Goal: Task Accomplishment & Management: Manage account settings

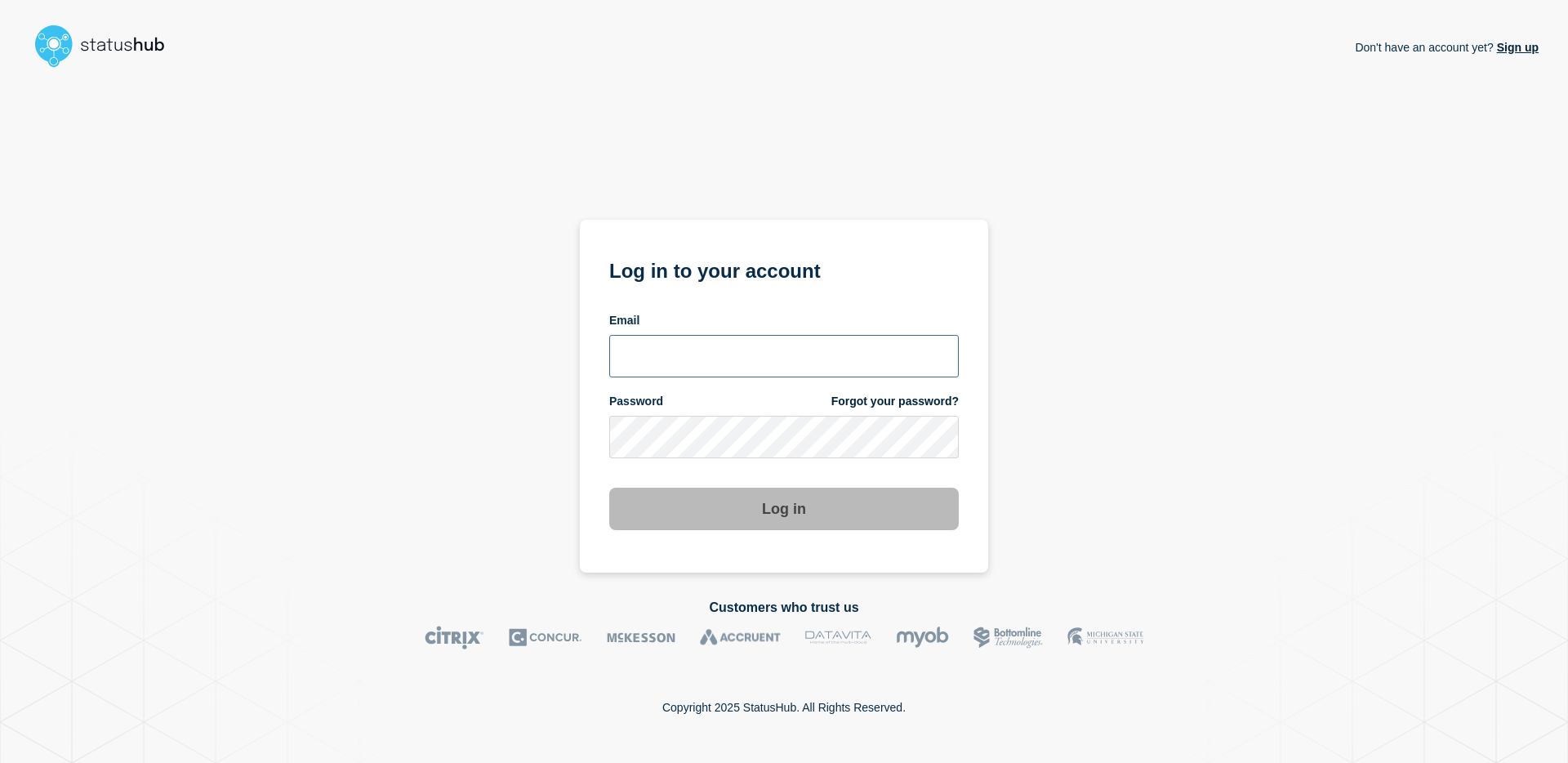
click at [779, 356] on input "email input" at bounding box center [784, 356] width 350 height 42
type input "[EMAIL_ADDRESS][PERSON_NAME][DOMAIN_NAME]"
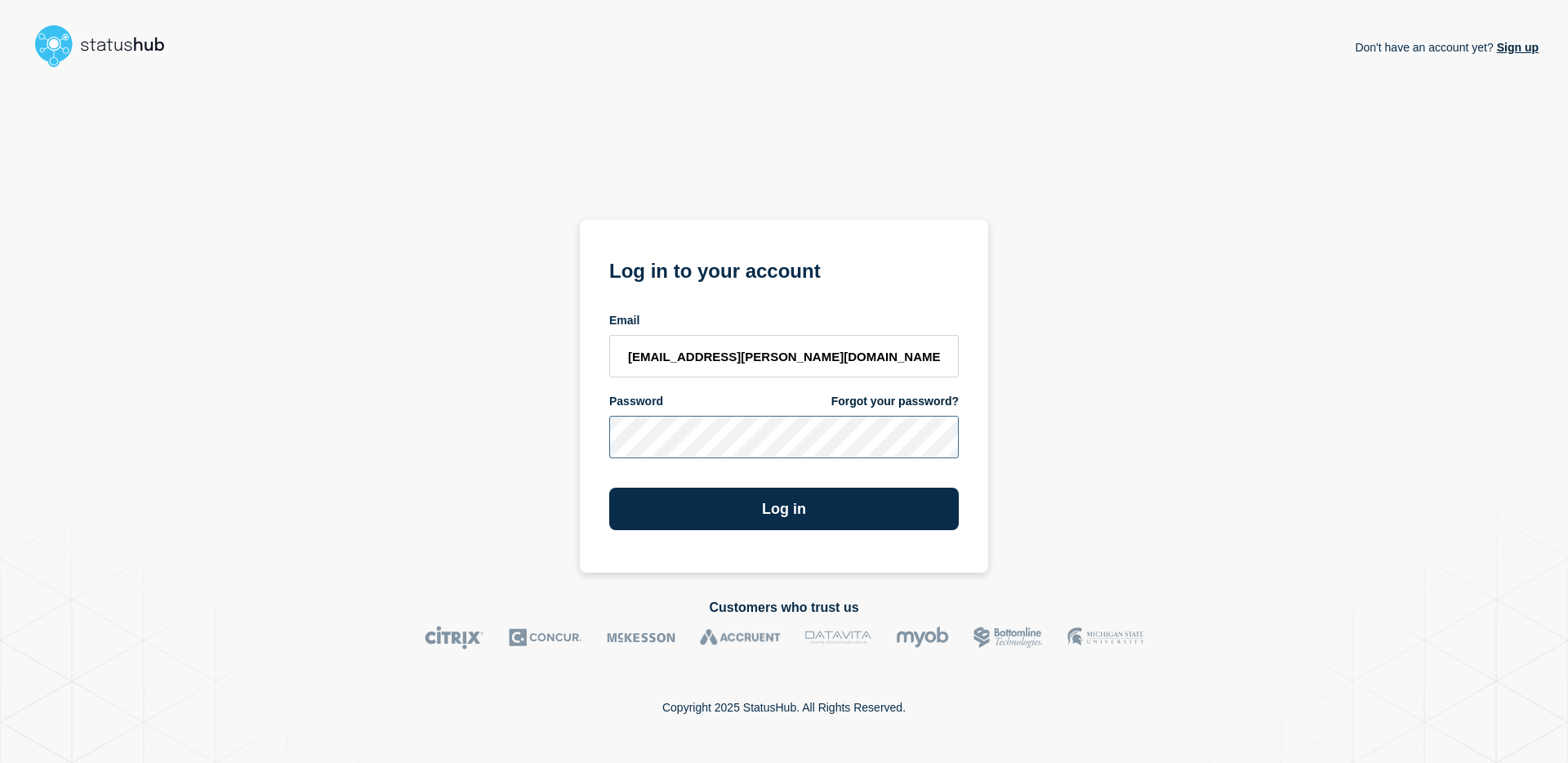
click at [609, 488] on button "Log in" at bounding box center [784, 509] width 350 height 42
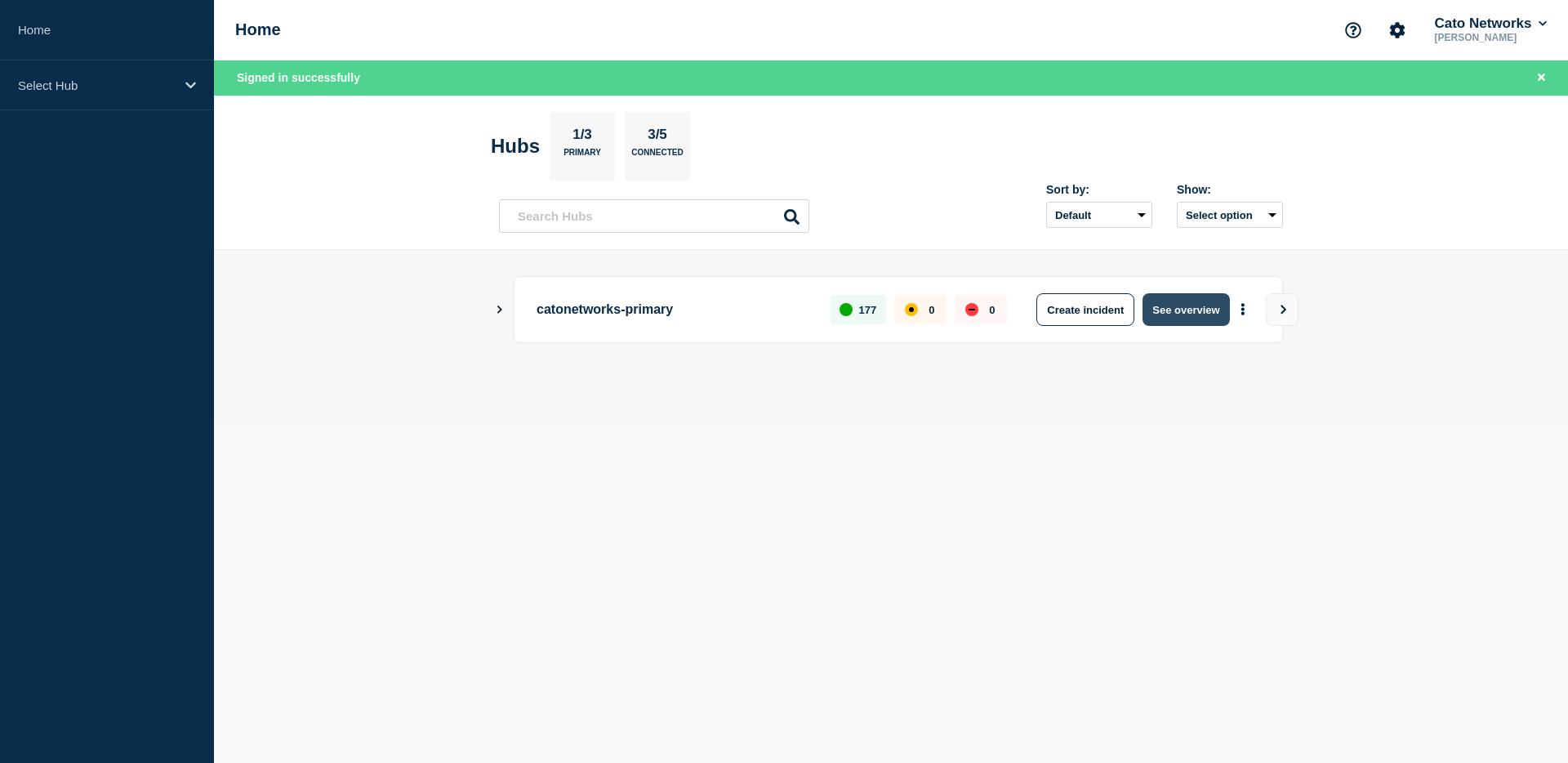
click at [1162, 310] on button "See overview" at bounding box center [1185, 309] width 86 height 32
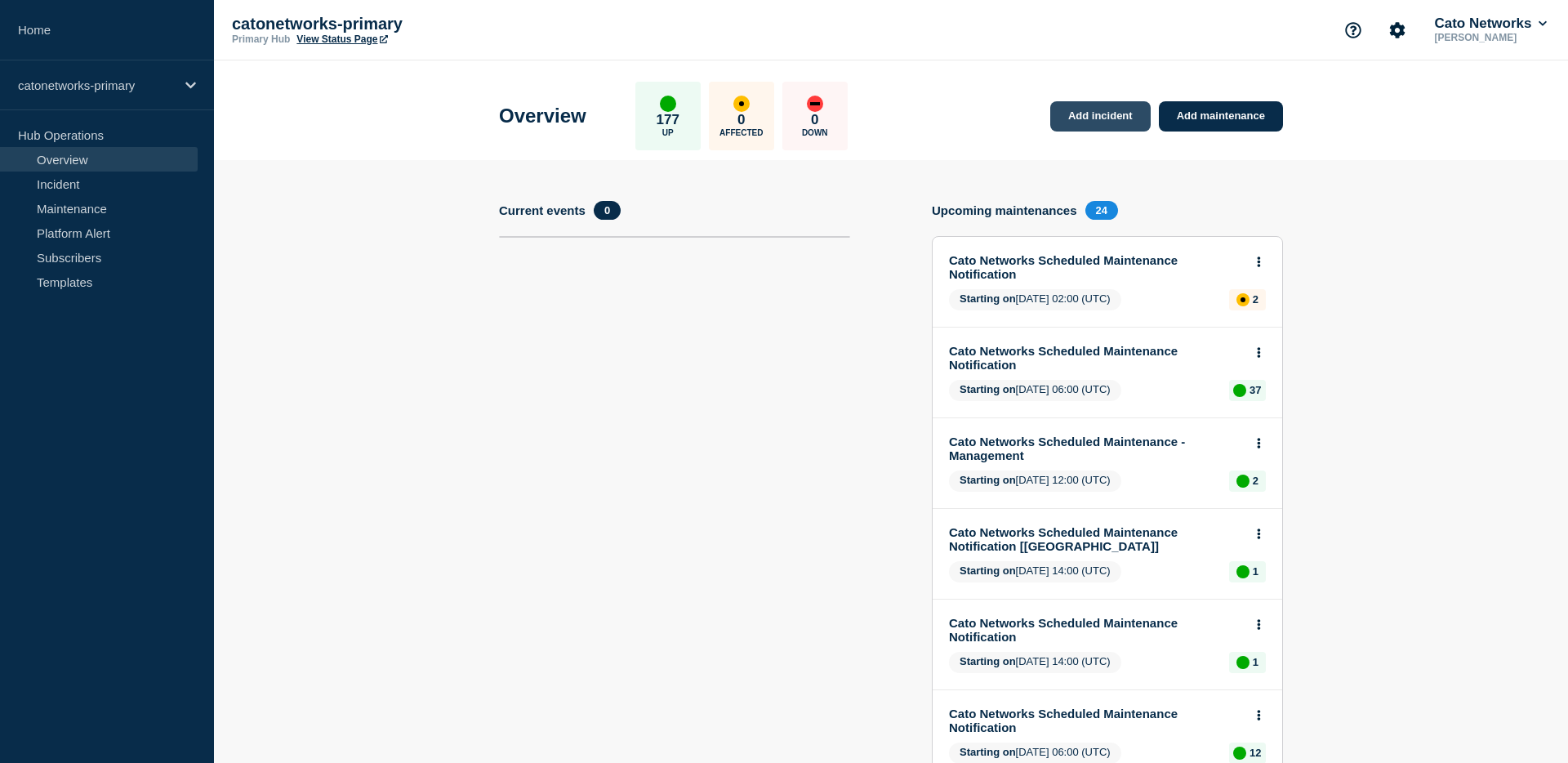
click at [1099, 118] on link "Add incident" at bounding box center [1101, 117] width 101 height 31
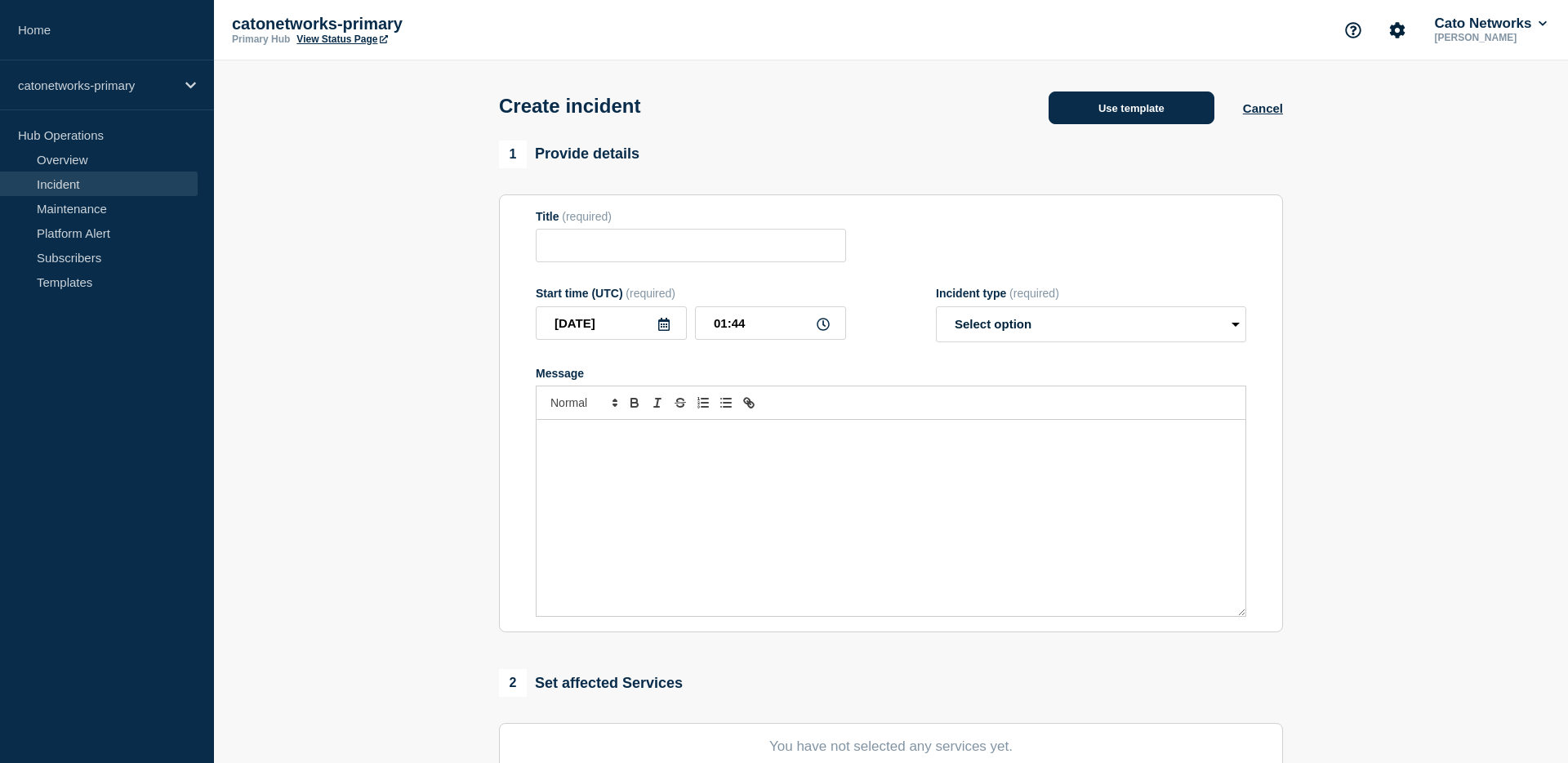
click at [1146, 114] on button "Use template" at bounding box center [1131, 108] width 165 height 32
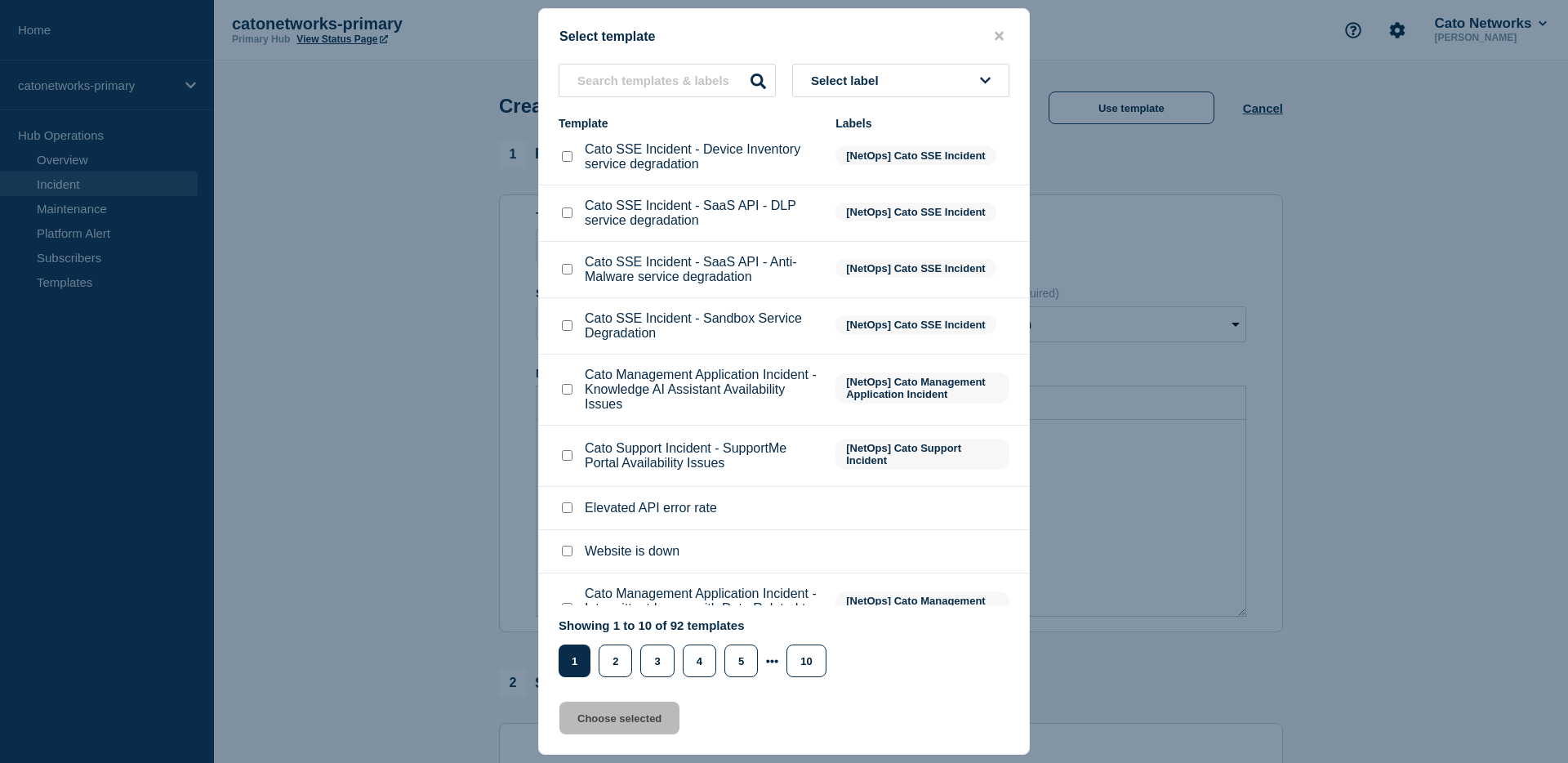
scroll to position [165, 0]
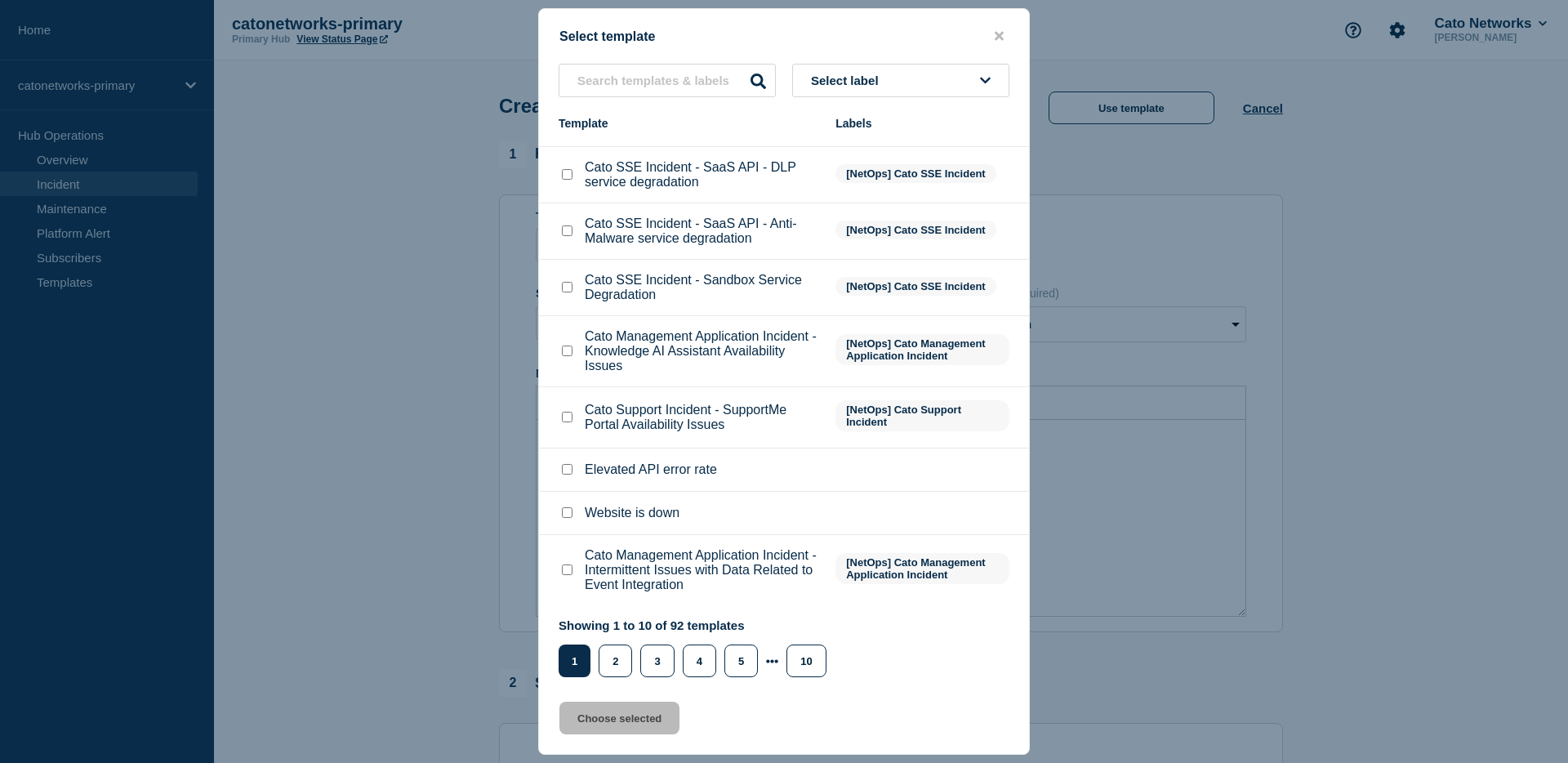
click at [869, 94] on button "Select label" at bounding box center [901, 80] width 217 height 33
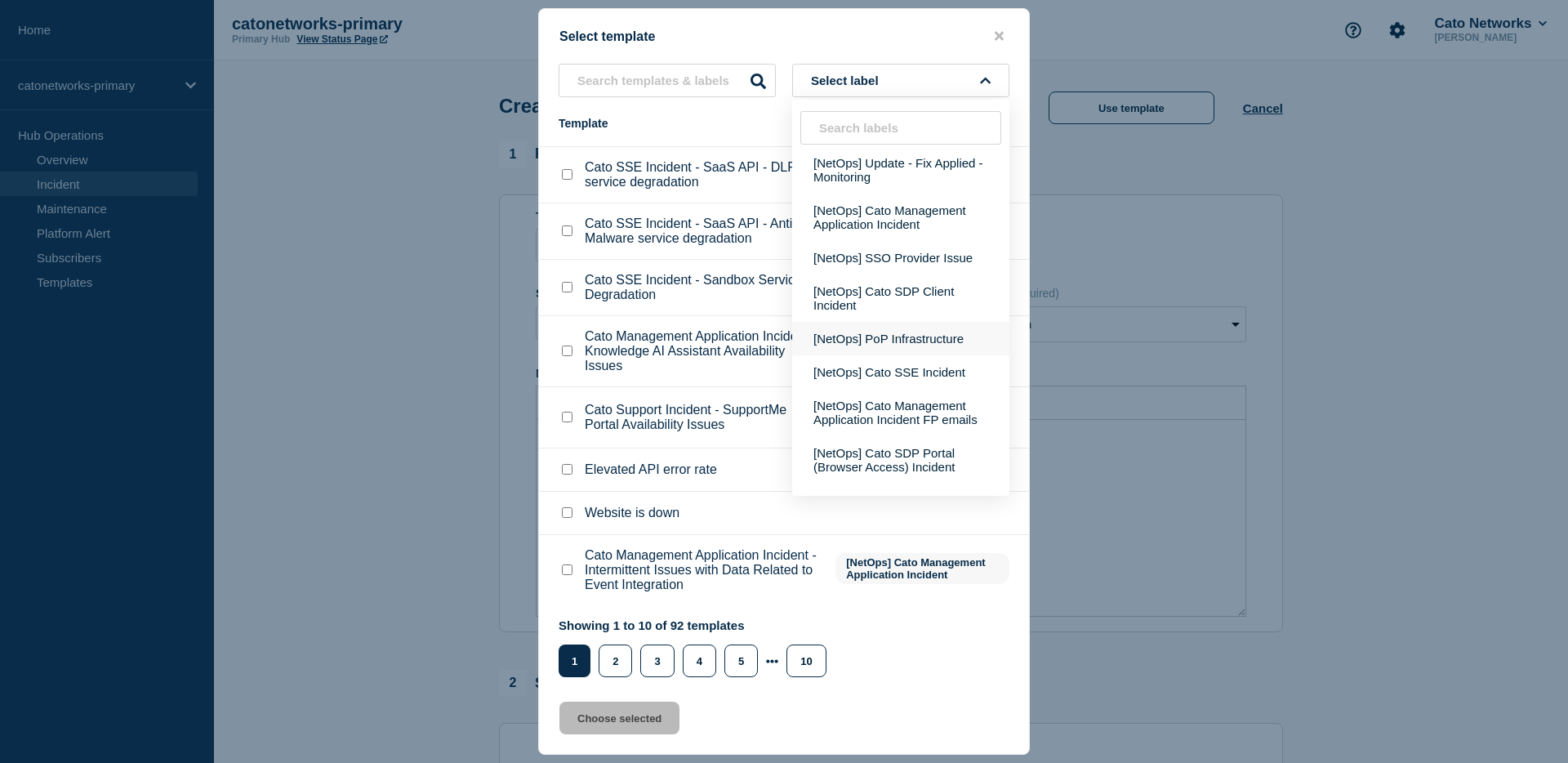
scroll to position [413, 0]
click at [894, 354] on button "[NetOps] PoP Infrastructure" at bounding box center [901, 336] width 217 height 33
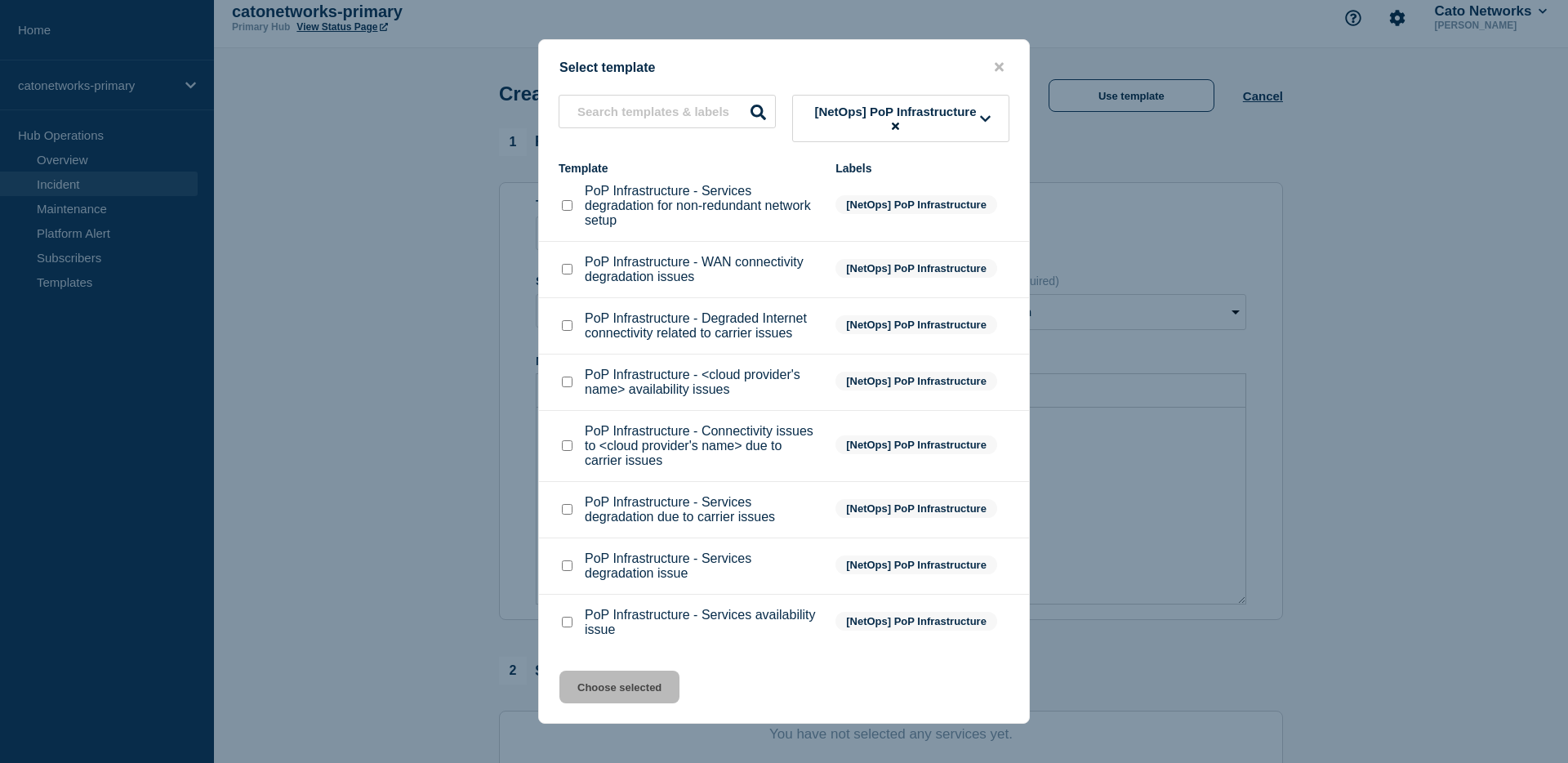
scroll to position [13, 0]
click at [564, 560] on input "PoP Infrastructure - Services degradation issue checkbox" at bounding box center [567, 565] width 11 height 11
checkbox input "true"
click at [629, 682] on button "Choose selected" at bounding box center [620, 687] width 120 height 32
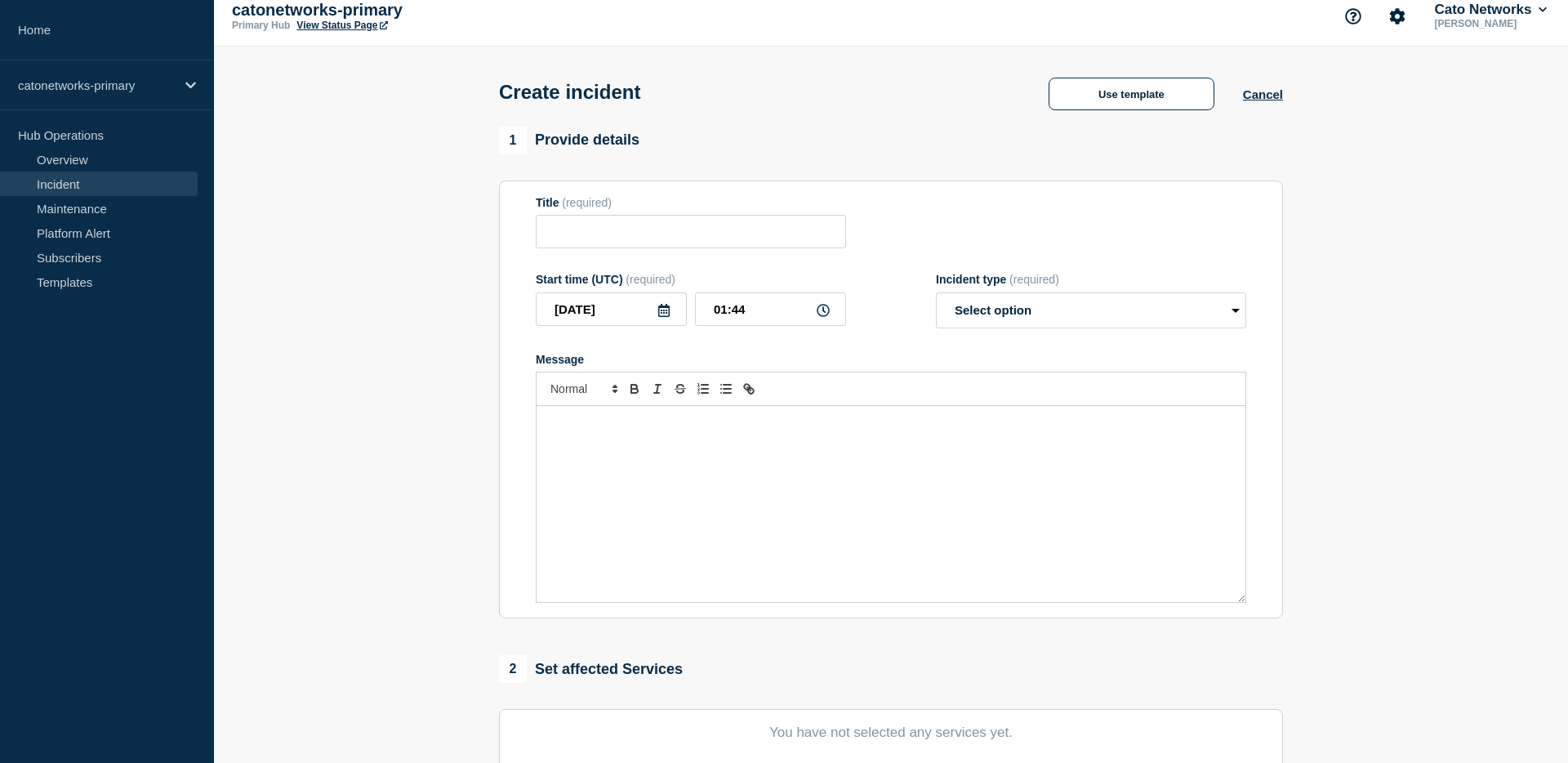
type input "PoP Infrastructure - Services degradation issue"
select select "investigating"
radio input "false"
radio input "true"
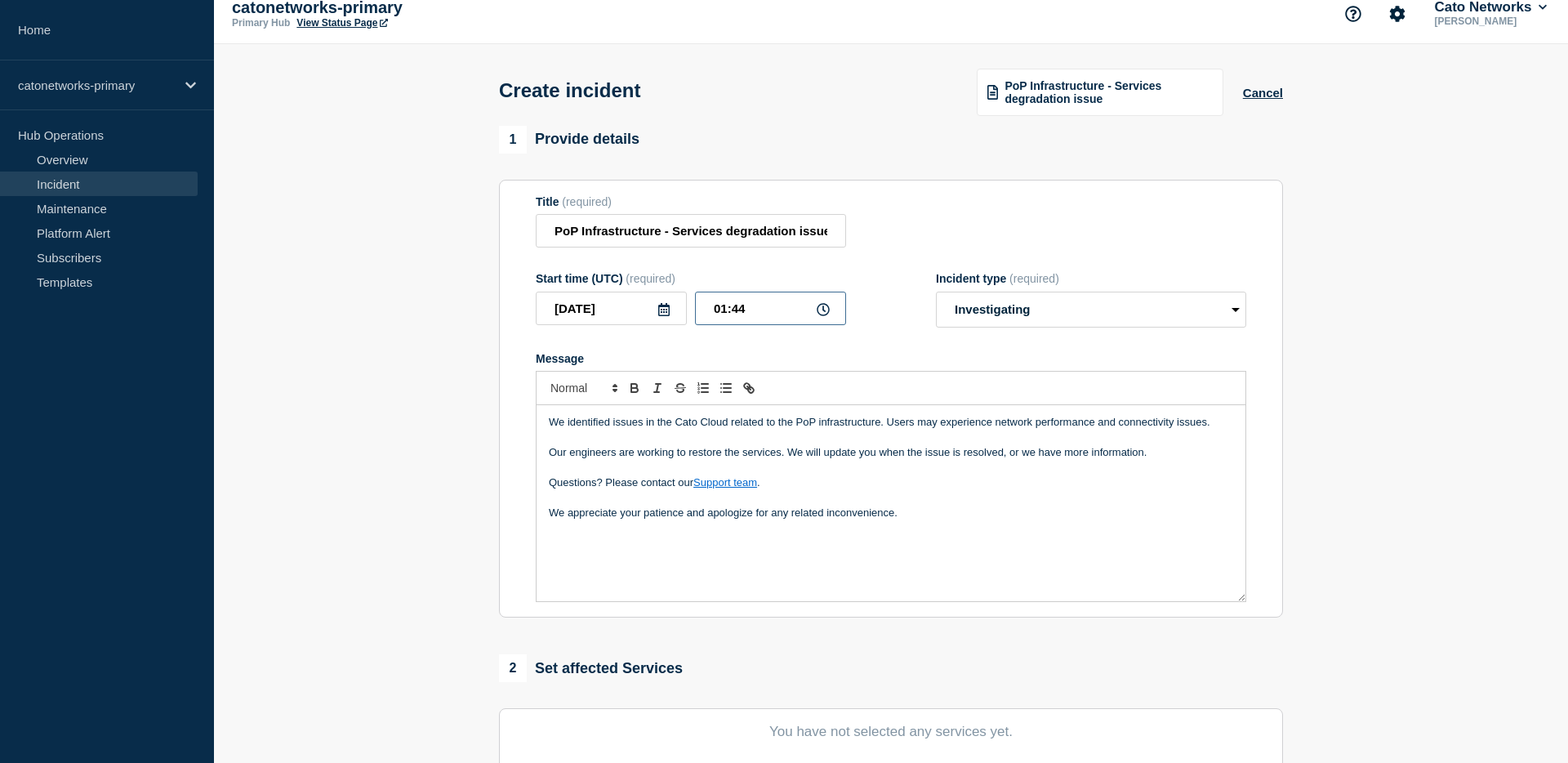
click at [727, 321] on input "01:44" at bounding box center [770, 307] width 151 height 33
type input "00:32"
drag, startPoint x: 1061, startPoint y: 297, endPoint x: 1064, endPoint y: 309, distance: 12.4
click at [1061, 297] on div "Incident type (required) Select option Investigating Identified Monitoring" at bounding box center [1091, 300] width 310 height 56
click at [1064, 318] on select "Select option Investigating Identified Monitoring" at bounding box center [1091, 309] width 310 height 36
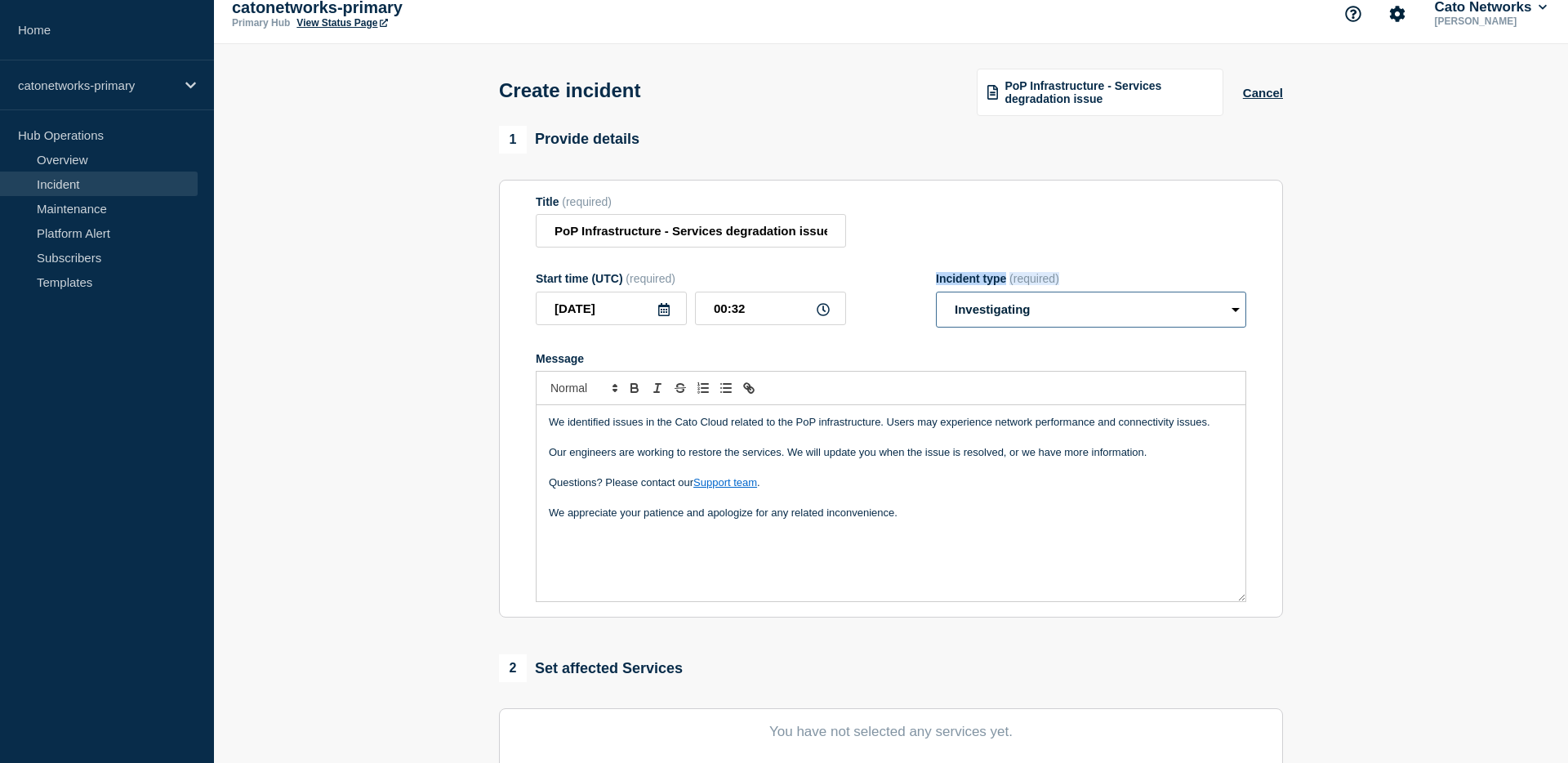
click at [936, 303] on select "Select option Investigating Identified Monitoring" at bounding box center [1091, 309] width 310 height 36
click at [910, 262] on form "Title (required) PoP Infrastructure - Services degradation issue Start time (UT…" at bounding box center [890, 399] width 711 height 408
click at [937, 520] on p "We appreciate your patience and apologize for any related inconvenience." at bounding box center [891, 513] width 685 height 14
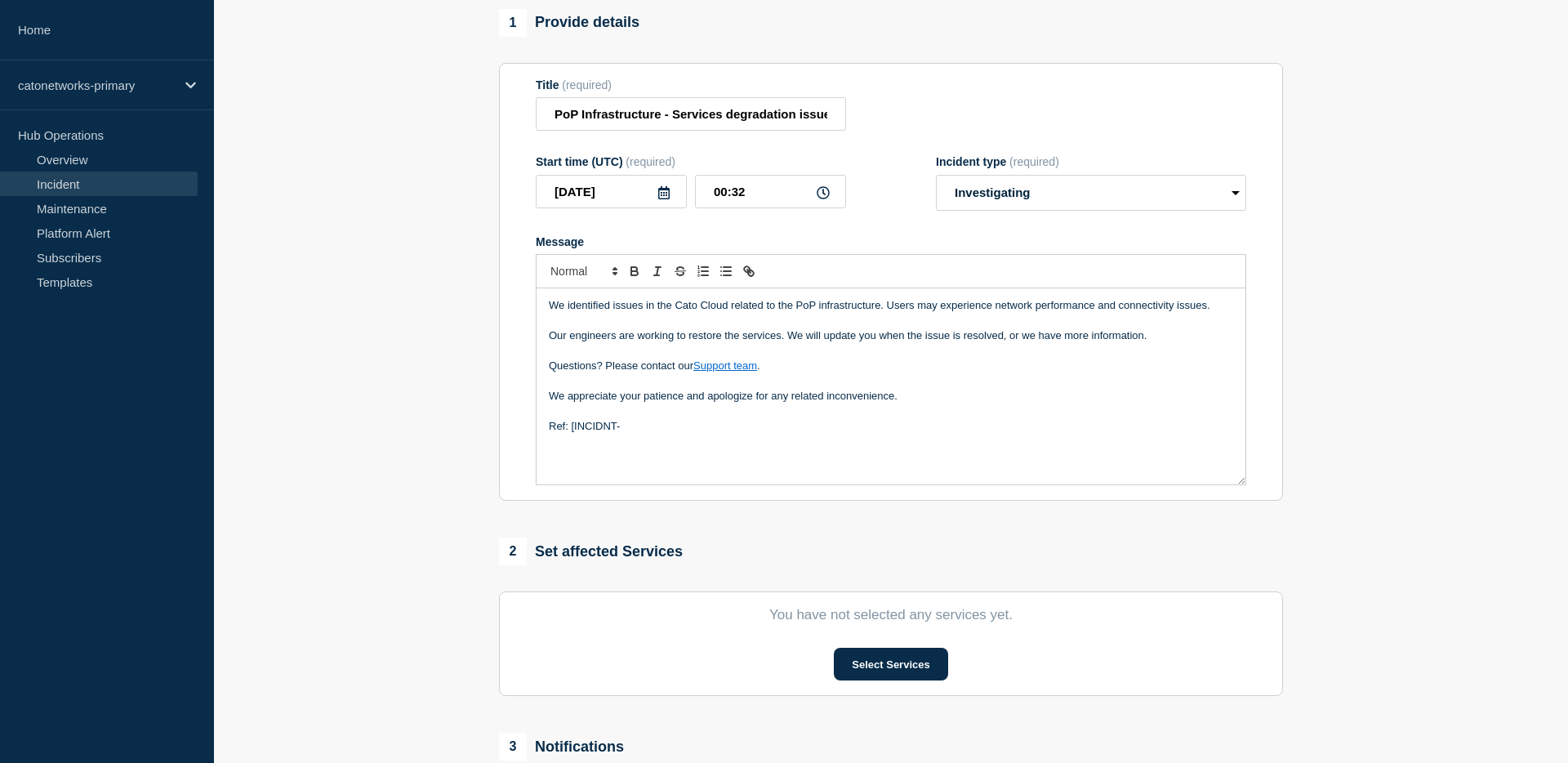
scroll to position [137, 0]
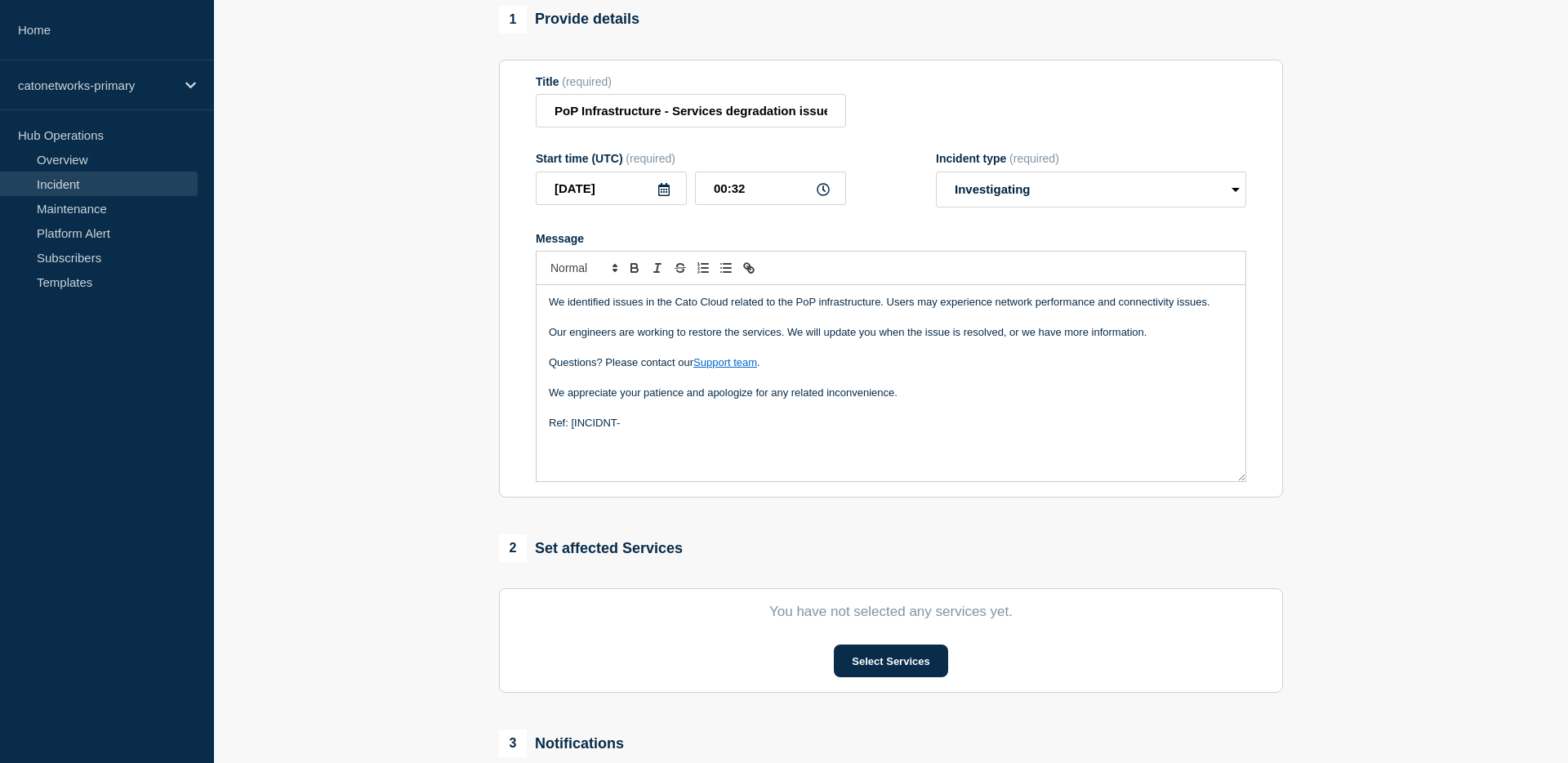
click at [646, 430] on p "Ref: [INCIDNT-" at bounding box center [891, 423] width 685 height 14
click at [650, 430] on p "Ref: [INCIDNT-" at bounding box center [891, 423] width 685 height 14
click at [655, 430] on p "Ref: [INCIDNT-" at bounding box center [891, 423] width 685 height 14
drag, startPoint x: 712, startPoint y: 443, endPoint x: 579, endPoint y: 443, distance: 133.0
click at [579, 430] on p "Ref: [INCIDNT-INCIDNT-7745" at bounding box center [891, 423] width 685 height 14
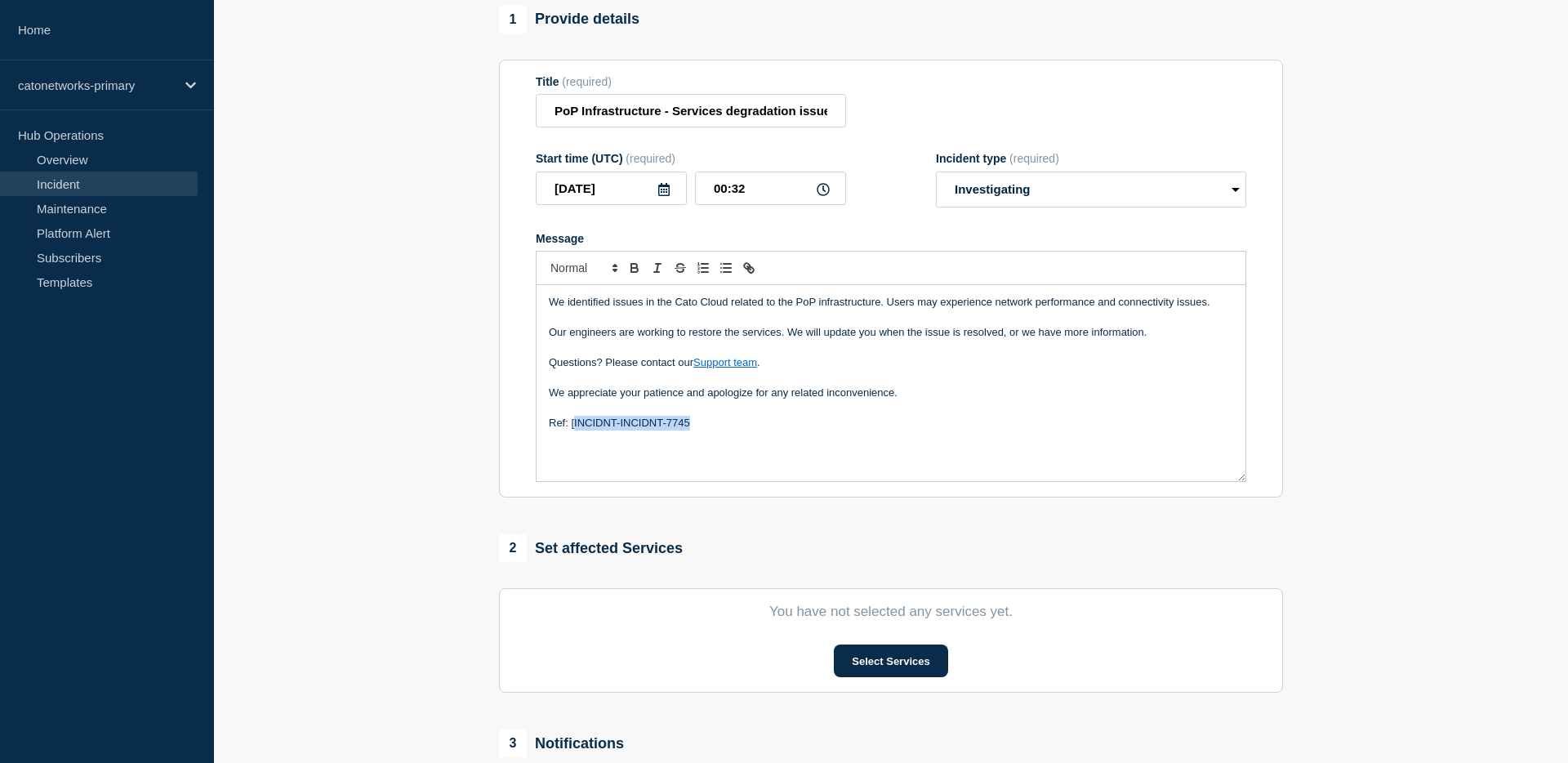
drag, startPoint x: 574, startPoint y: 441, endPoint x: 700, endPoint y: 436, distance: 126.1
click at [699, 430] on p "Ref: [INCIDNT-INCIDNT-7745" at bounding box center [891, 423] width 685 height 14
click at [742, 445] on div "We identified issues in the Cato Cloud related to the PoP infrastructure. Users…" at bounding box center [890, 383] width 709 height 196
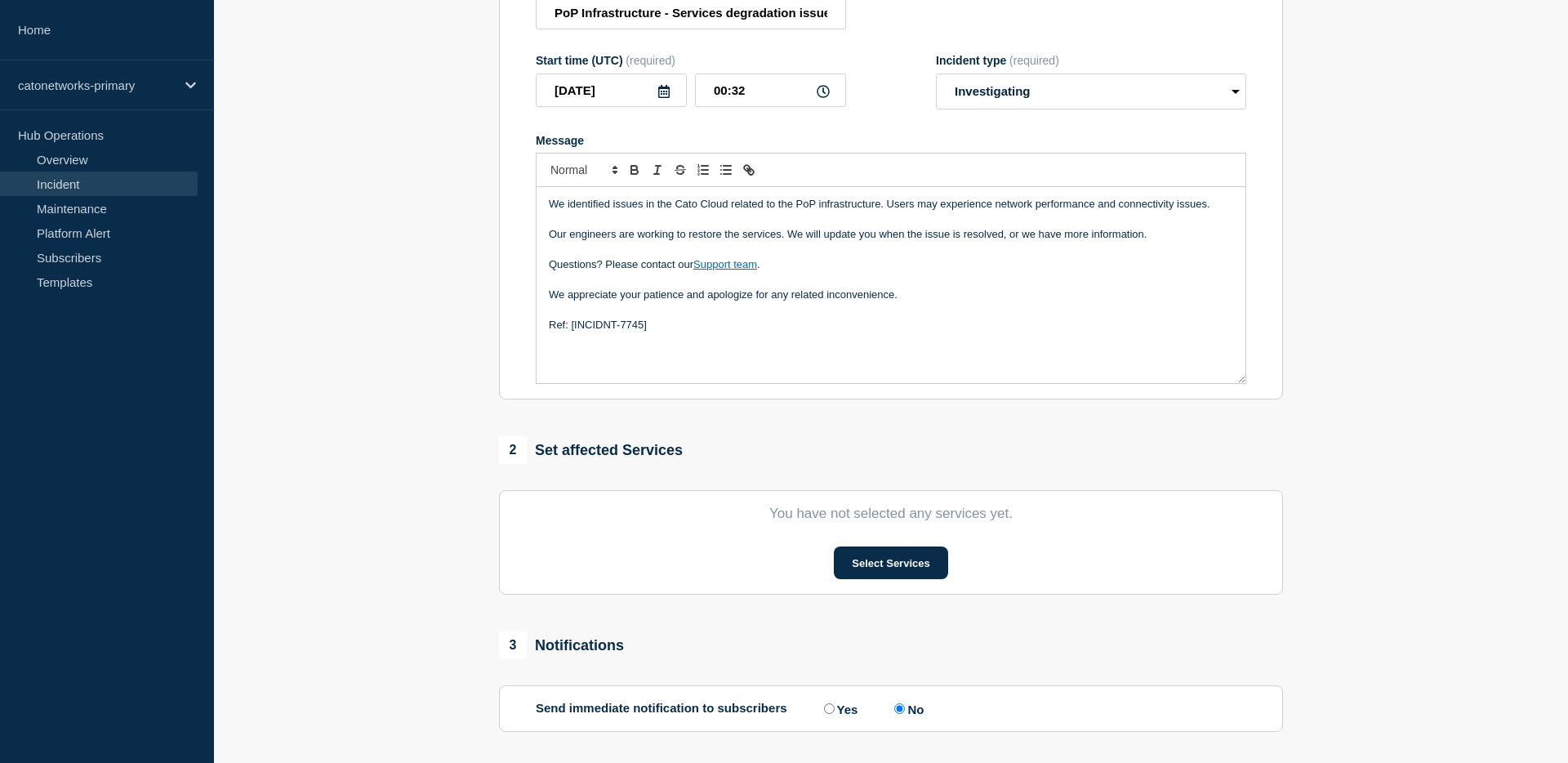
scroll to position [247, 0]
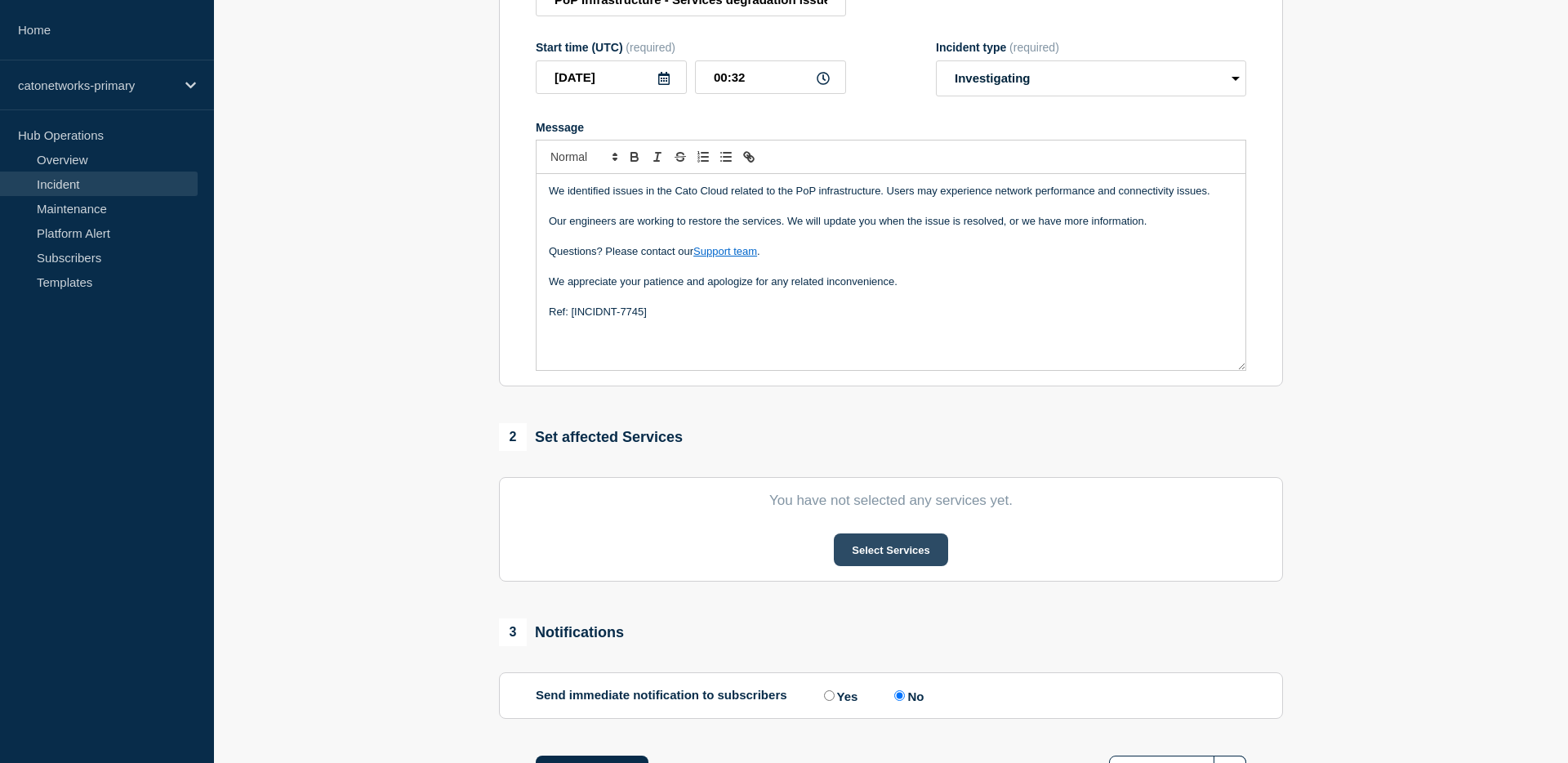
click at [901, 566] on button "Select Services" at bounding box center [890, 549] width 113 height 32
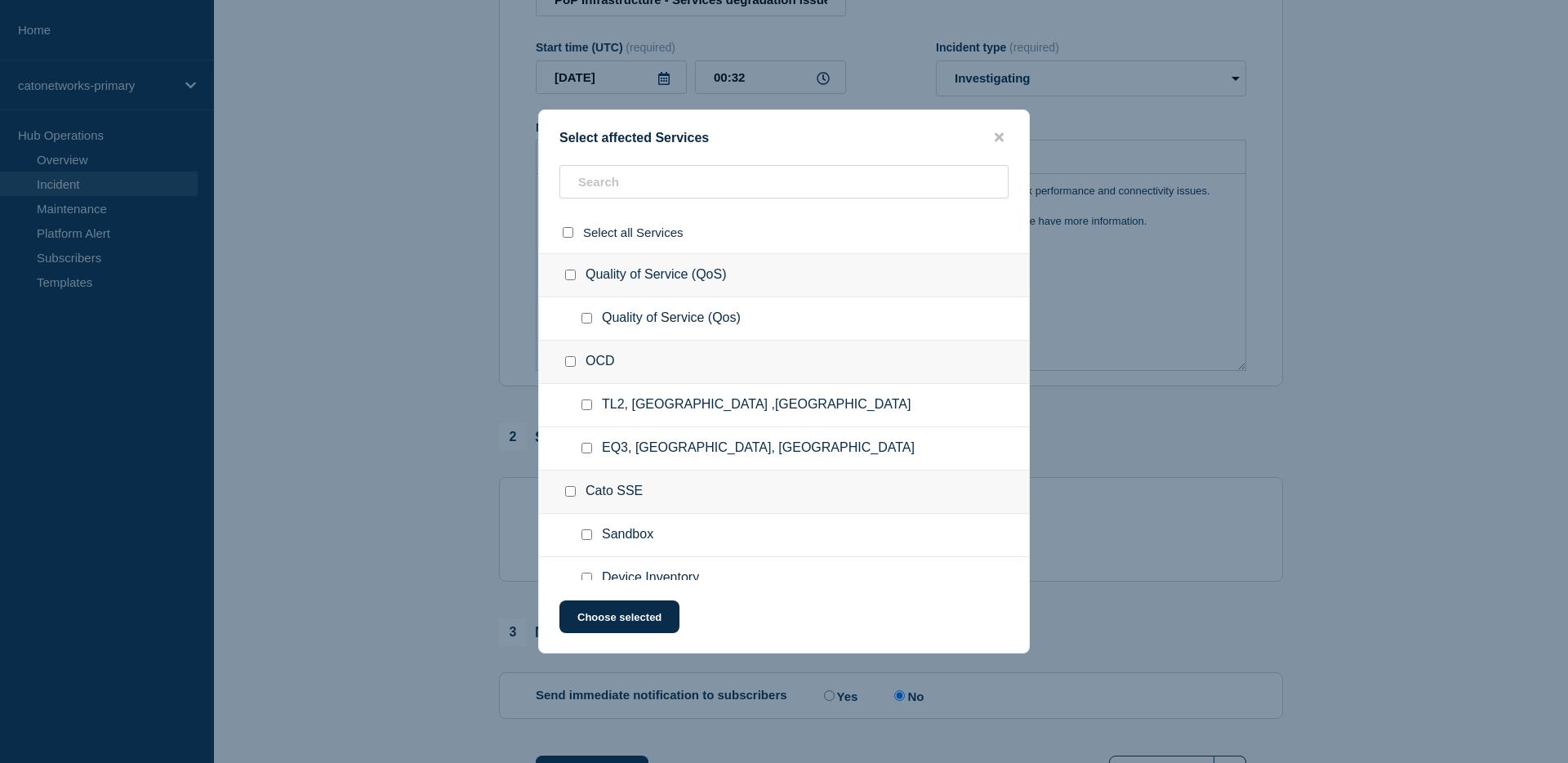
click at [675, 359] on div "OCD" at bounding box center [784, 362] width 490 height 43
click at [639, 183] on input "text" at bounding box center [784, 182] width 449 height 33
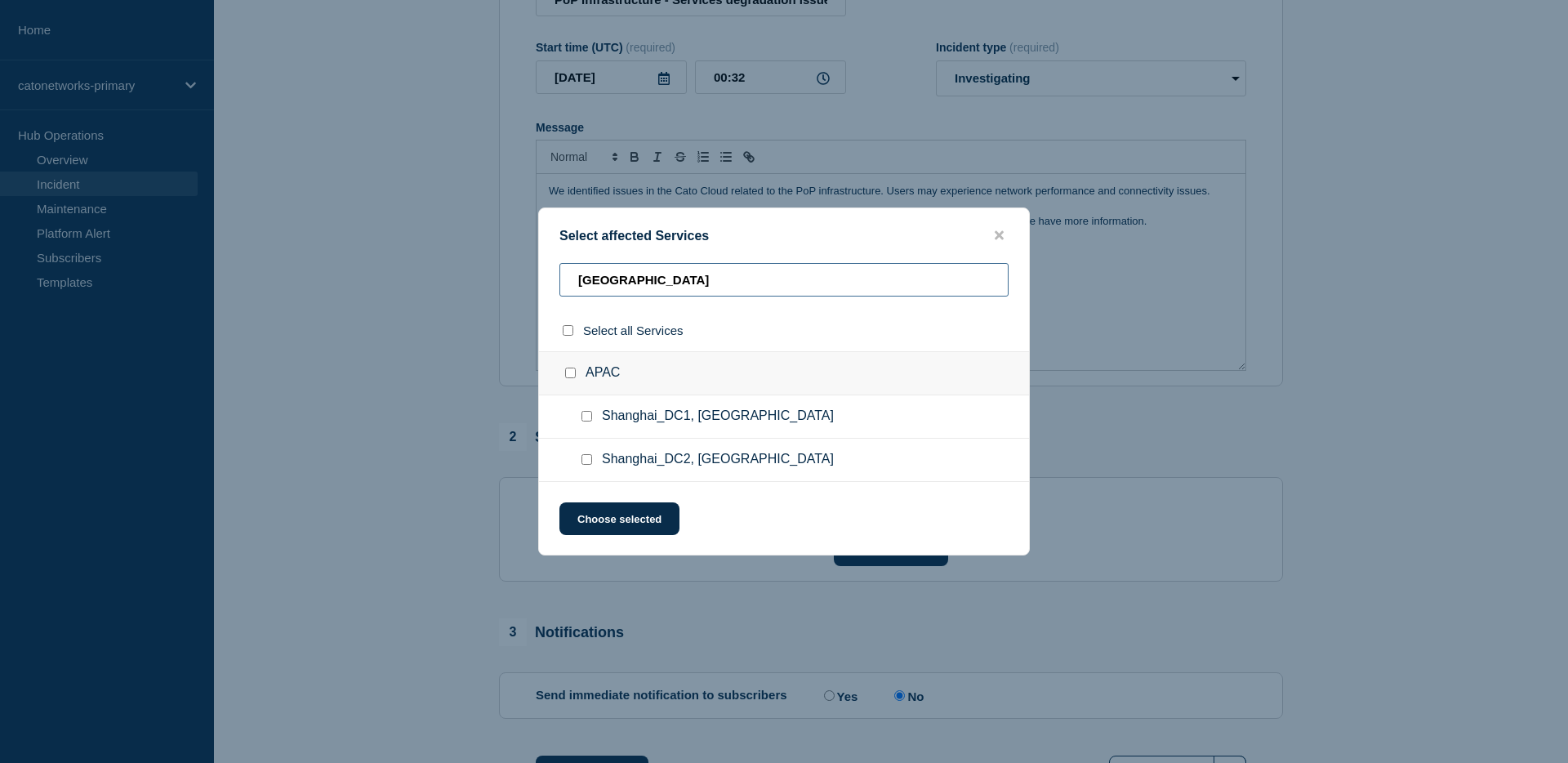
type input "shanghai"
click at [589, 418] on input "Shanghai_DC1, China checkbox" at bounding box center [587, 416] width 11 height 11
checkbox input "true"
click at [635, 533] on button "Choose selected" at bounding box center [620, 519] width 120 height 32
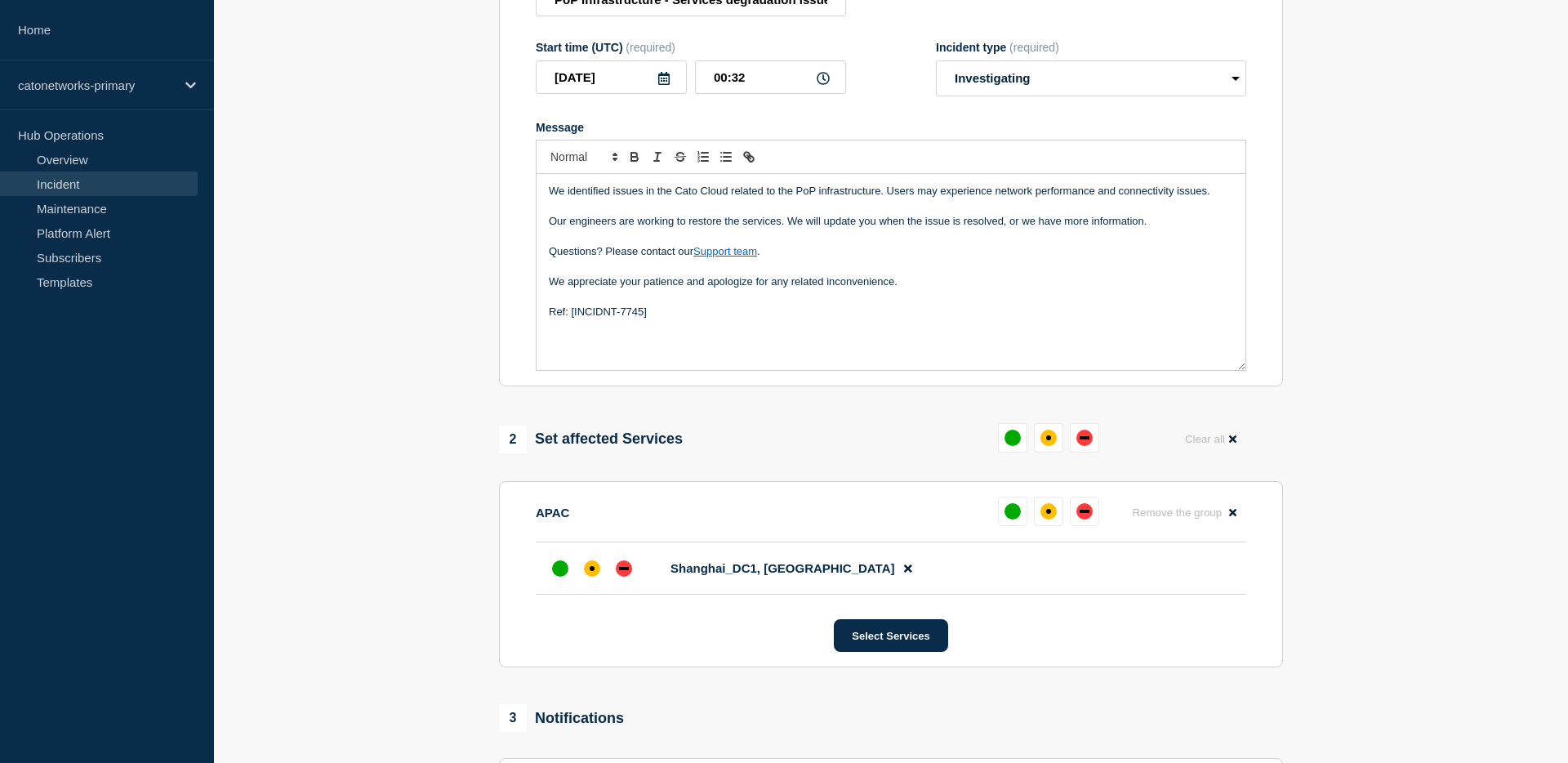
scroll to position [246, 0]
click at [917, 652] on button "Select Services" at bounding box center [890, 636] width 113 height 32
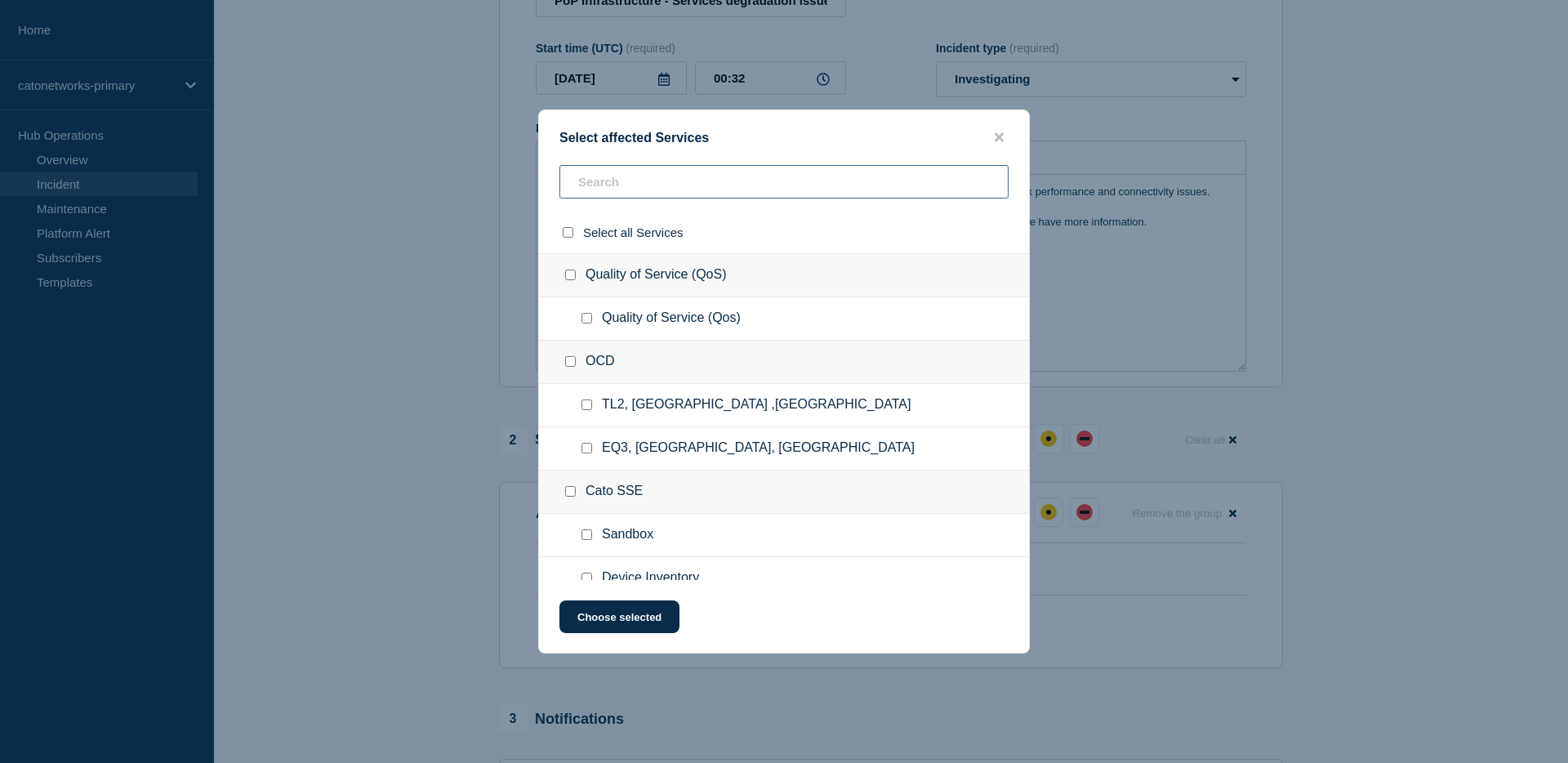
click at [638, 190] on input "text" at bounding box center [784, 182] width 449 height 33
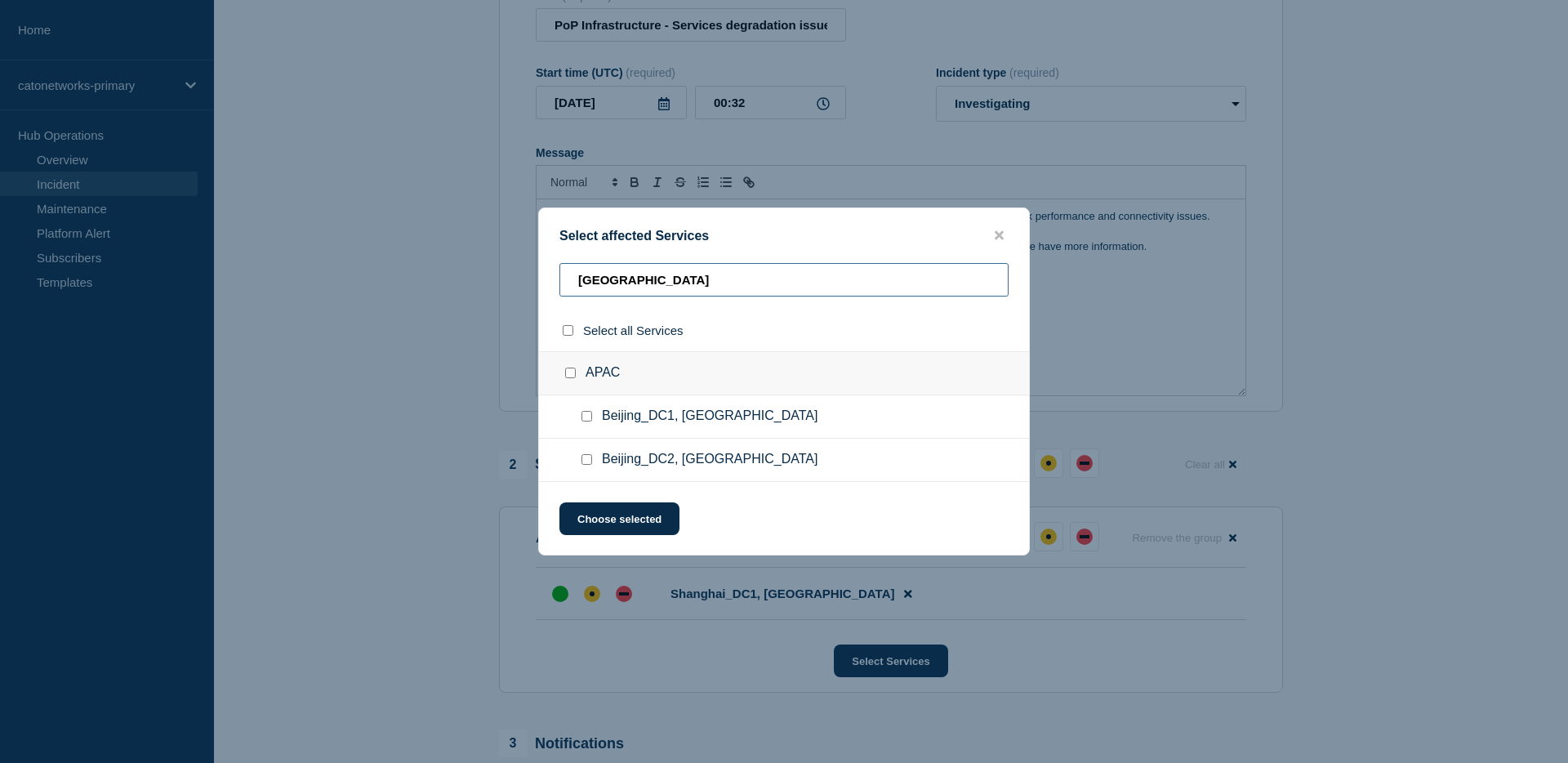
scroll to position [168, 0]
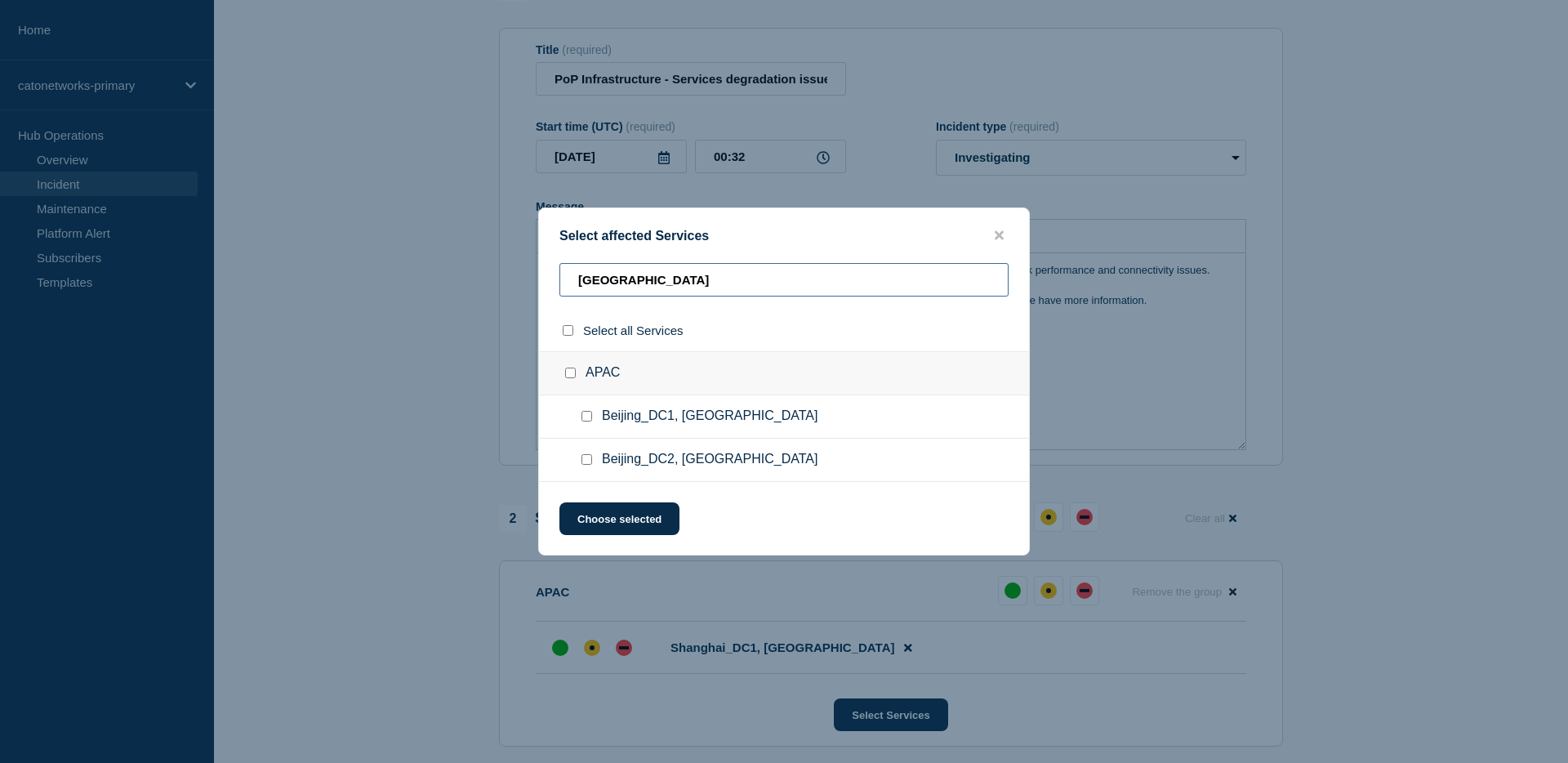
type input "beijing"
click at [603, 340] on div "Select all Services" at bounding box center [784, 330] width 490 height 41
click at [589, 421] on input "Beijing_DC1, China checkbox" at bounding box center [587, 416] width 11 height 11
checkbox input "true"
click at [628, 519] on button "Choose selected" at bounding box center [620, 519] width 120 height 32
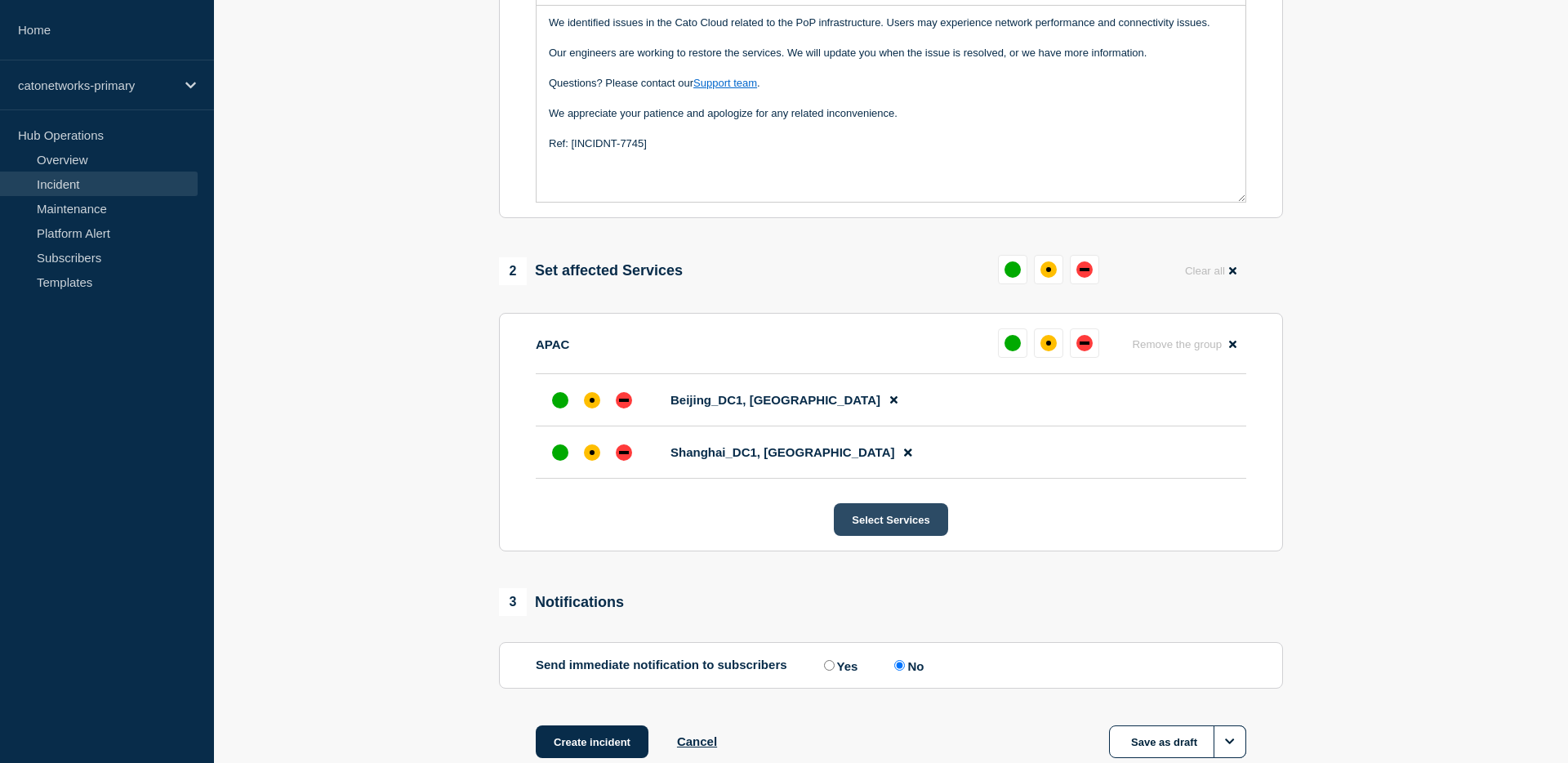
scroll to position [439, 0]
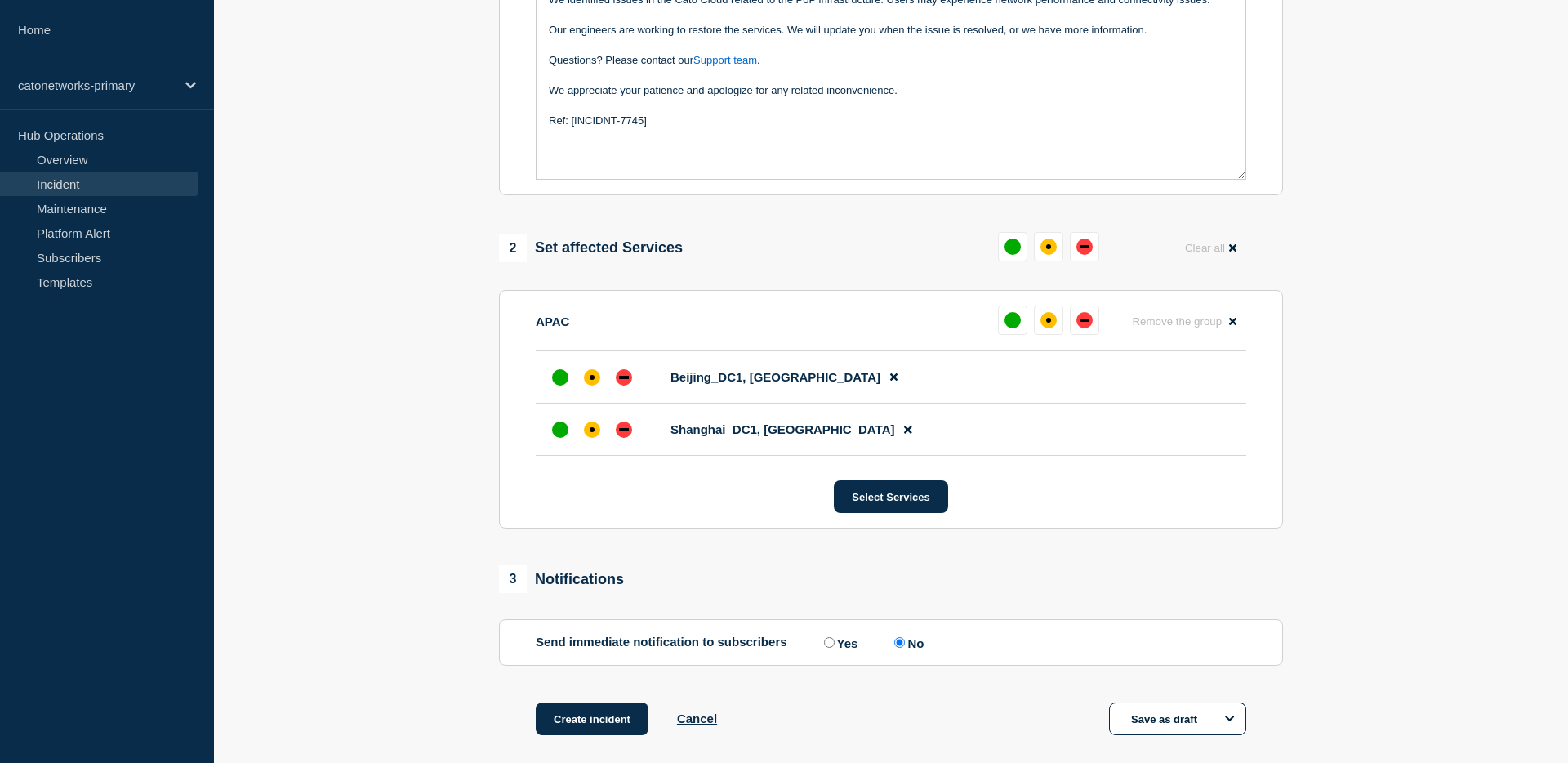
click at [840, 650] on label "Yes" at bounding box center [838, 642] width 39 height 15
click at [835, 648] on input "Yes" at bounding box center [829, 643] width 11 height 11
radio input "true"
radio input "false"
click at [1484, 497] on section "1 Provide details Title (required) PoP Infrastructure - Services degradation is…" at bounding box center [890, 240] width 1354 height 1073
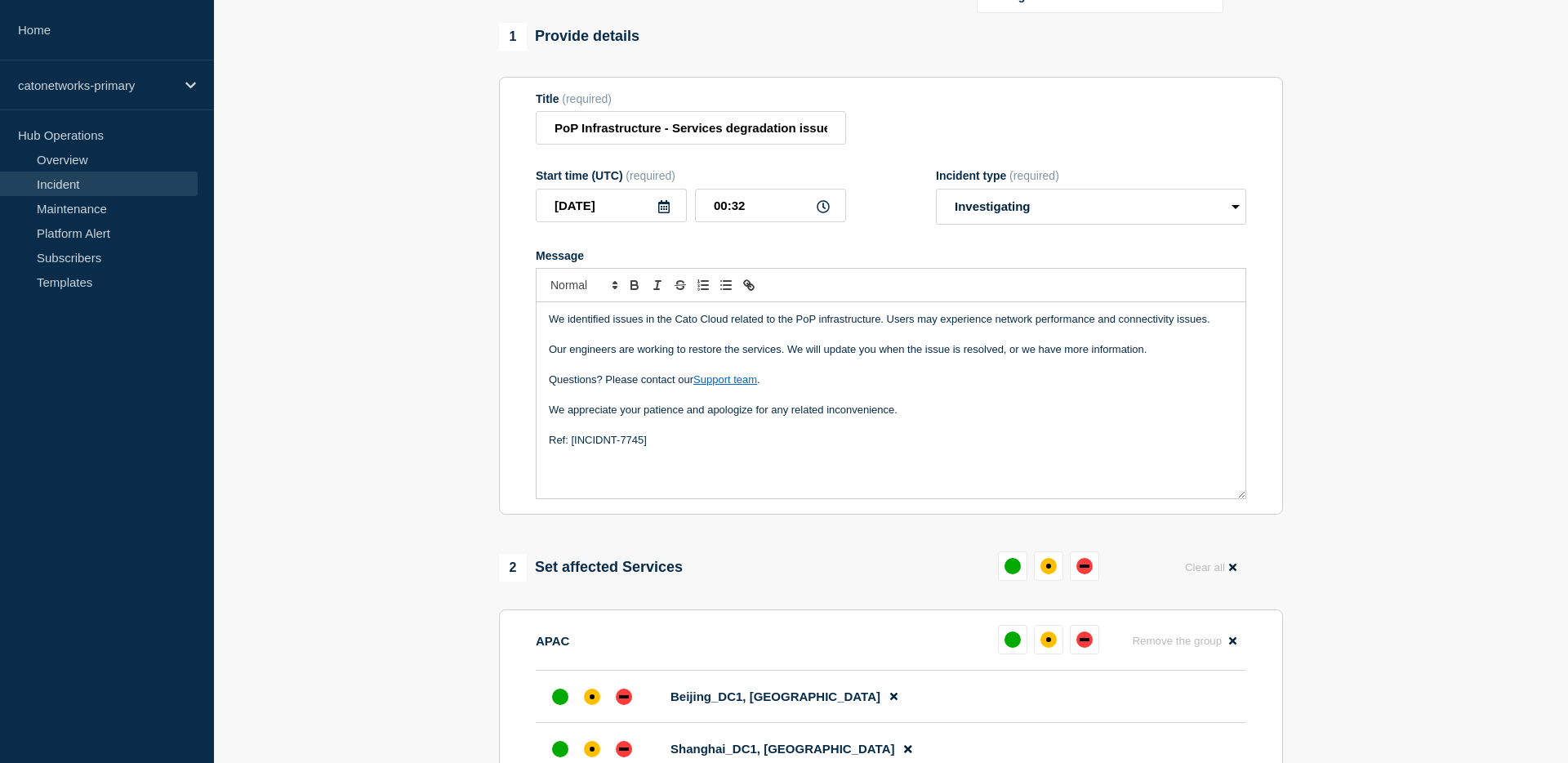
scroll to position [0, 0]
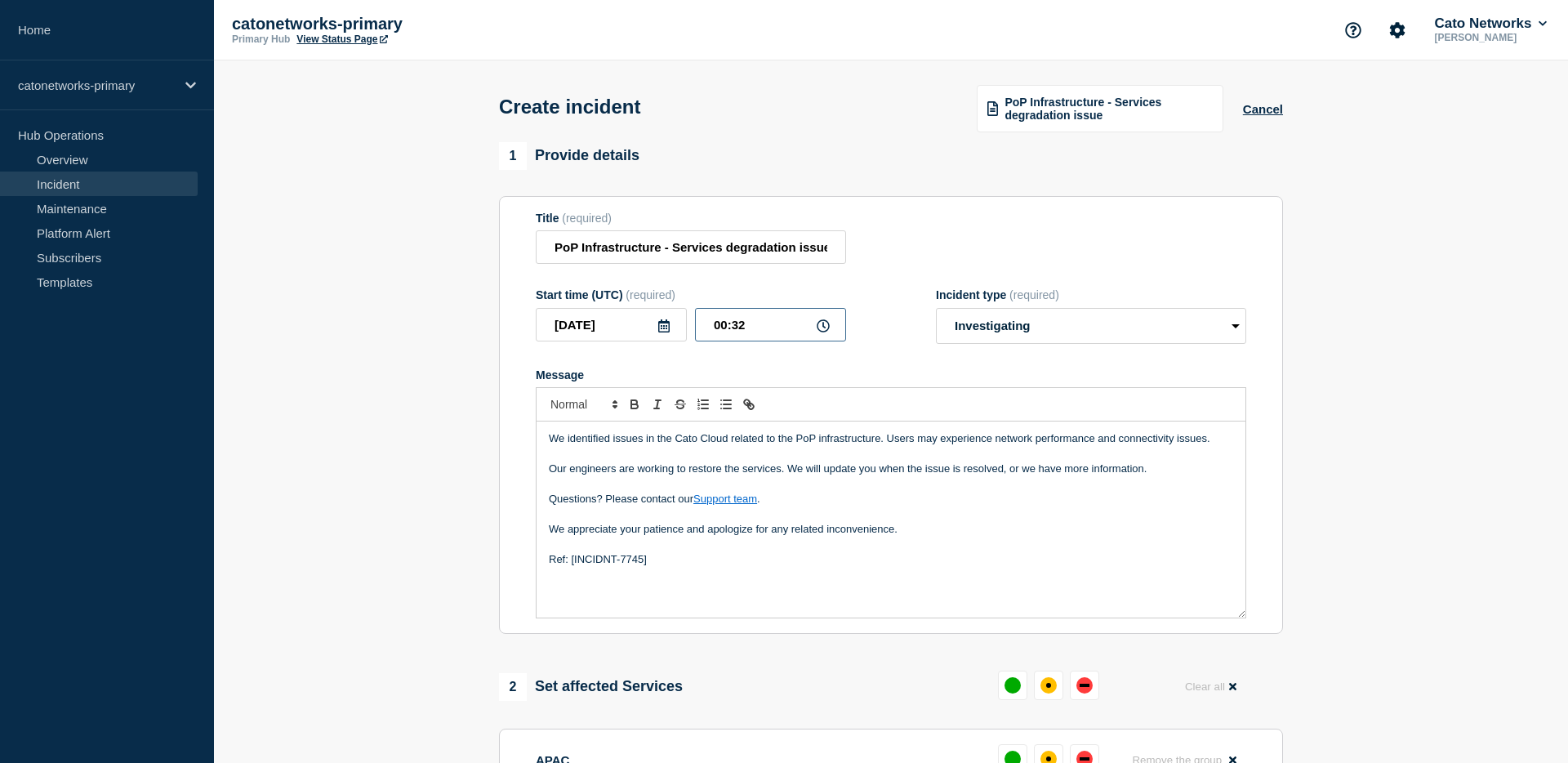
click at [759, 342] on input "00:32" at bounding box center [770, 324] width 151 height 33
type input "00:30"
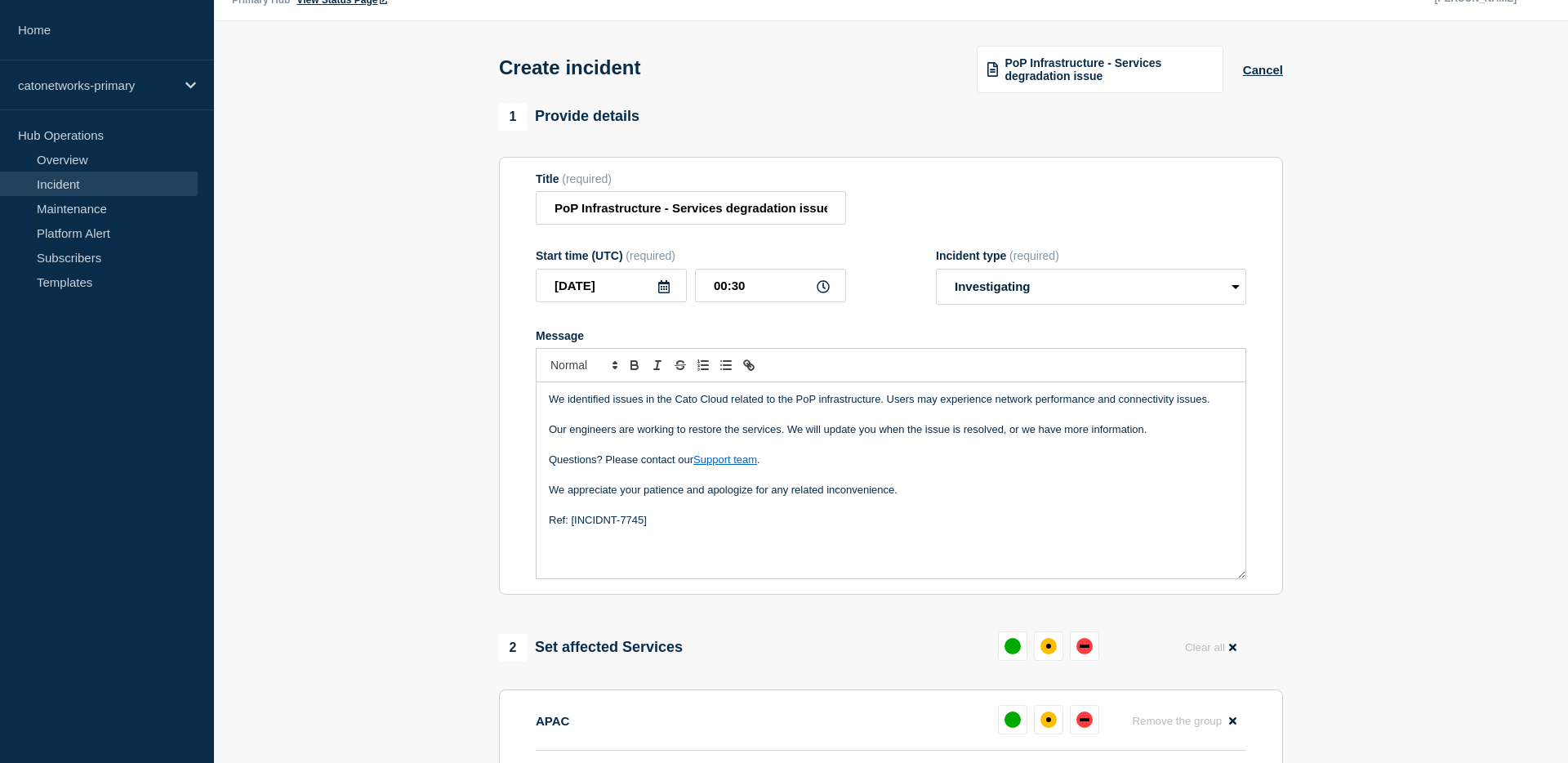
click at [1437, 342] on section "1 Provide details Title (required) PoP Infrastructure - Services degradation is…" at bounding box center [890, 640] width 1354 height 1073
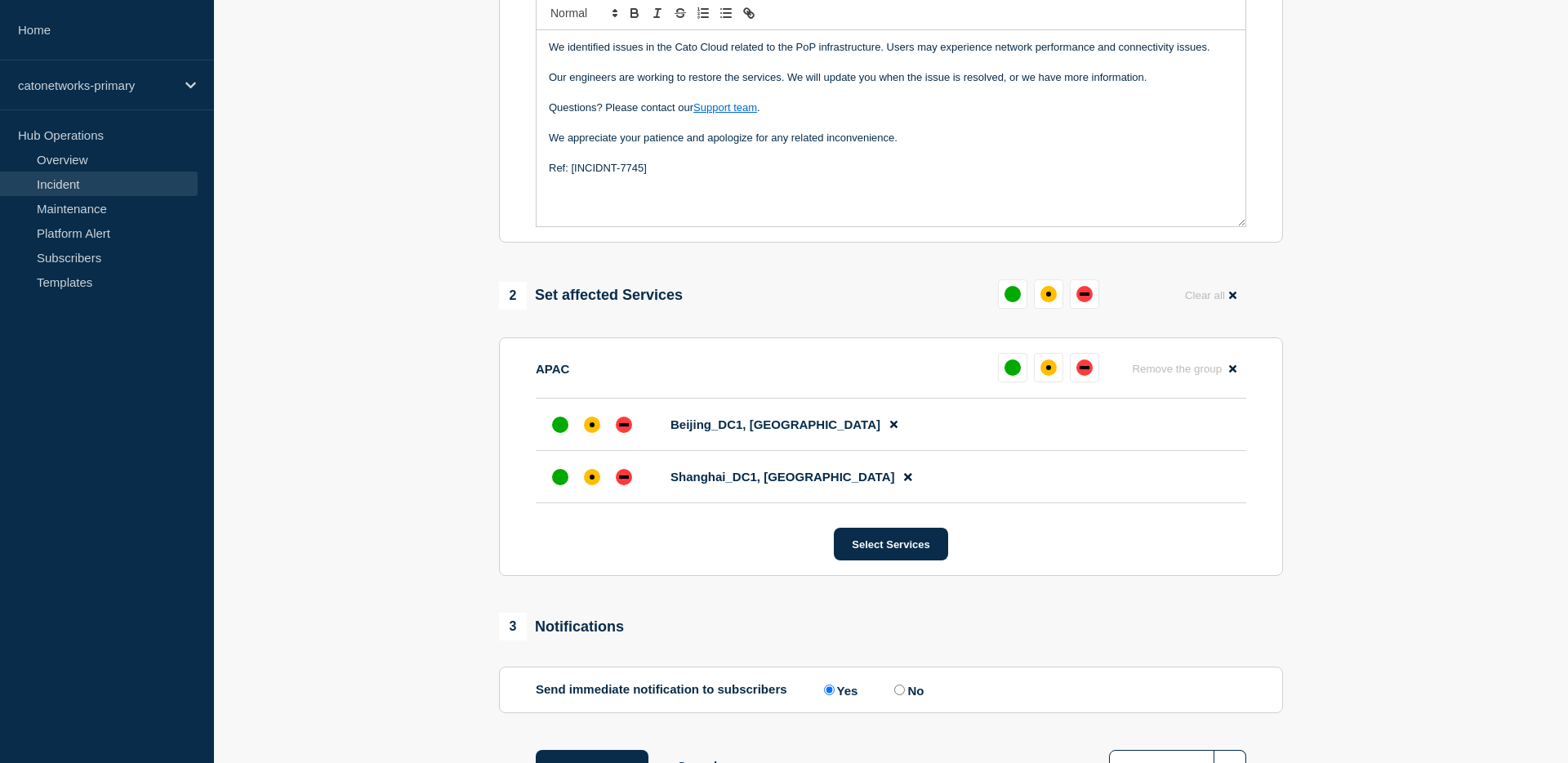
scroll to position [543, 0]
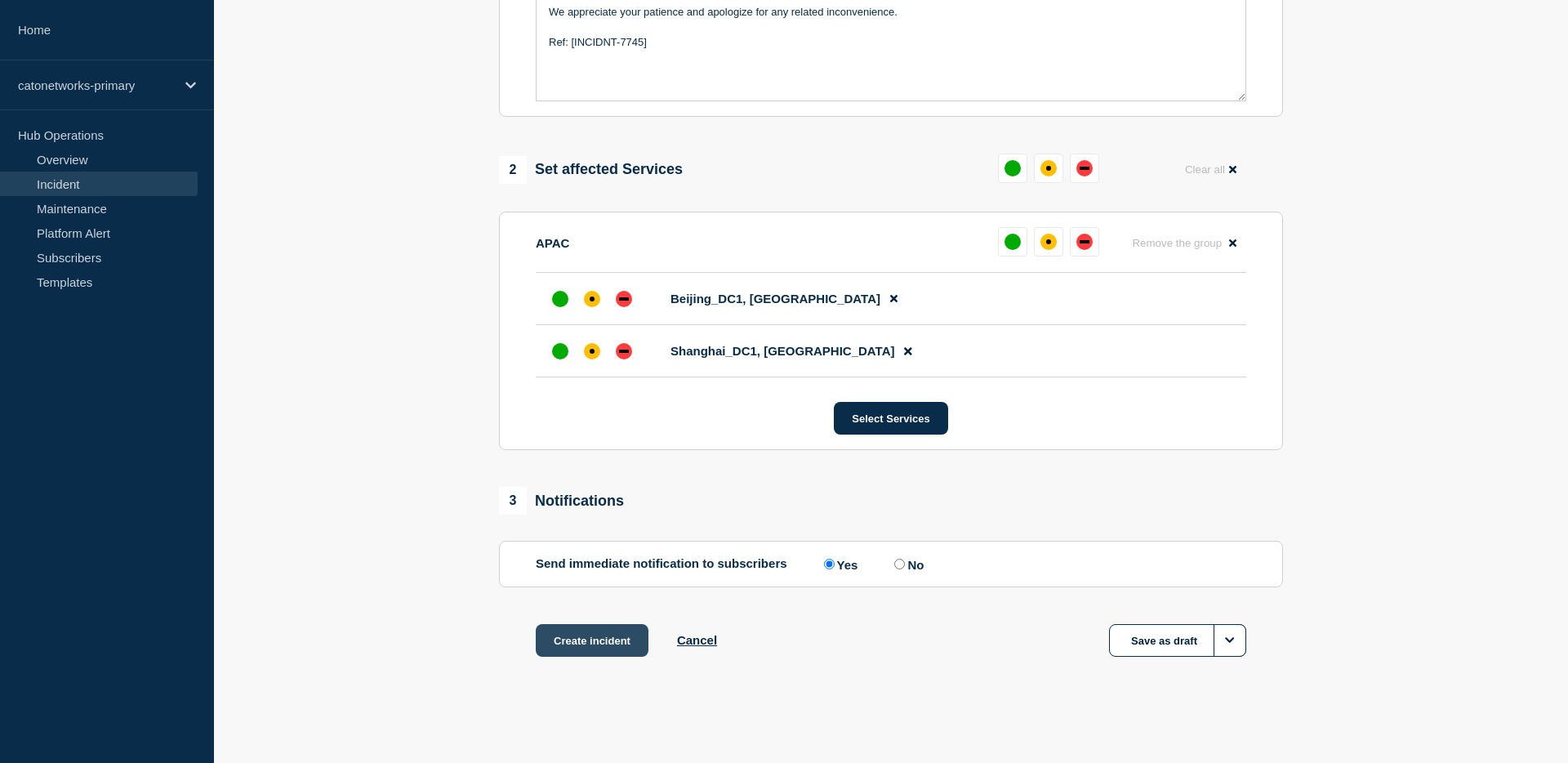
click at [604, 628] on button "Create incident" at bounding box center [591, 640] width 112 height 32
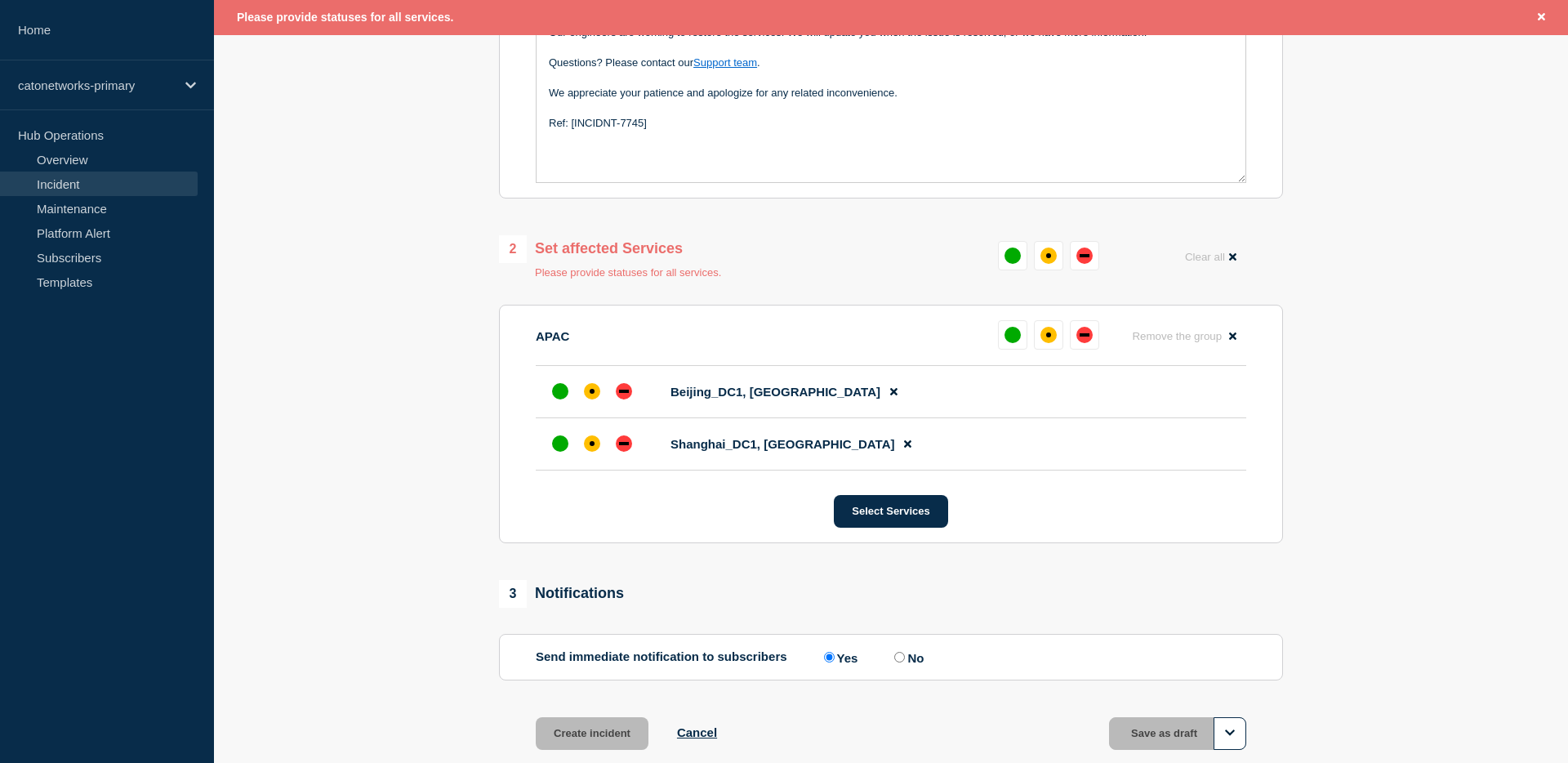
scroll to position [461, 0]
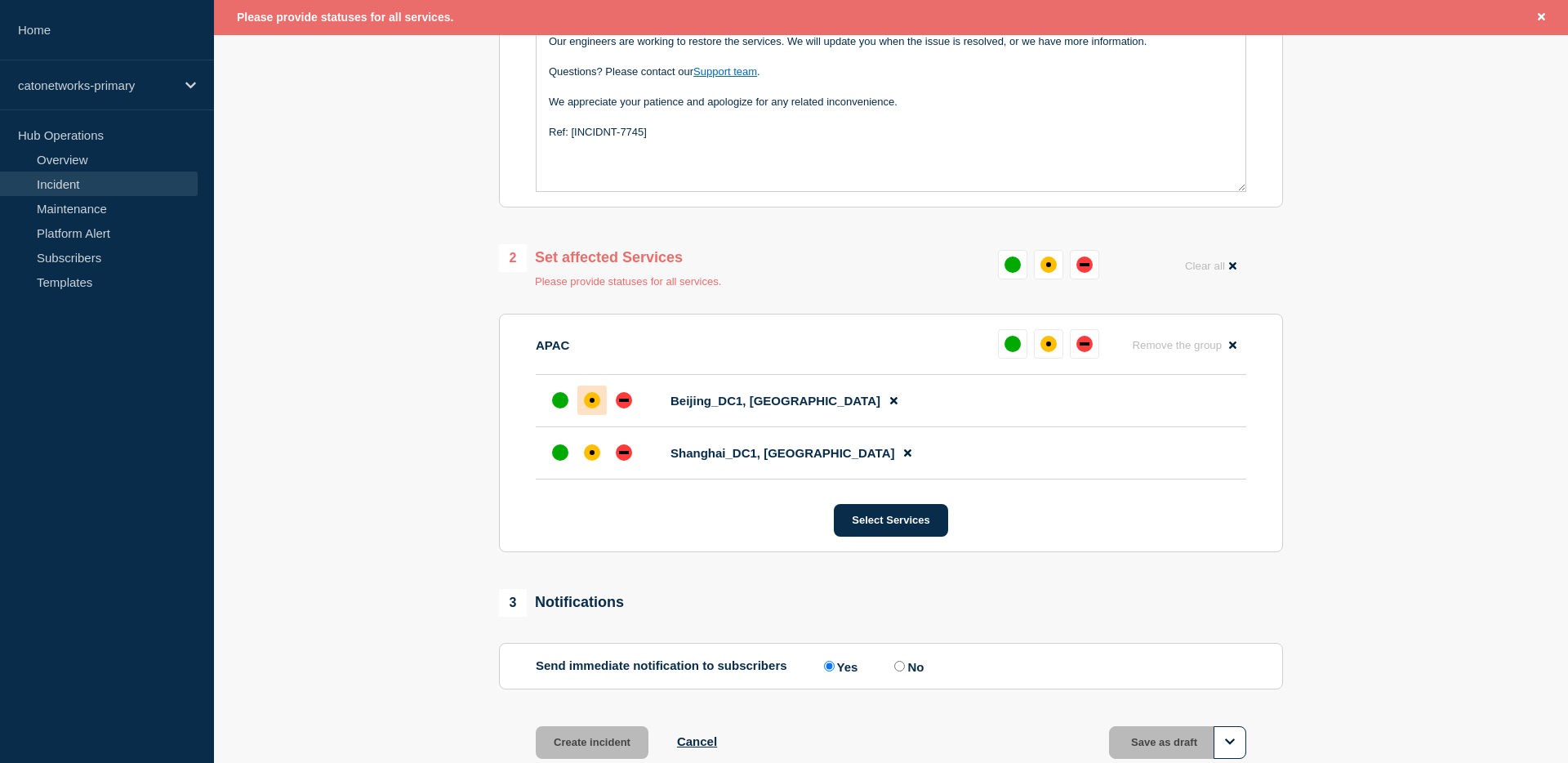
click at [590, 408] on div "affected" at bounding box center [592, 400] width 16 height 16
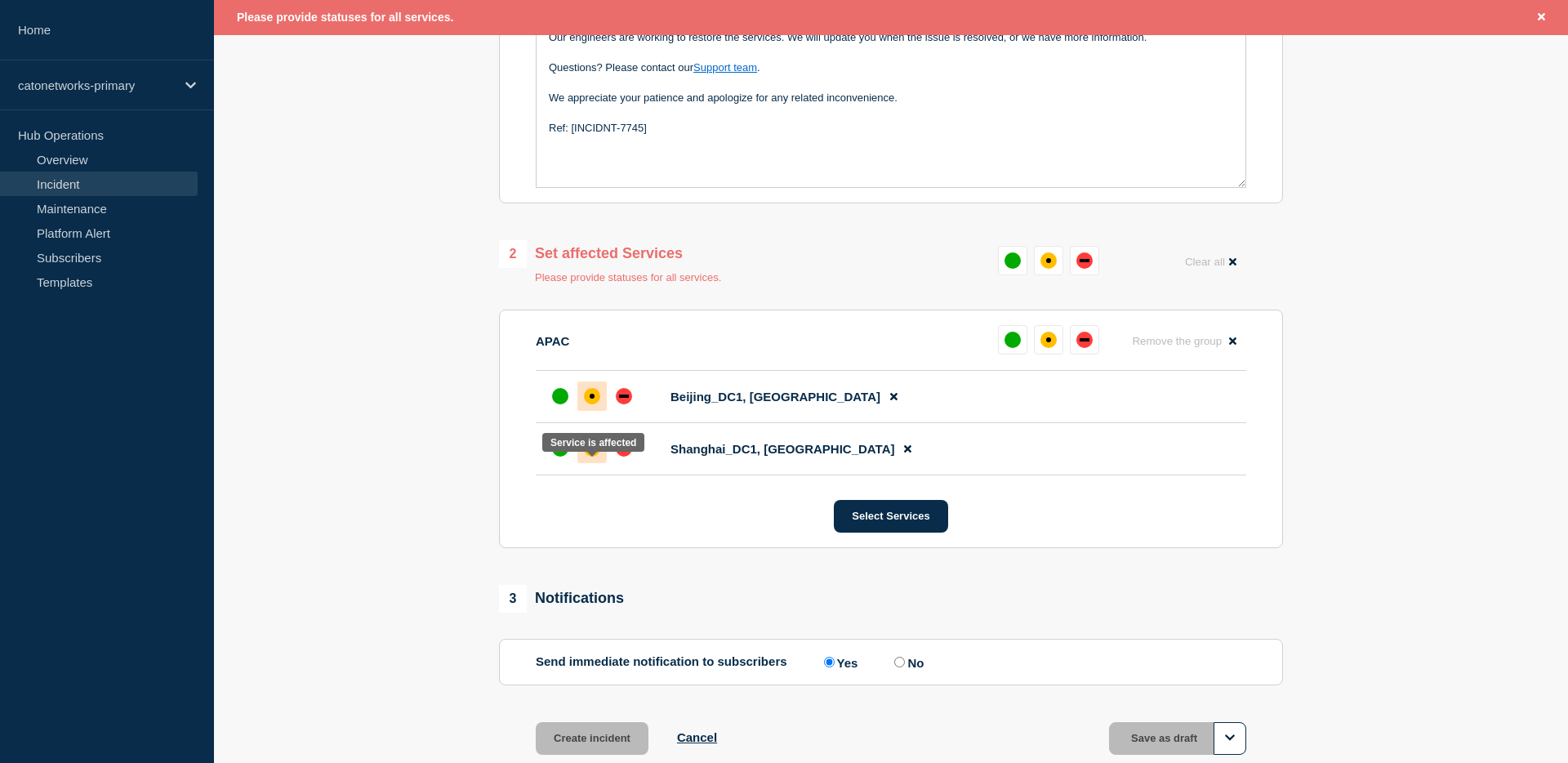
scroll to position [464, 0]
click at [593, 458] on div "affected" at bounding box center [592, 450] width 16 height 16
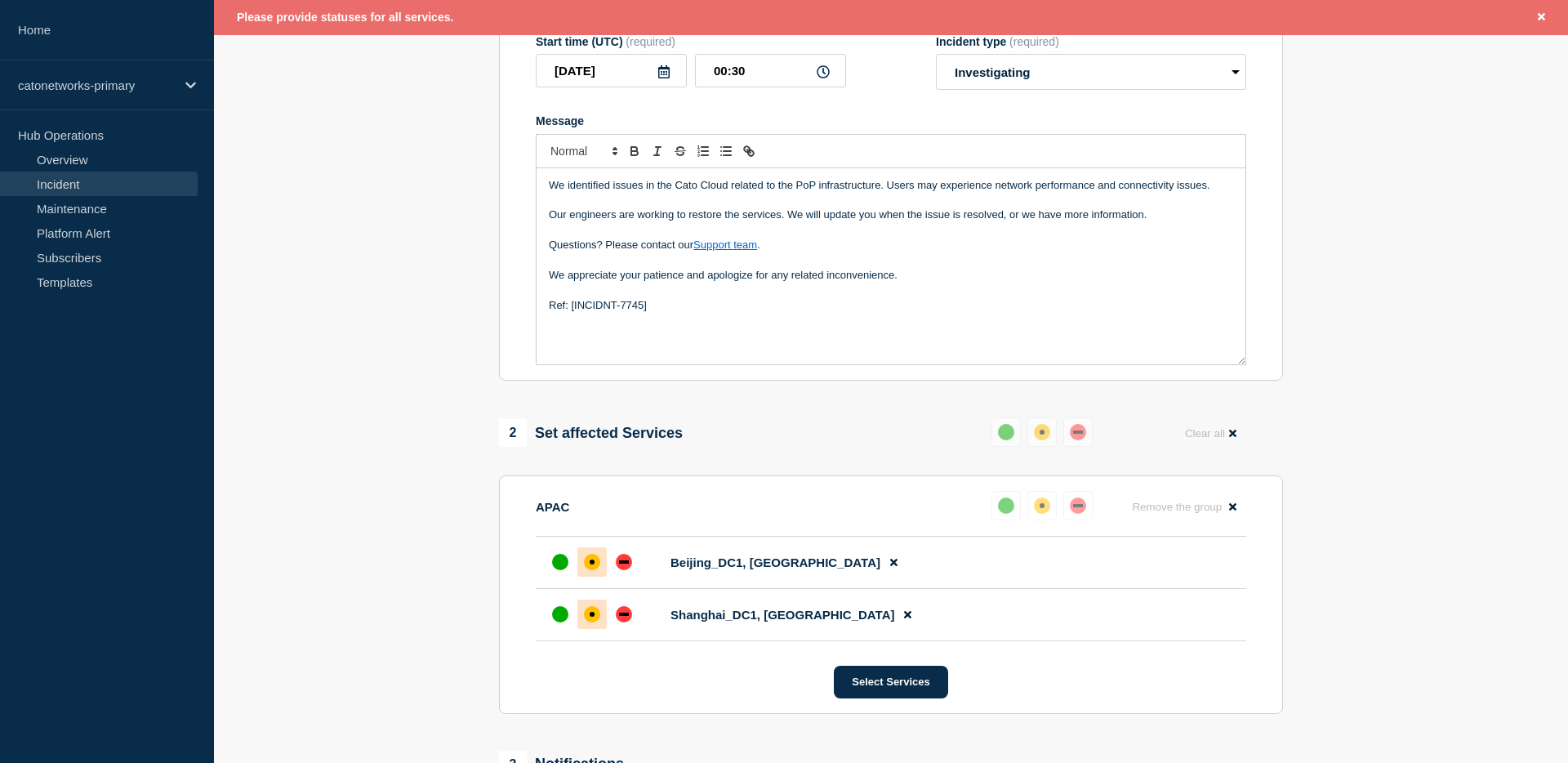
scroll to position [0, 0]
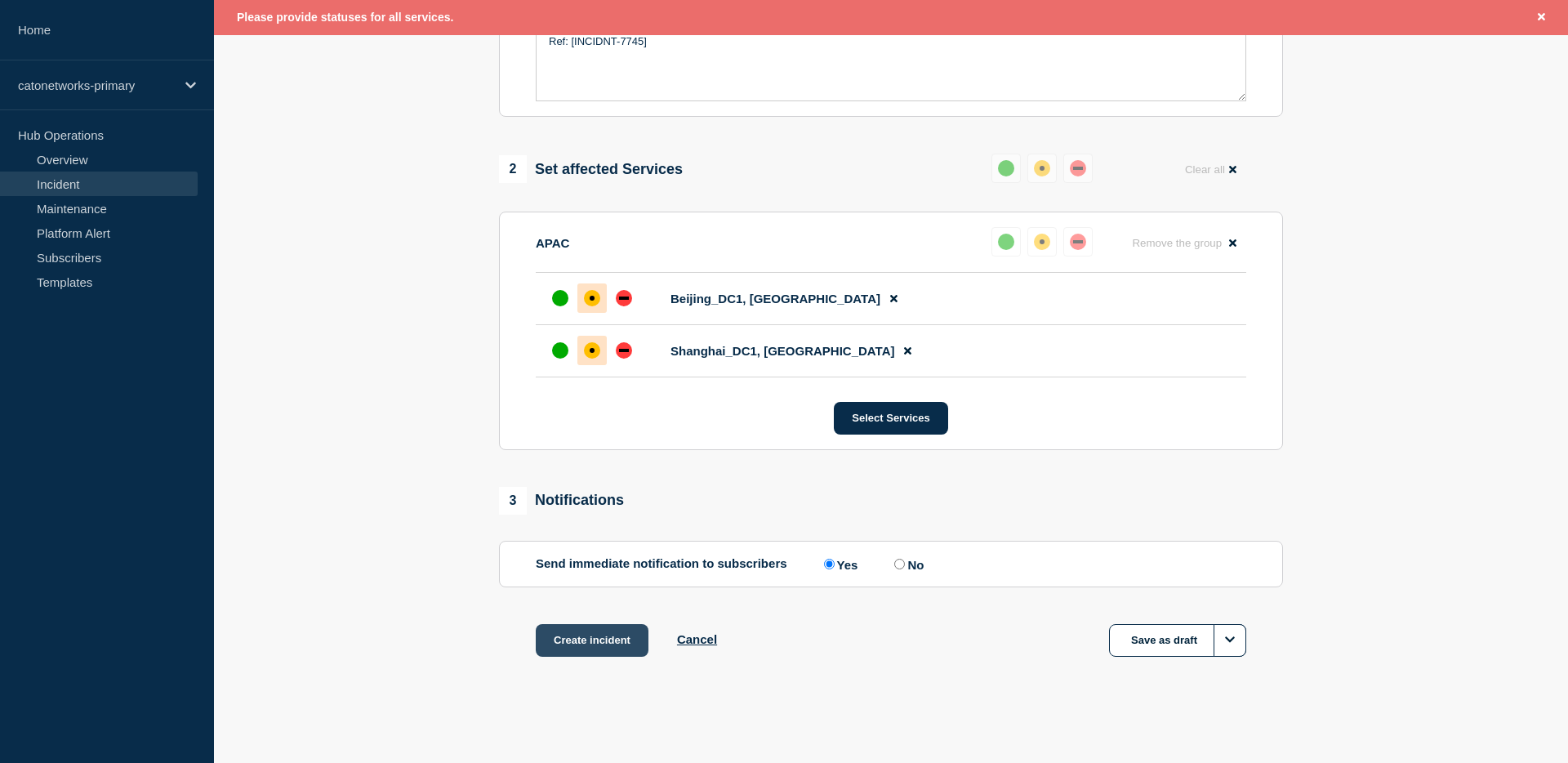
click at [589, 634] on button "Create incident" at bounding box center [591, 640] width 112 height 32
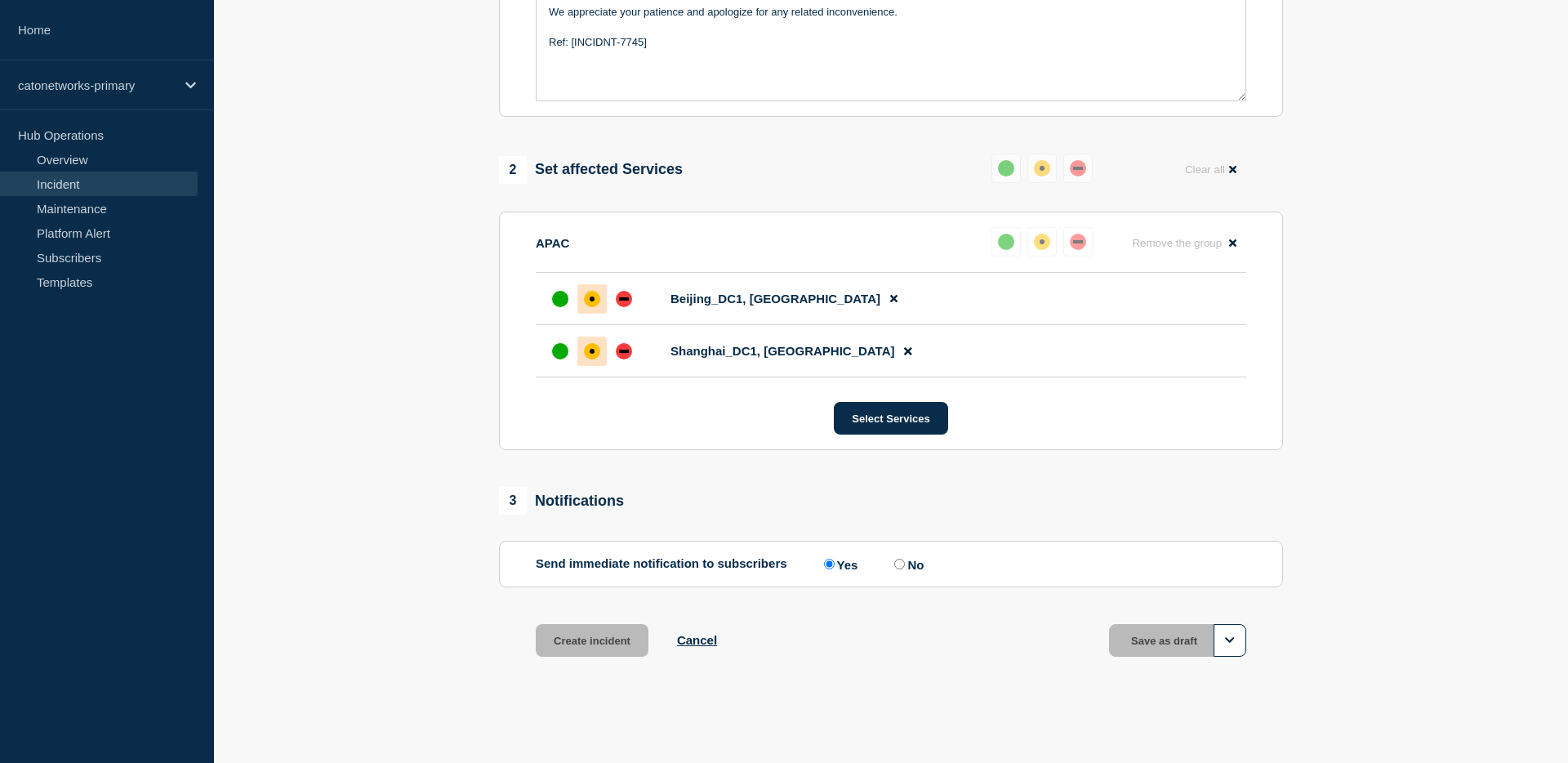
scroll to position [578, 0]
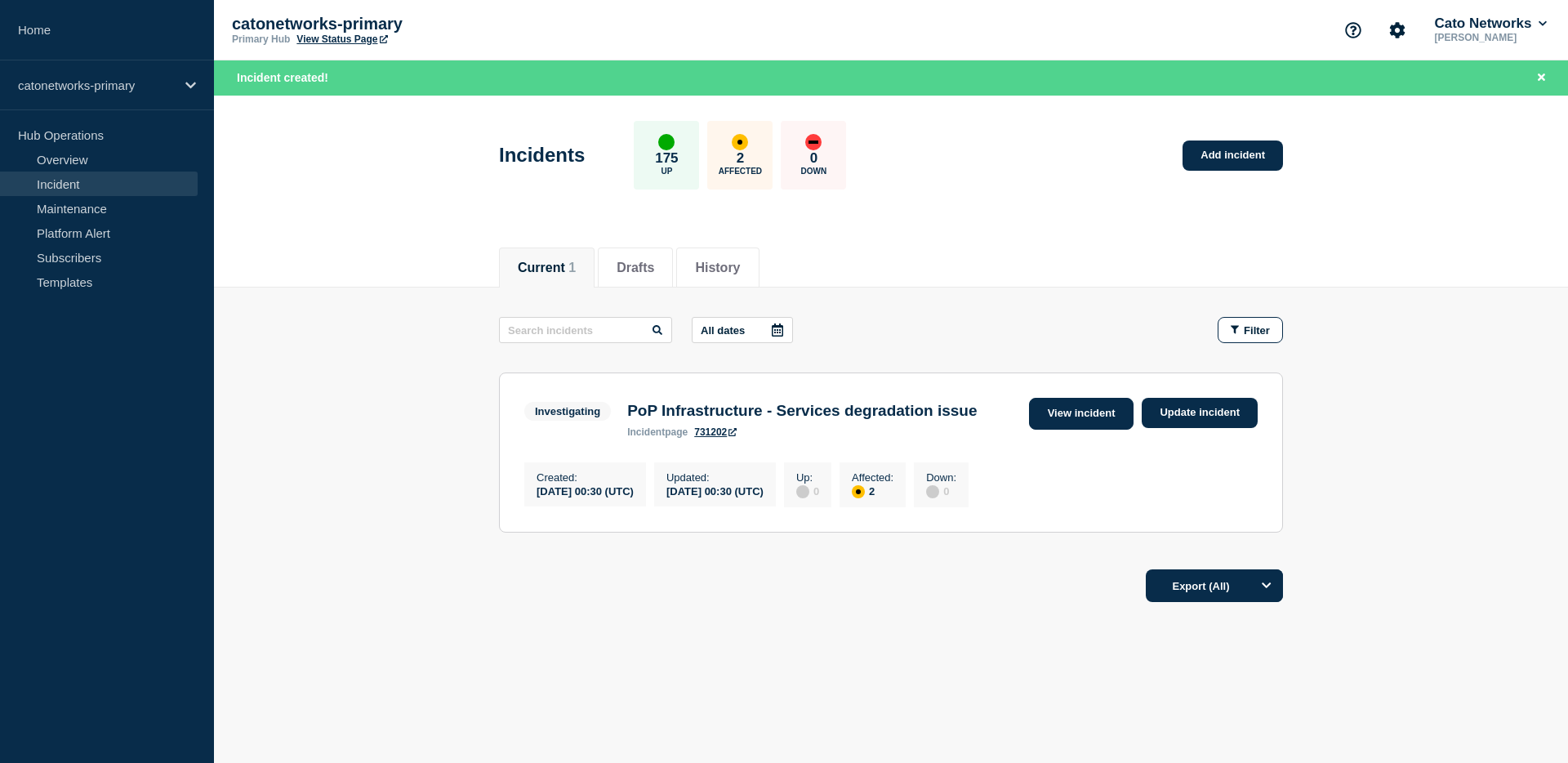
click at [1067, 410] on link "View incident" at bounding box center [1081, 413] width 105 height 31
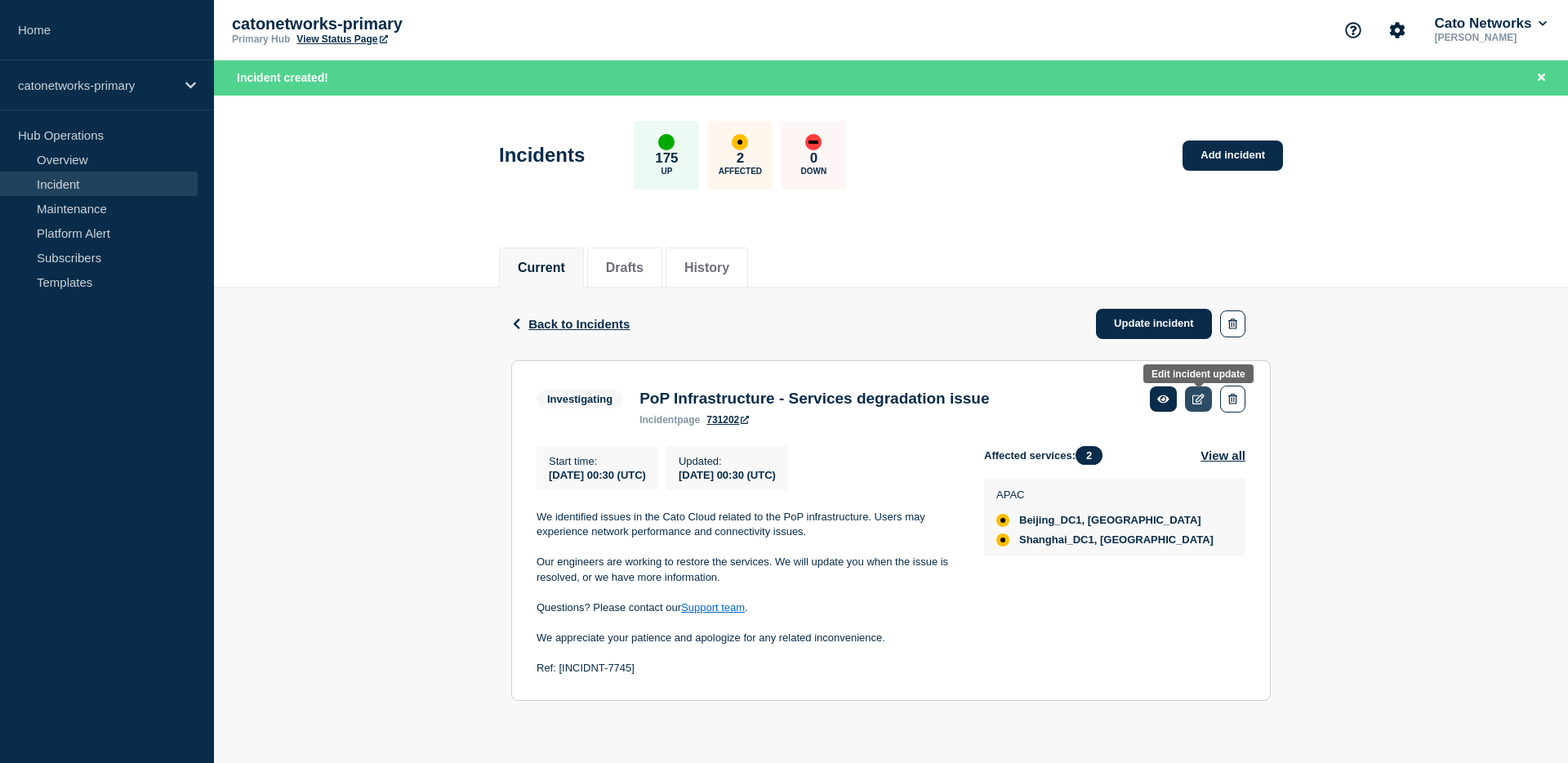
click at [1194, 404] on icon at bounding box center [1199, 399] width 13 height 11
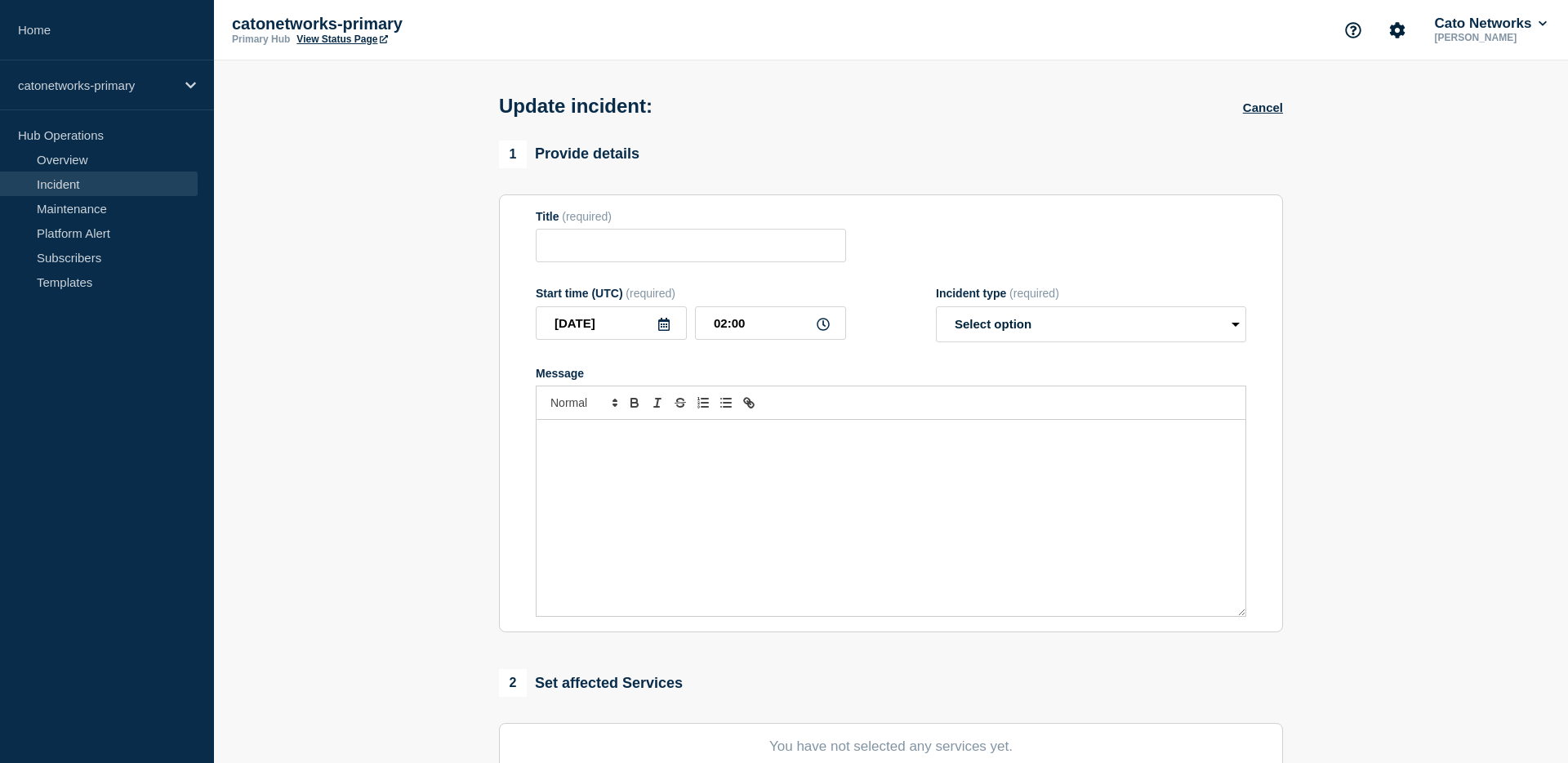
type input "PoP Infrastructure - Services degradation issue"
type input "00:30"
select select "investigating"
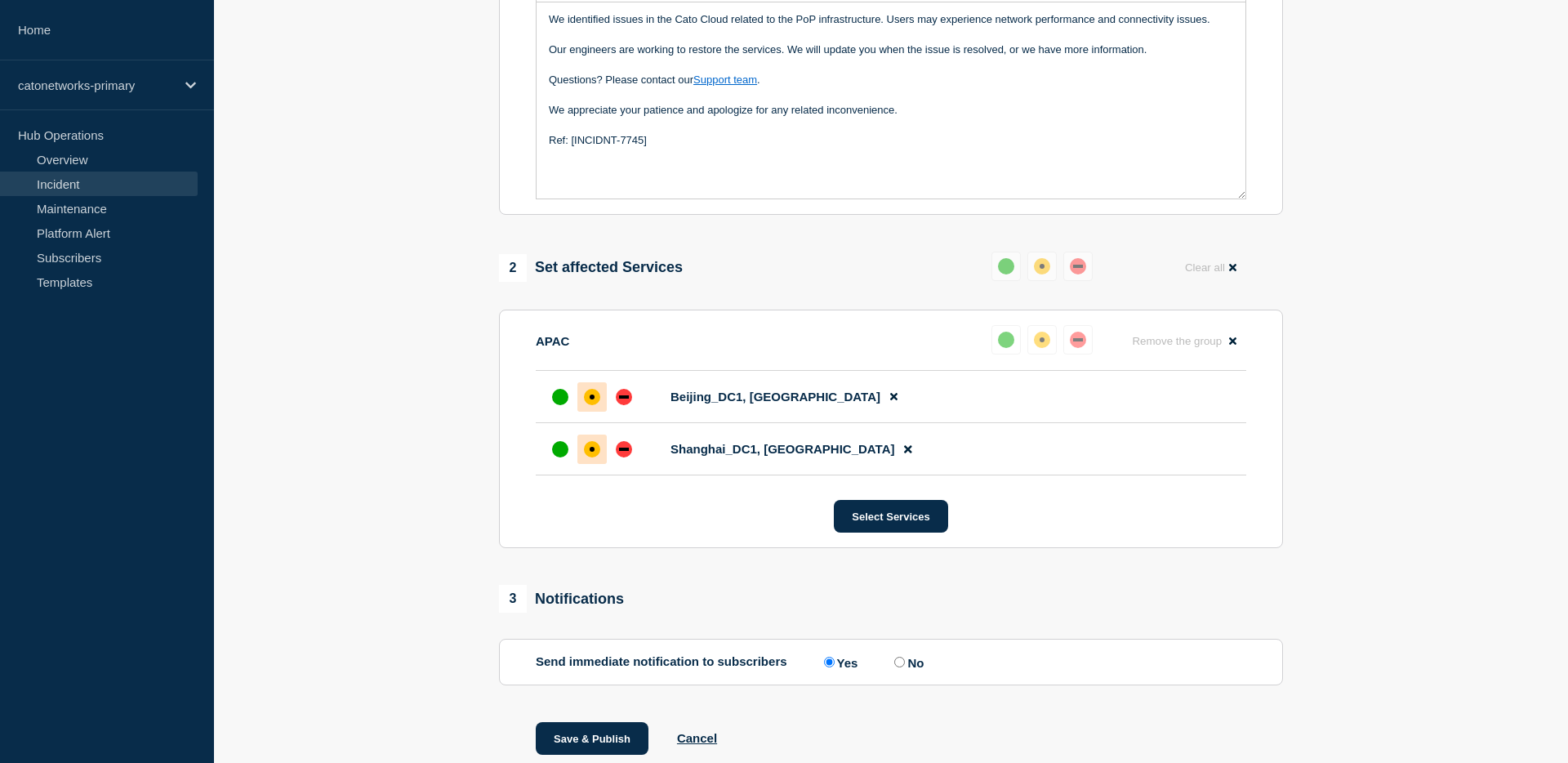
scroll to position [427, 0]
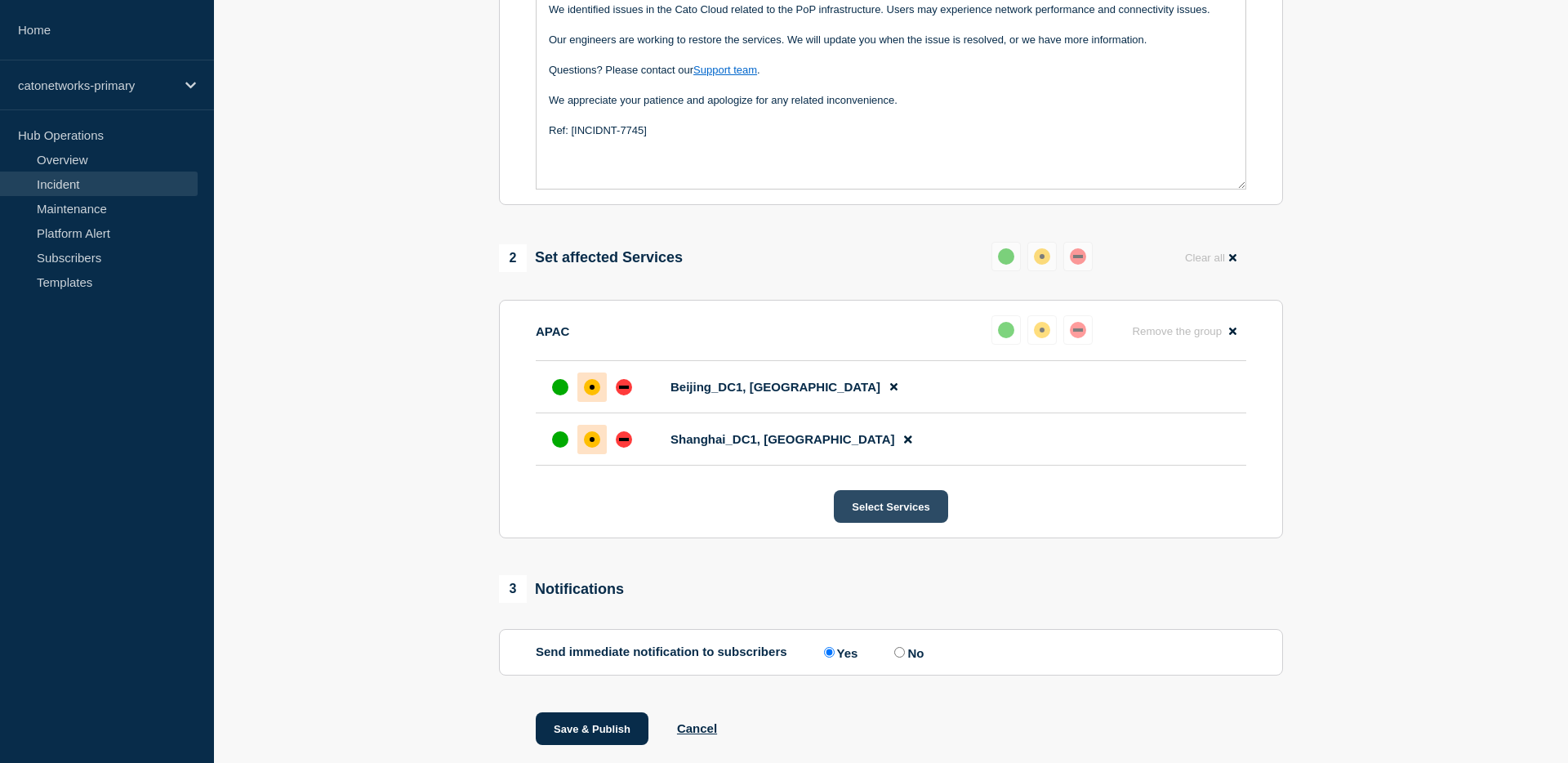
click at [885, 523] on button "Select Services" at bounding box center [890, 506] width 113 height 32
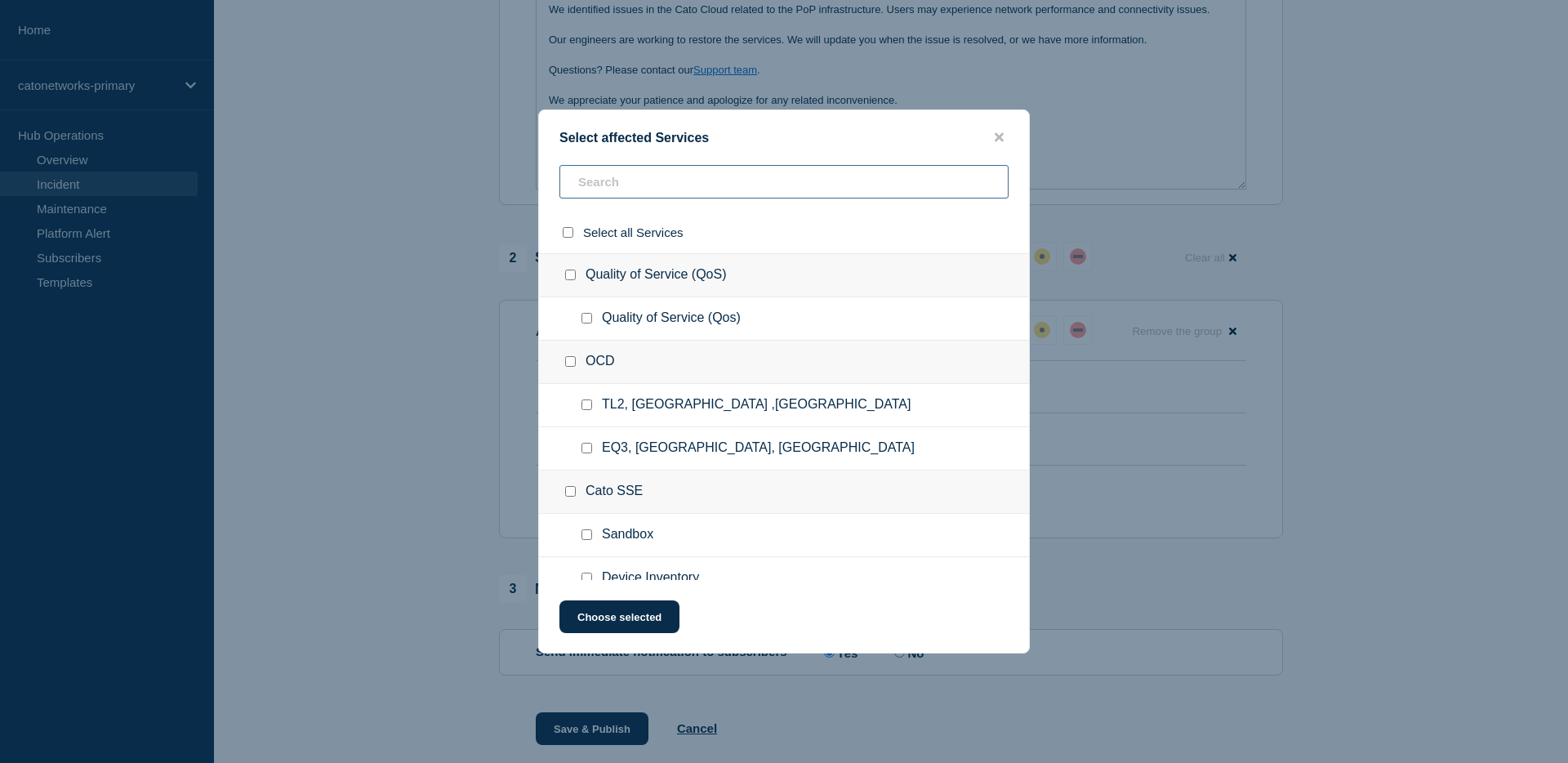
click at [662, 186] on input "text" at bounding box center [784, 182] width 449 height 33
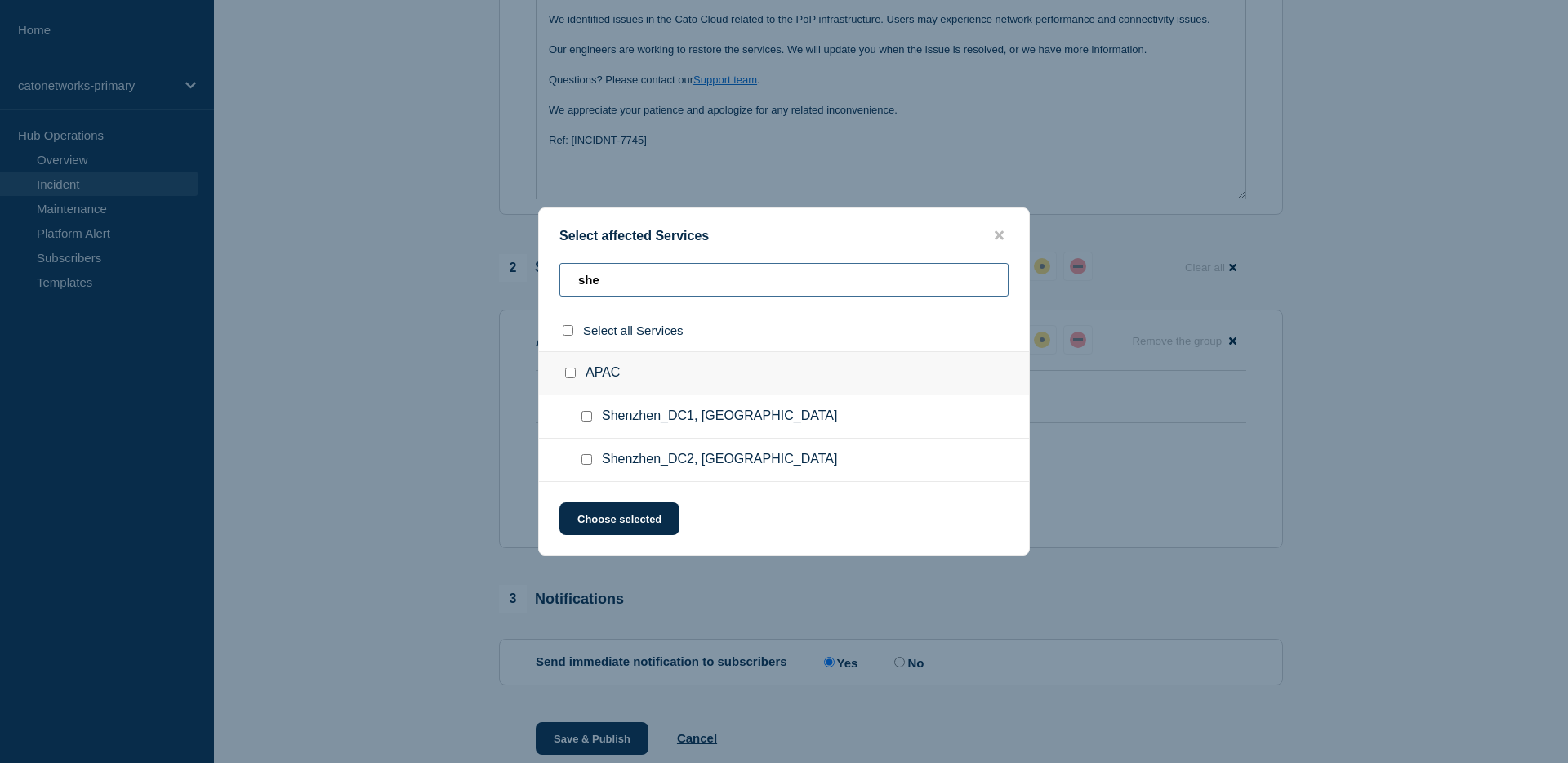
type input "she"
click at [575, 366] on div at bounding box center [573, 373] width 23 height 16
click at [590, 417] on input "Shenzhen_DC1, China checkbox" at bounding box center [587, 416] width 11 height 11
checkbox input "true"
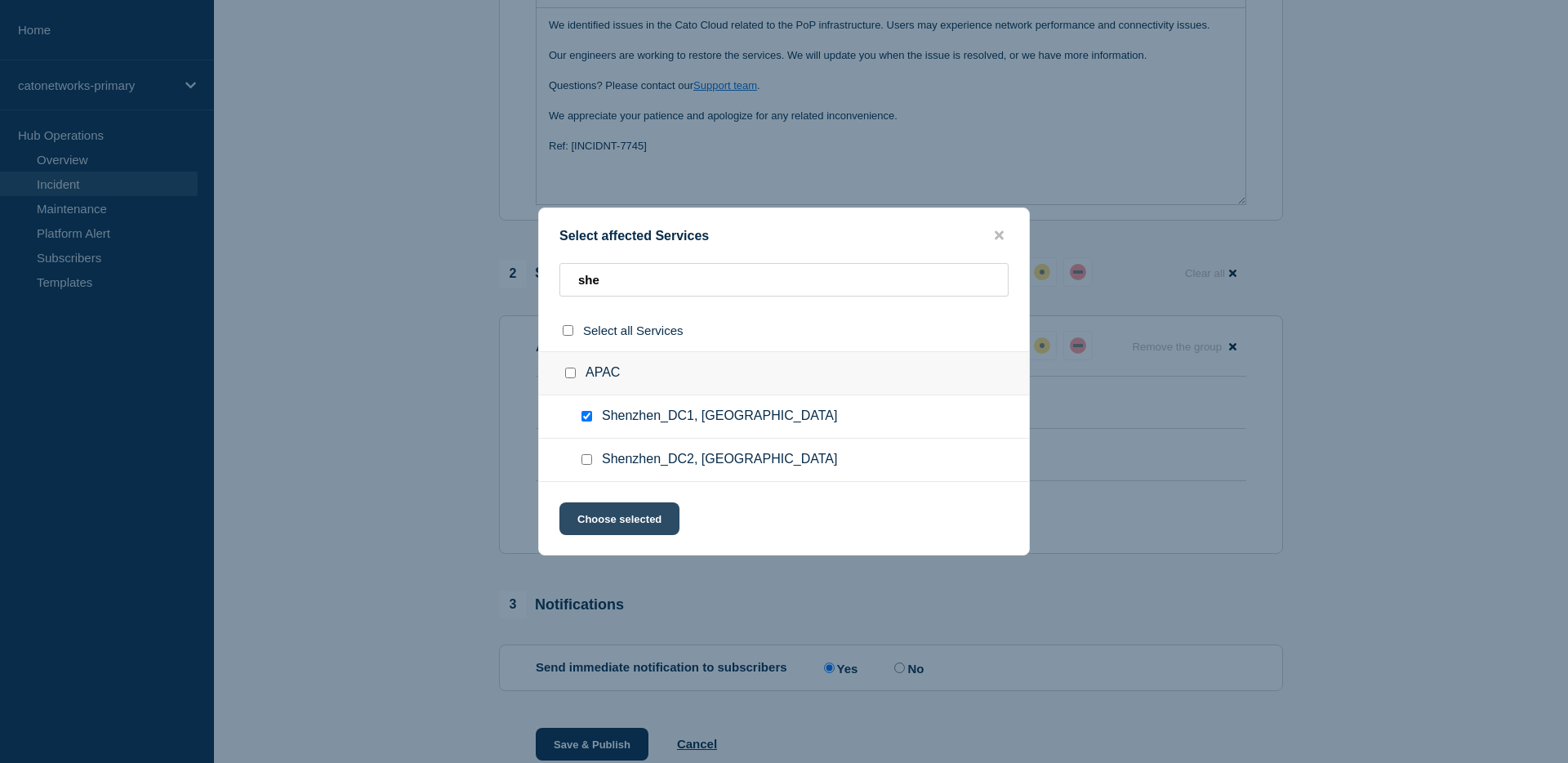
click at [623, 523] on button "Choose selected" at bounding box center [620, 519] width 120 height 32
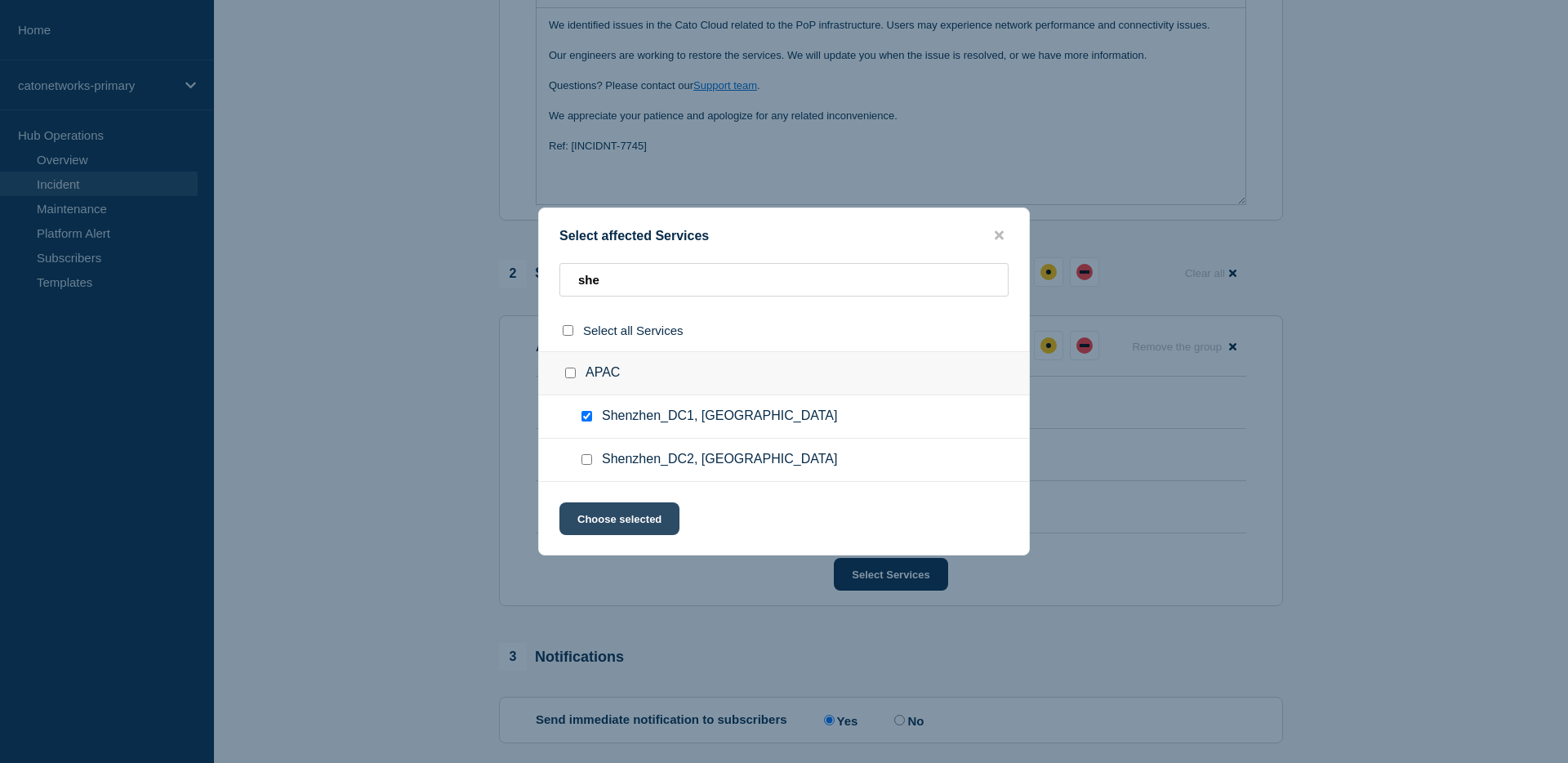
scroll to position [410, 0]
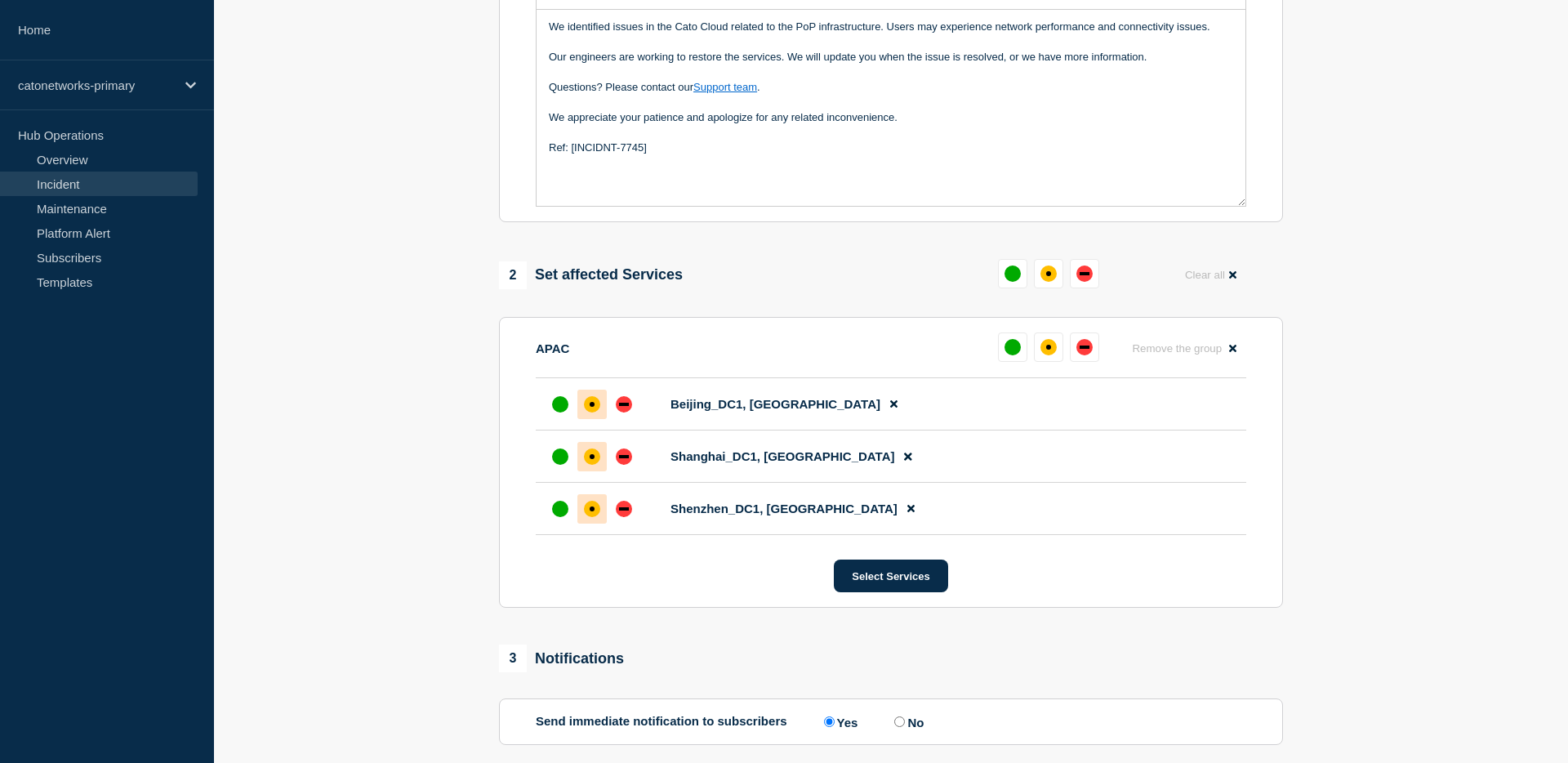
click at [587, 517] on div "affected" at bounding box center [592, 509] width 16 height 16
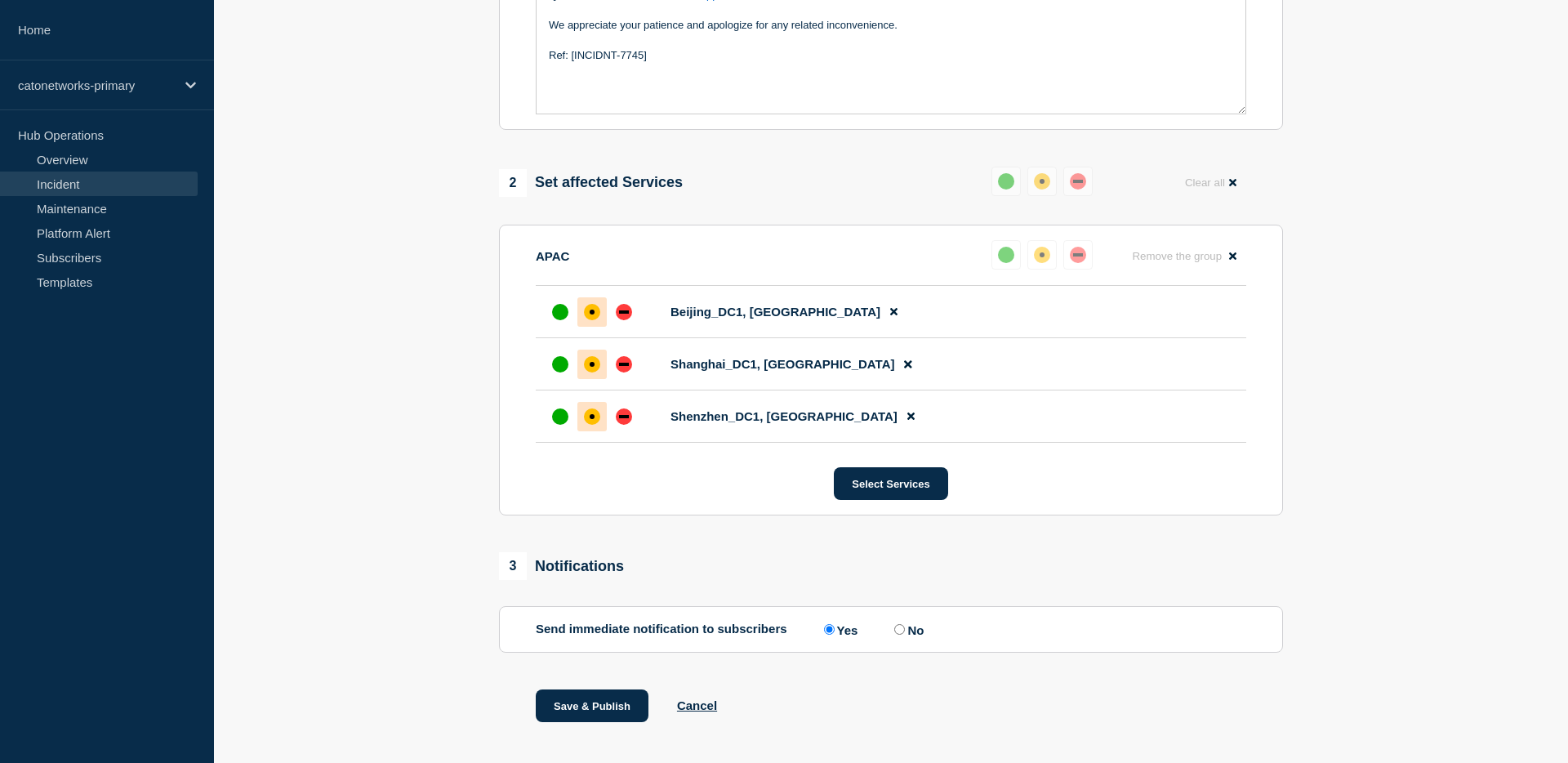
scroll to position [555, 0]
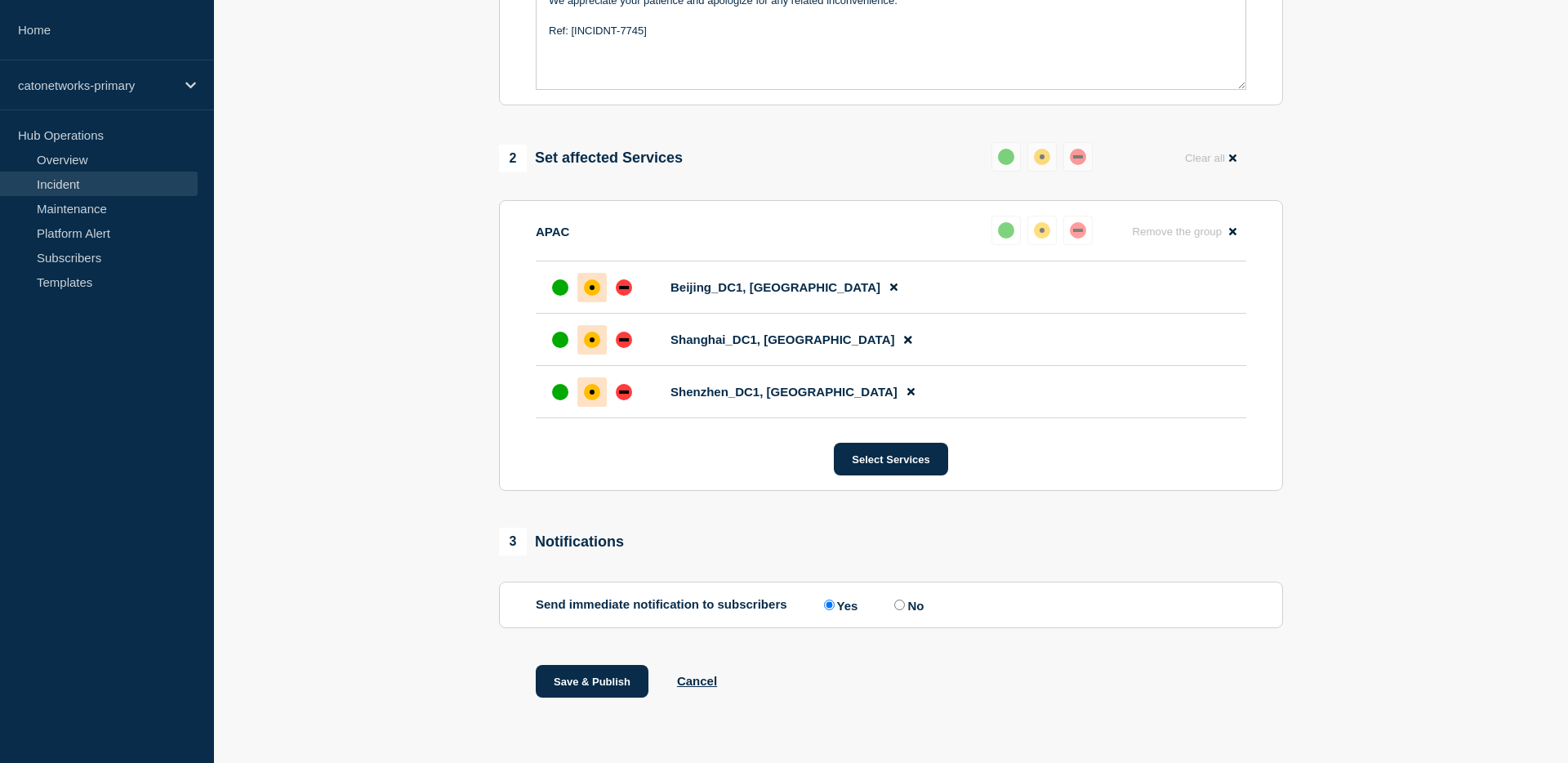
click at [902, 604] on label "No" at bounding box center [907, 604] width 33 height 15
click at [902, 604] on input "No" at bounding box center [899, 605] width 11 height 11
radio input "true"
click at [718, 515] on div "1 Provide details Title (required) PoP Infrastructure - Services degradation is…" at bounding box center [890, 176] width 802 height 1125
click at [798, 528] on div "3 Notifications" at bounding box center [890, 541] width 784 height 28
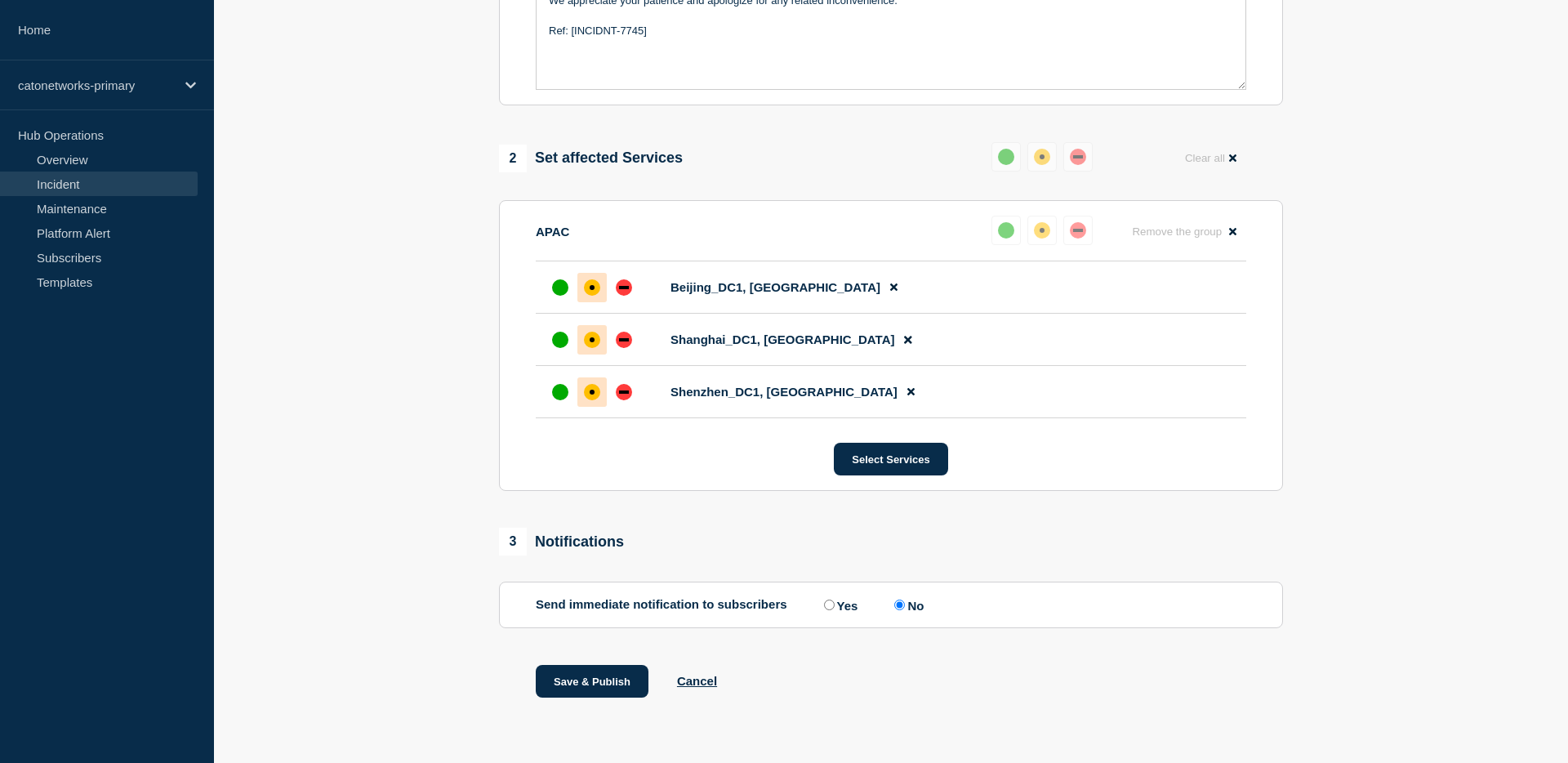
click at [824, 603] on input "Yes" at bounding box center [829, 605] width 11 height 11
radio input "true"
radio input "false"
click at [623, 672] on button "Save & Publish" at bounding box center [591, 681] width 112 height 32
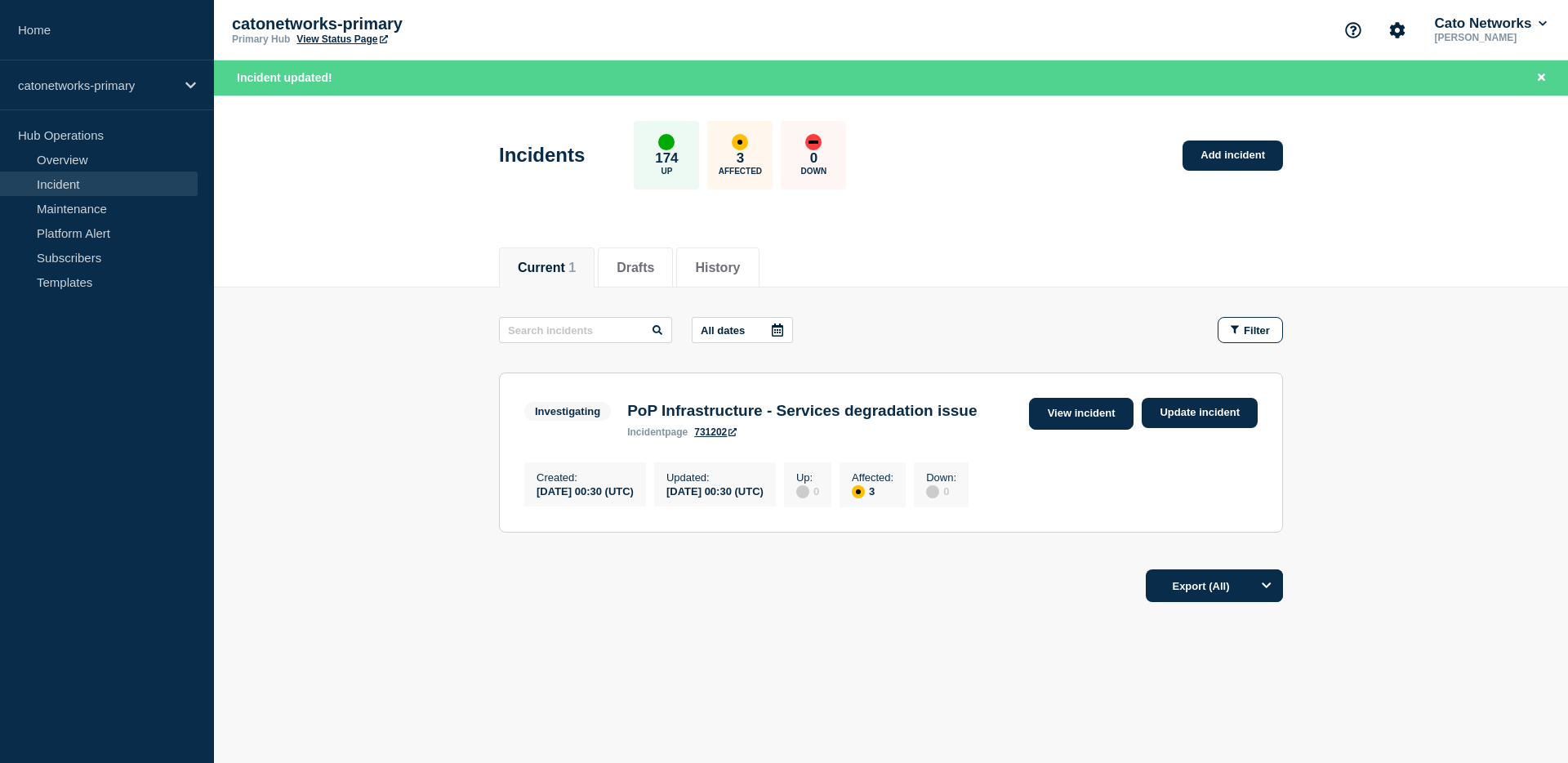
click at [1090, 412] on link "View incident" at bounding box center [1081, 413] width 105 height 31
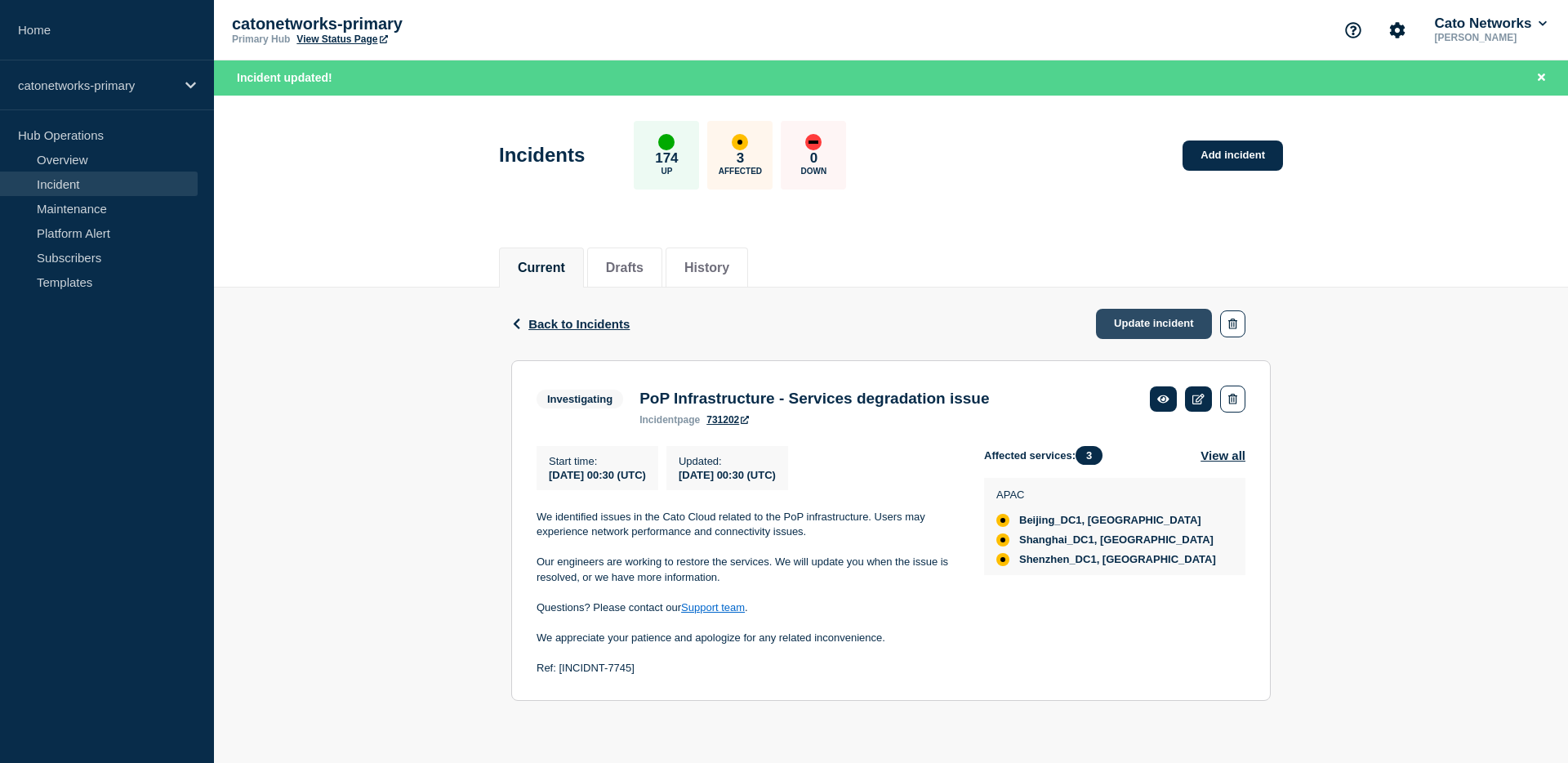
click at [1174, 332] on link "Update incident" at bounding box center [1154, 324] width 116 height 31
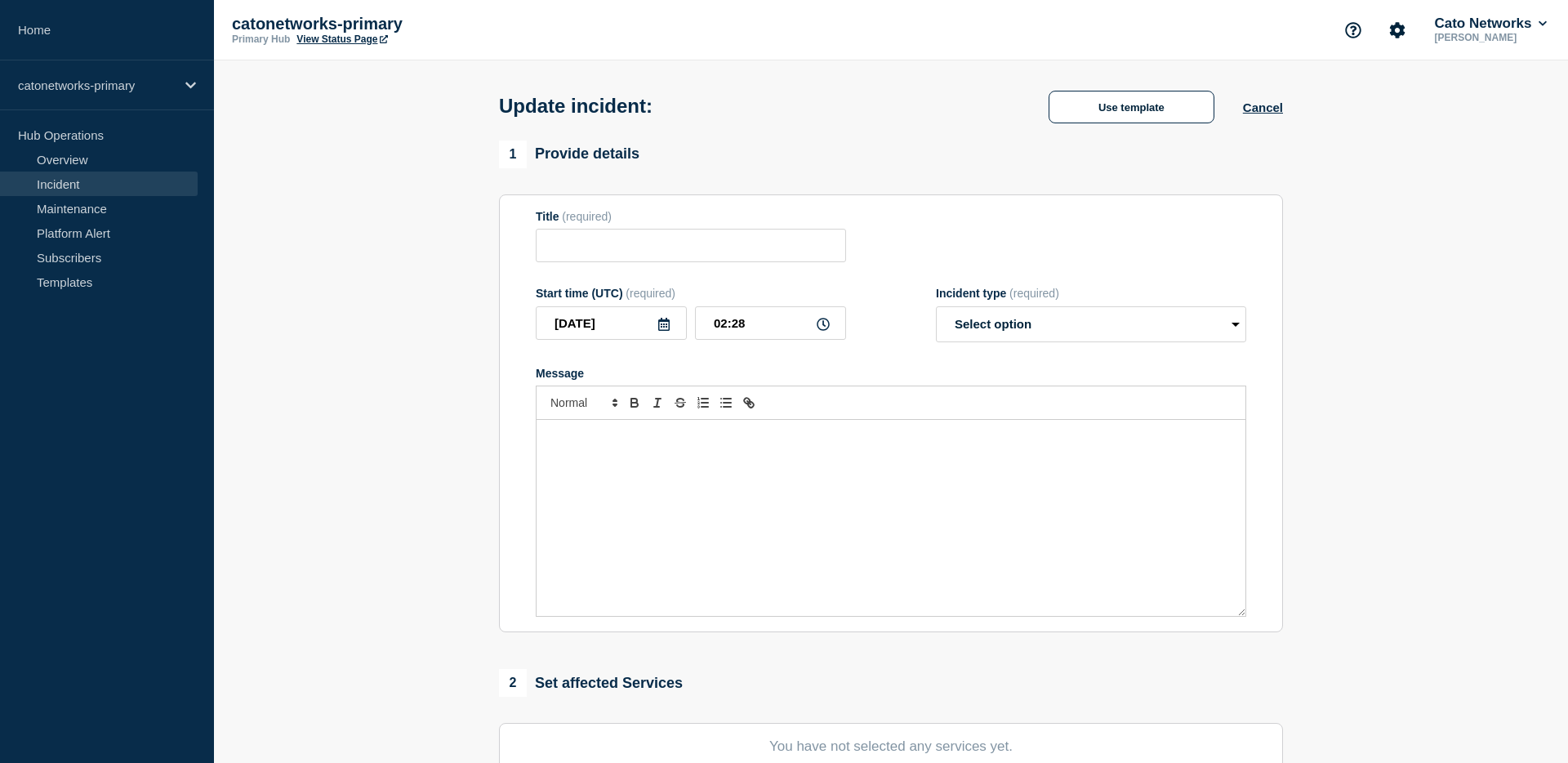
type input "PoP Infrastructure - Services degradation issue"
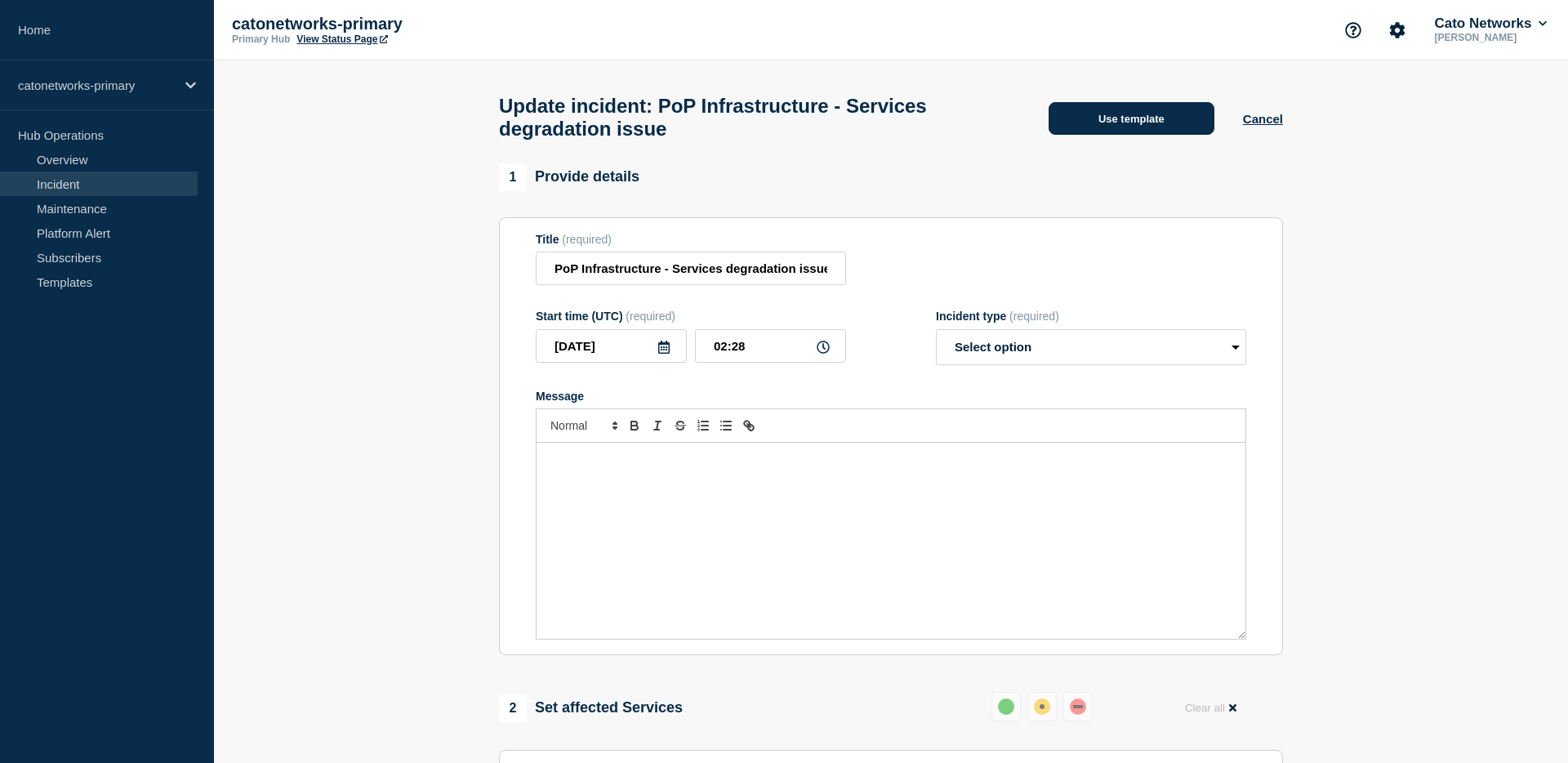
click at [1071, 119] on button "Use template" at bounding box center [1131, 119] width 165 height 32
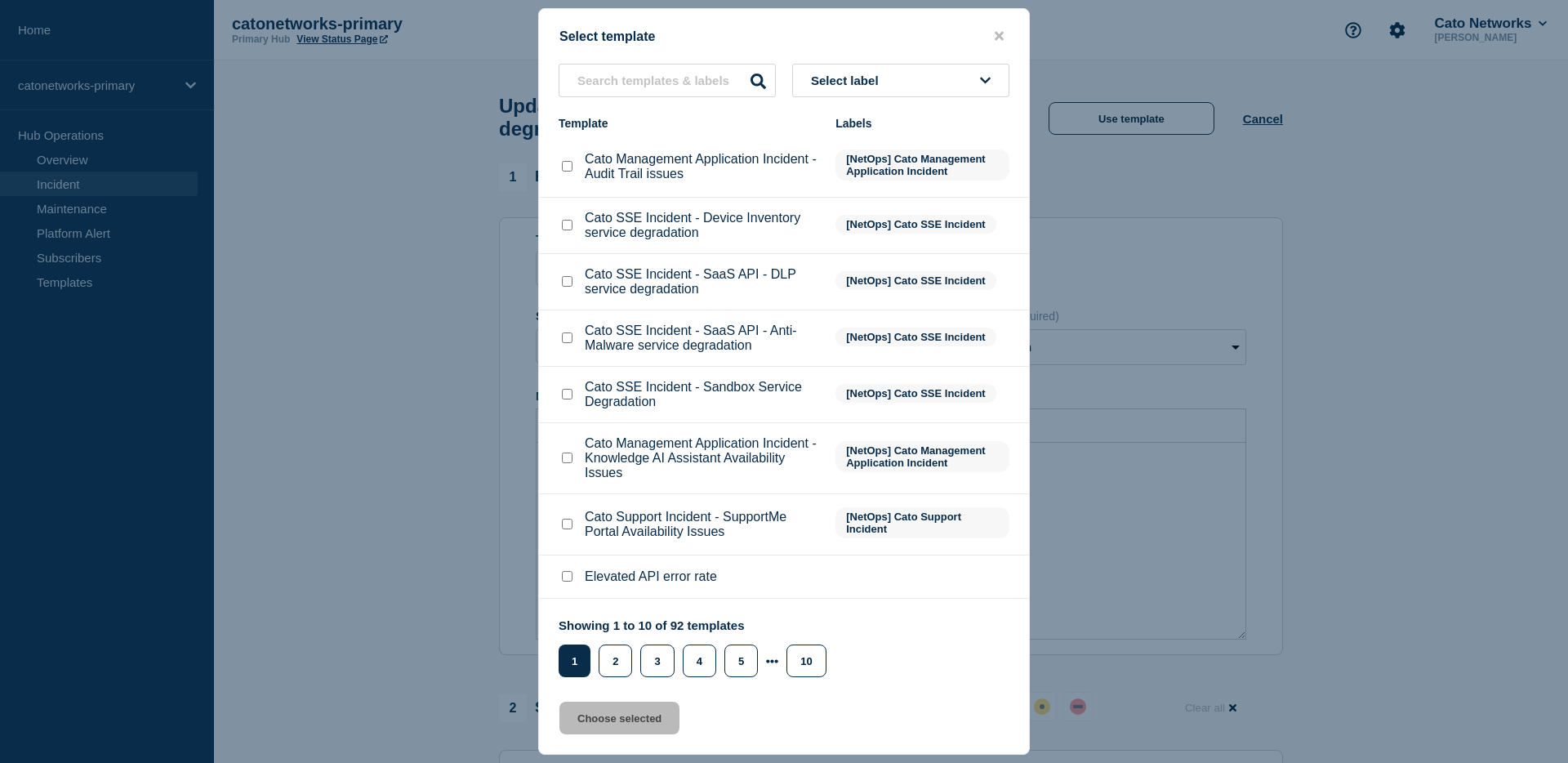
click at [902, 75] on button "Select label" at bounding box center [901, 80] width 217 height 33
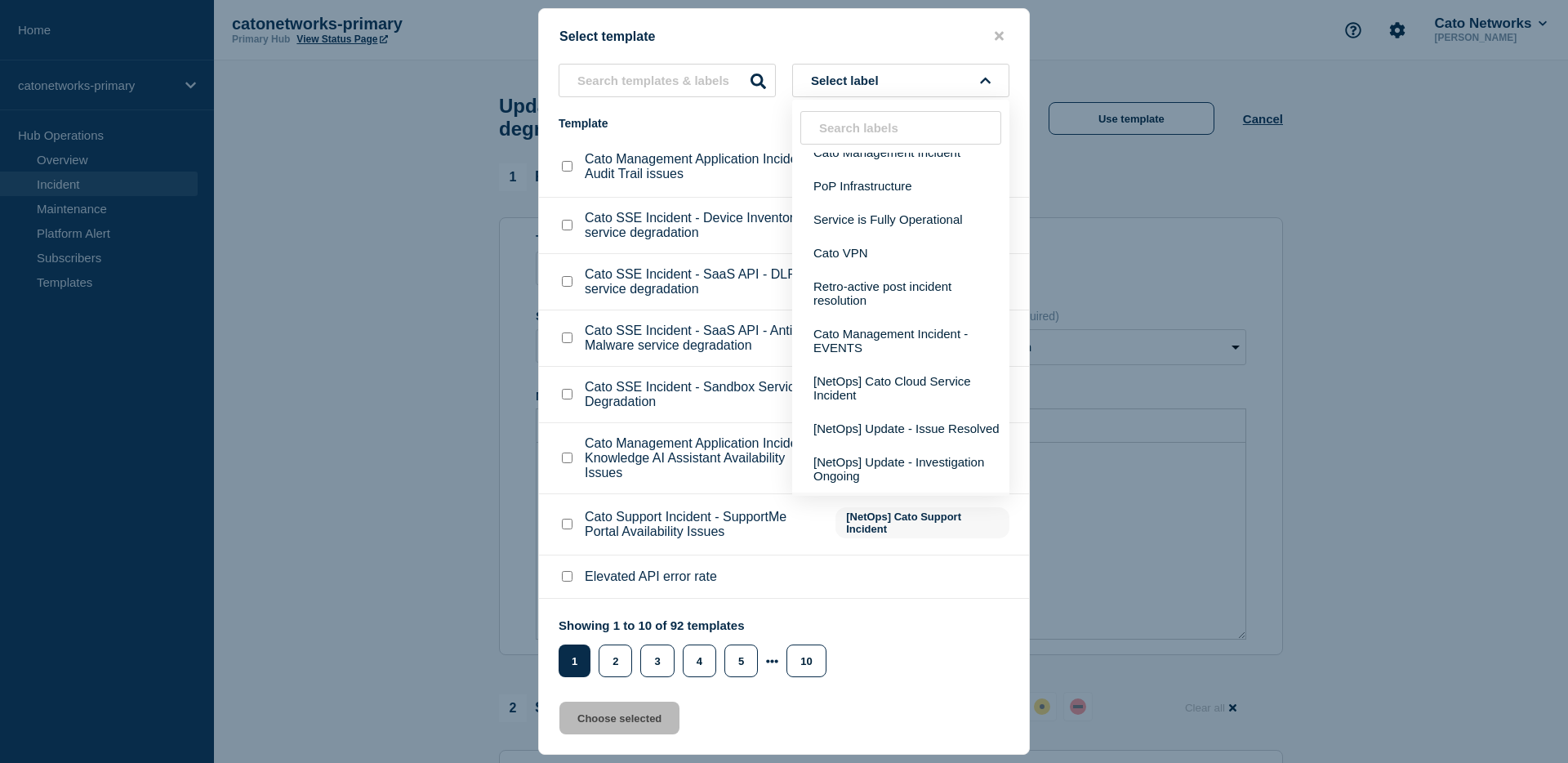
scroll to position [765, 0]
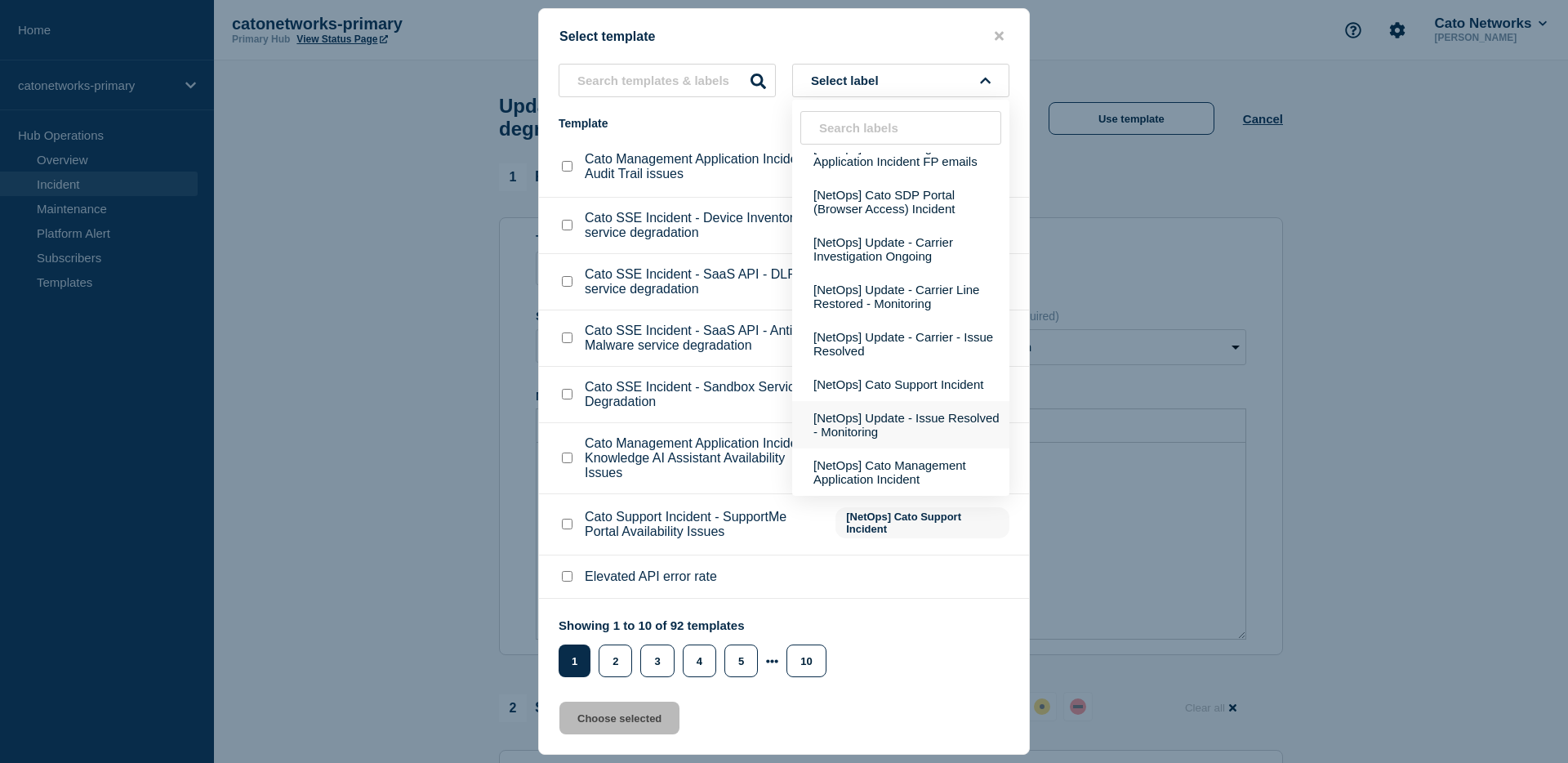
click at [937, 419] on button "[NetOps] Update - Issue Resolved - Monitoring" at bounding box center [901, 424] width 217 height 48
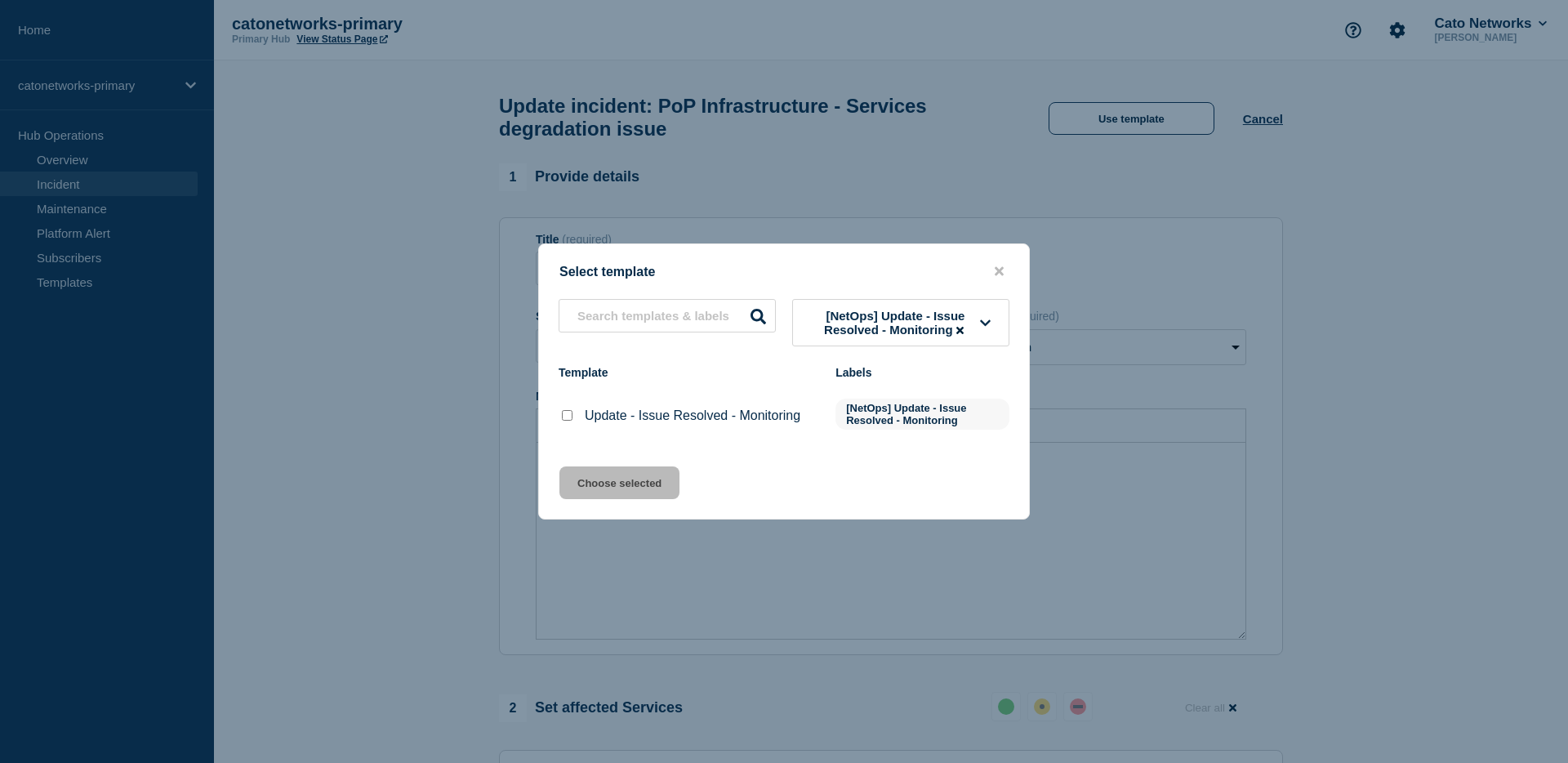
drag, startPoint x: 684, startPoint y: 428, endPoint x: 625, endPoint y: 420, distance: 59.5
click at [681, 423] on p "Update - Issue Resolved - Monitoring" at bounding box center [693, 415] width 216 height 14
click at [572, 421] on div at bounding box center [567, 416] width 16 height 16
drag, startPoint x: 568, startPoint y: 422, endPoint x: 632, endPoint y: 484, distance: 89.1
click at [568, 421] on input "Update - Issue Resolved - Monitoring checkbox" at bounding box center [567, 415] width 11 height 11
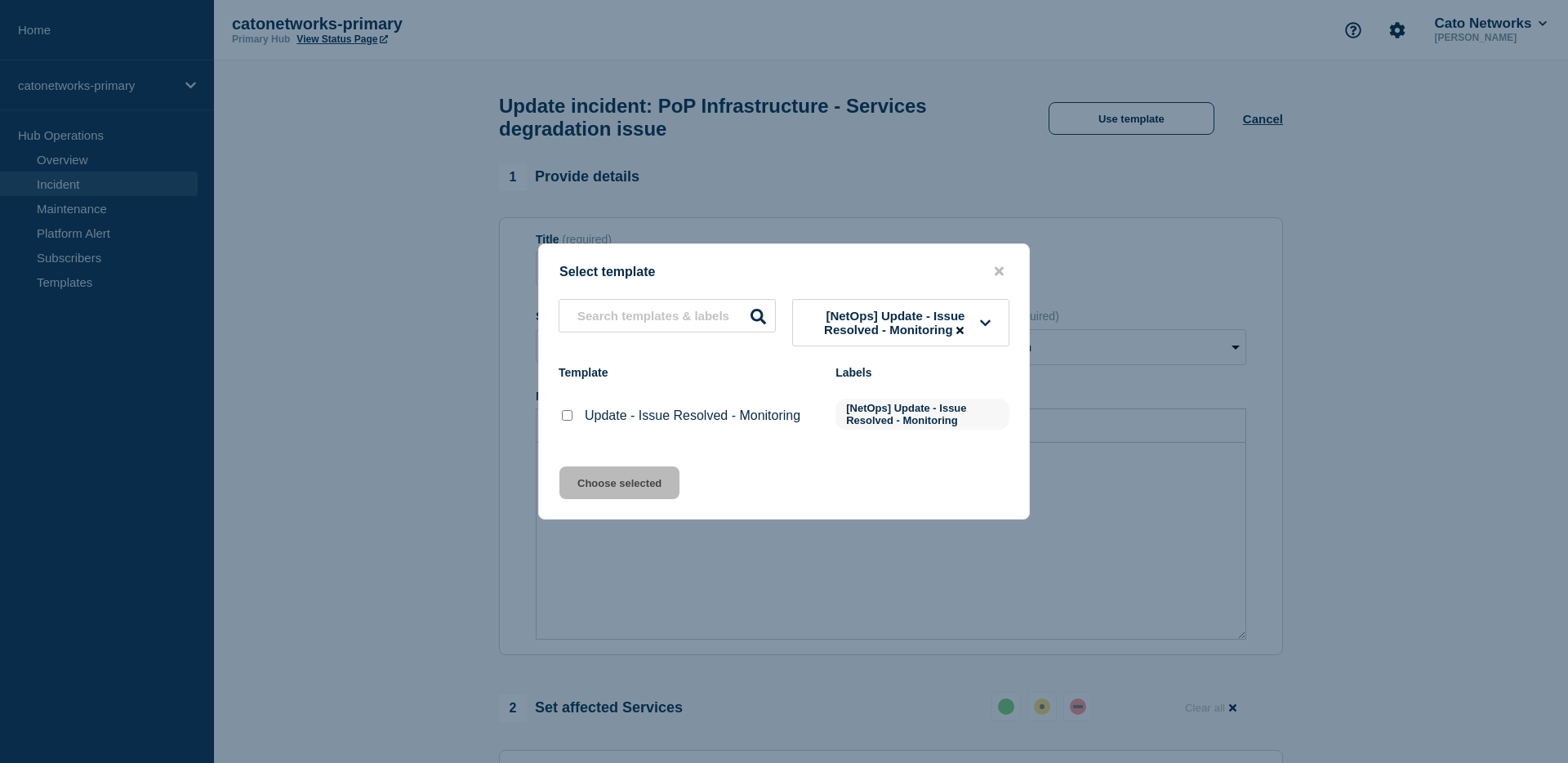
checkbox input "true"
click at [651, 499] on button "Choose selected" at bounding box center [620, 483] width 120 height 32
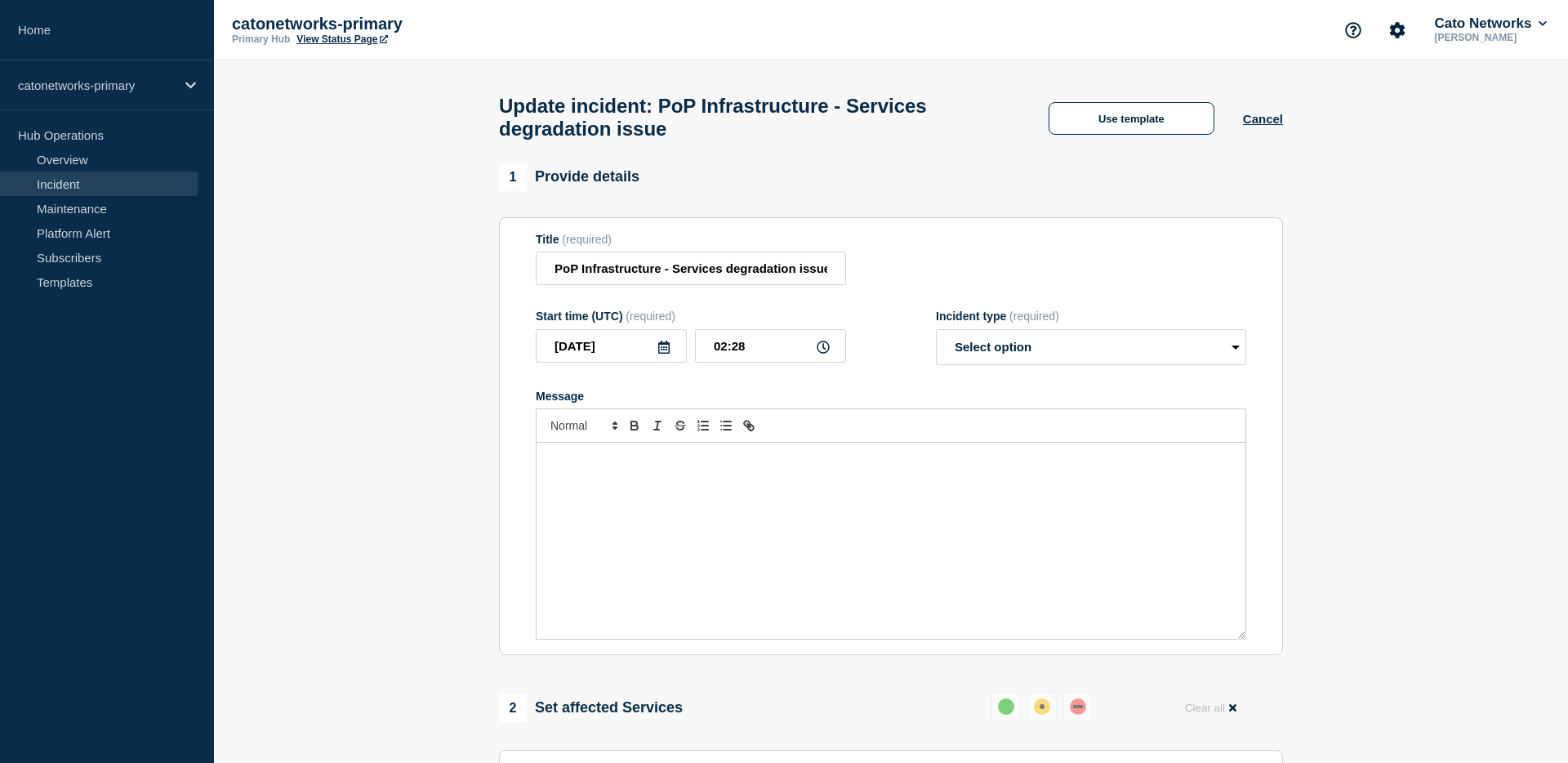
select select "monitoring"
radio input "false"
radio input "true"
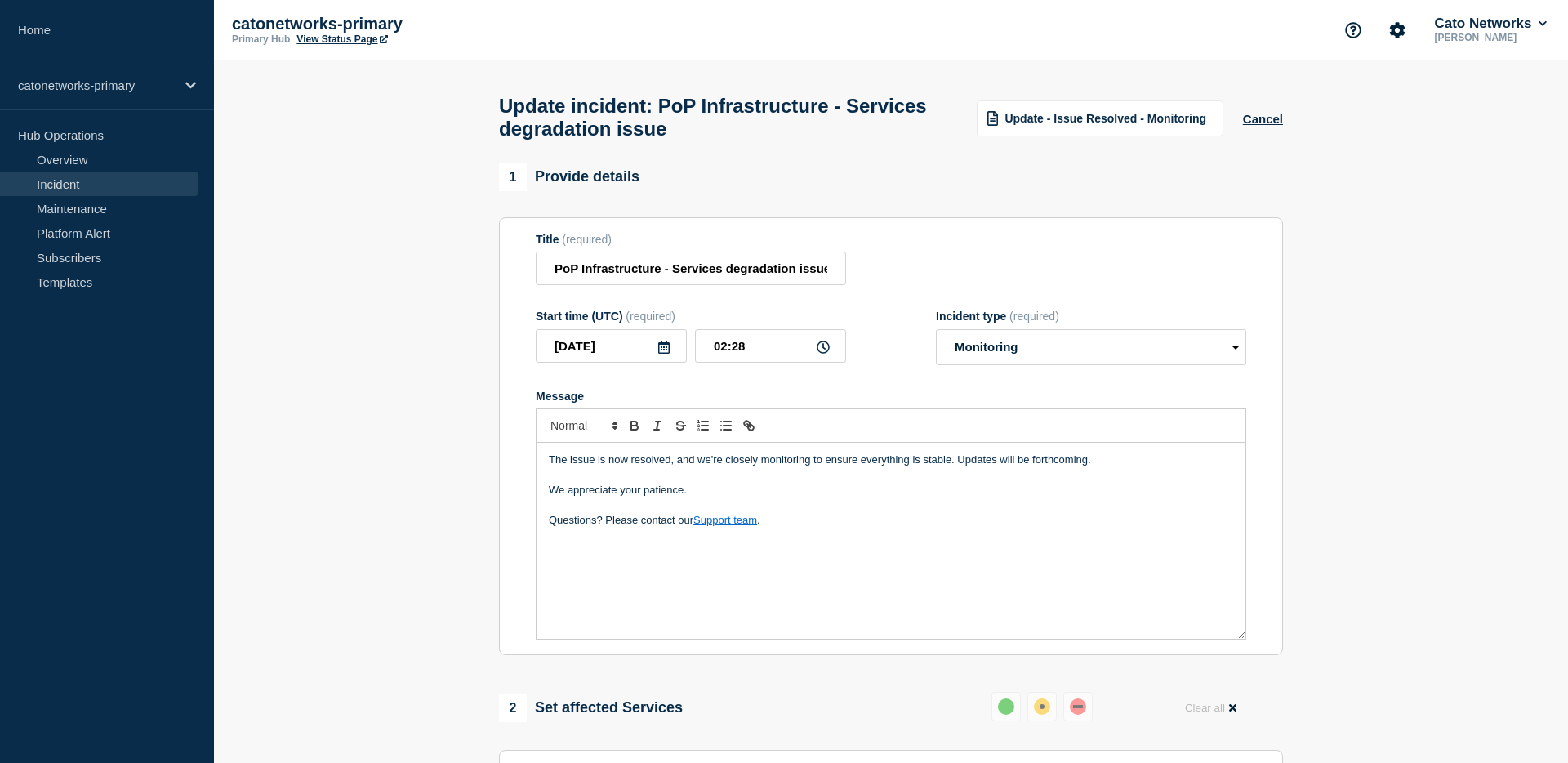
click at [798, 528] on p "Questions? Please contact our Support team ." at bounding box center [891, 520] width 685 height 14
click at [829, 580] on div "The issue is now resolved, and we're closely monitoring to ensure everything is…" at bounding box center [890, 541] width 709 height 196
click at [728, 357] on input "02:28" at bounding box center [770, 345] width 151 height 33
type input "01:30"
click at [899, 320] on form "Title (required) PoP Infrastructure - Services degradation issue Start time (UT…" at bounding box center [890, 437] width 711 height 408
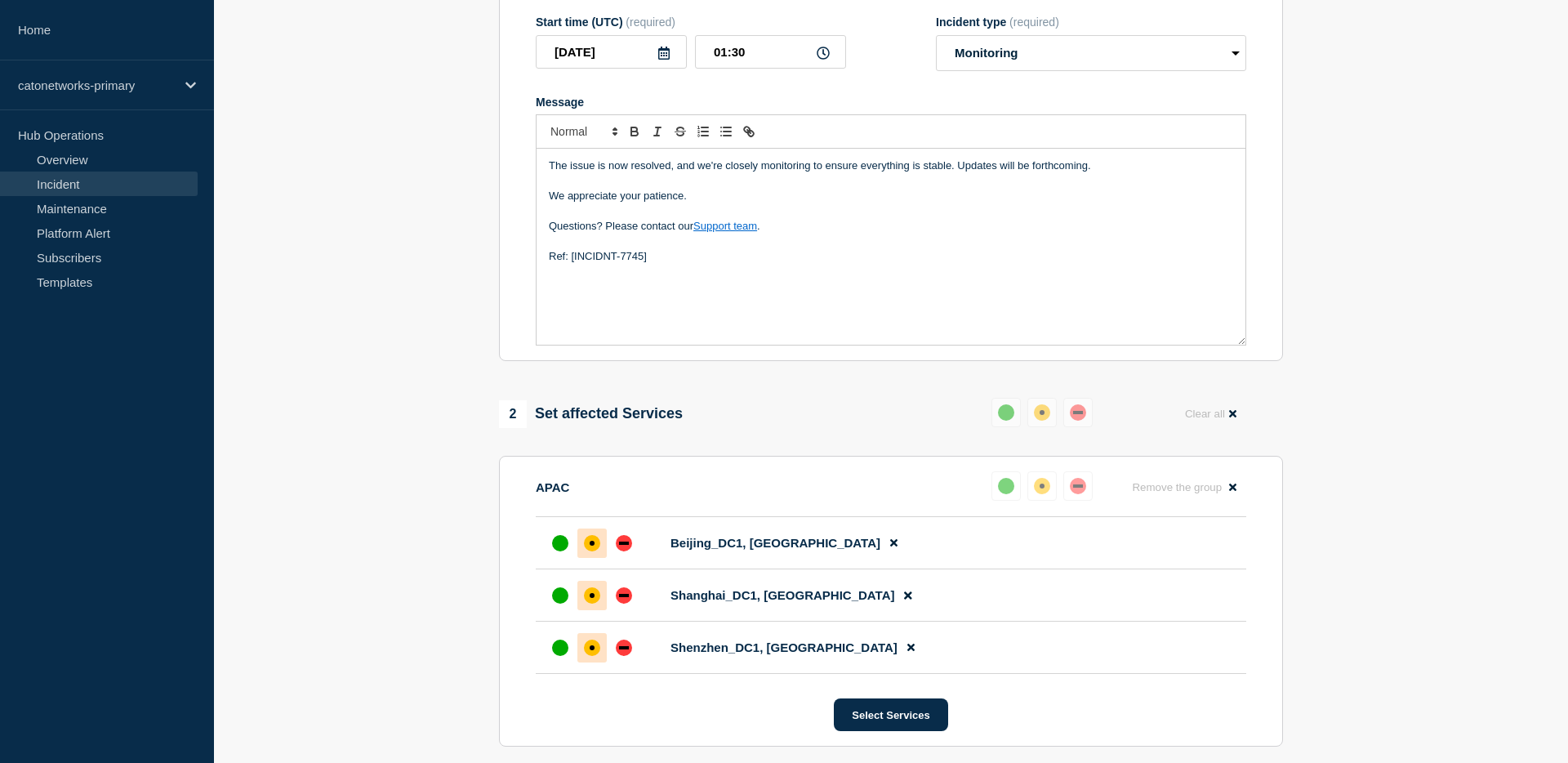
scroll to position [297, 0]
click at [563, 549] on div "up" at bounding box center [560, 541] width 16 height 16
click at [558, 601] on div "up" at bounding box center [560, 593] width 16 height 16
click at [559, 653] on div "up" at bounding box center [560, 645] width 16 height 16
click at [790, 427] on div "2 Set affected Services Reset Clear all" at bounding box center [890, 411] width 784 height 31
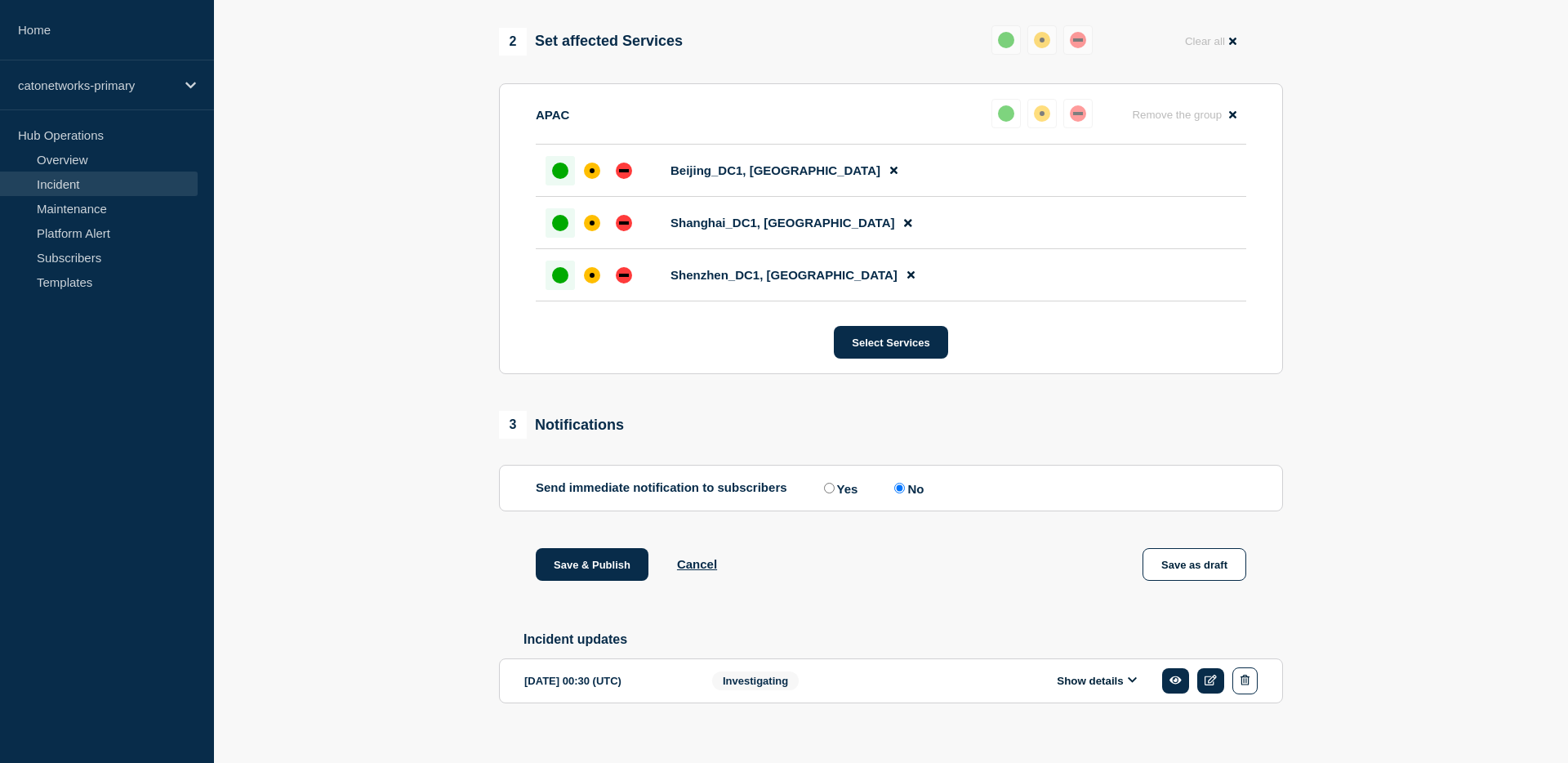
scroll to position [671, 0]
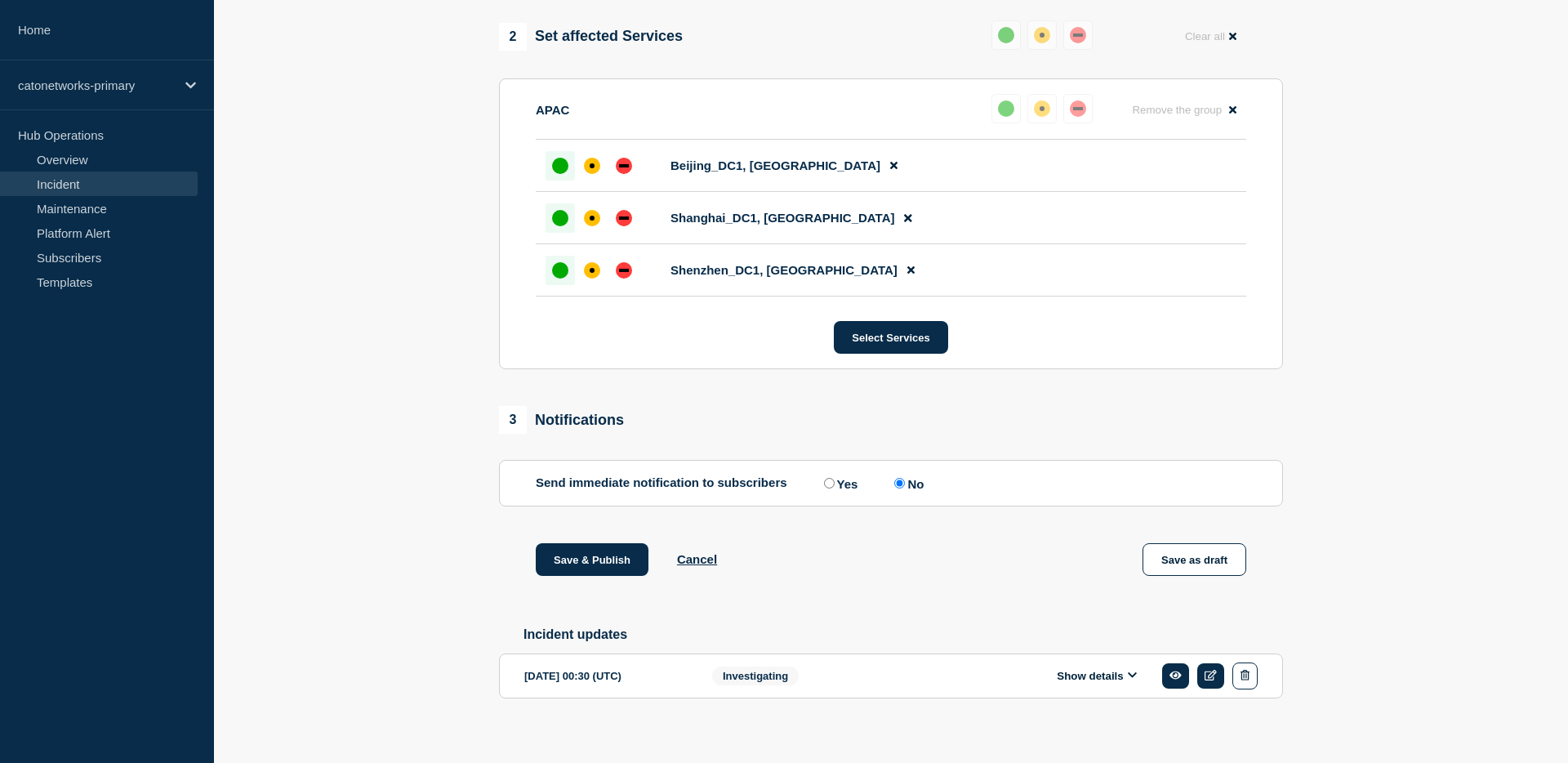
click at [839, 491] on label "Yes" at bounding box center [838, 483] width 39 height 15
click at [835, 488] on input "Yes" at bounding box center [829, 484] width 11 height 11
radio input "true"
radio input "false"
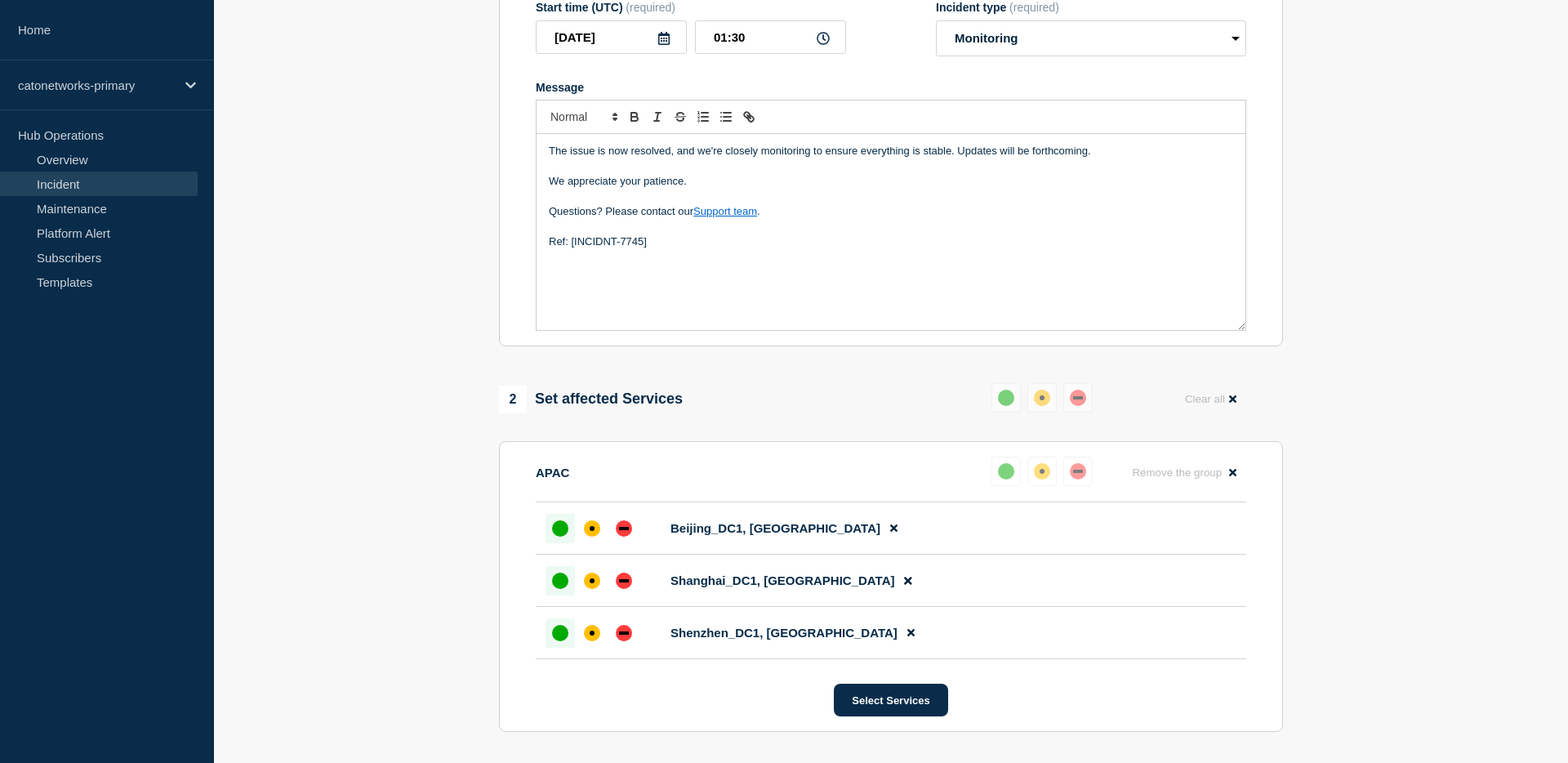
scroll to position [659, 0]
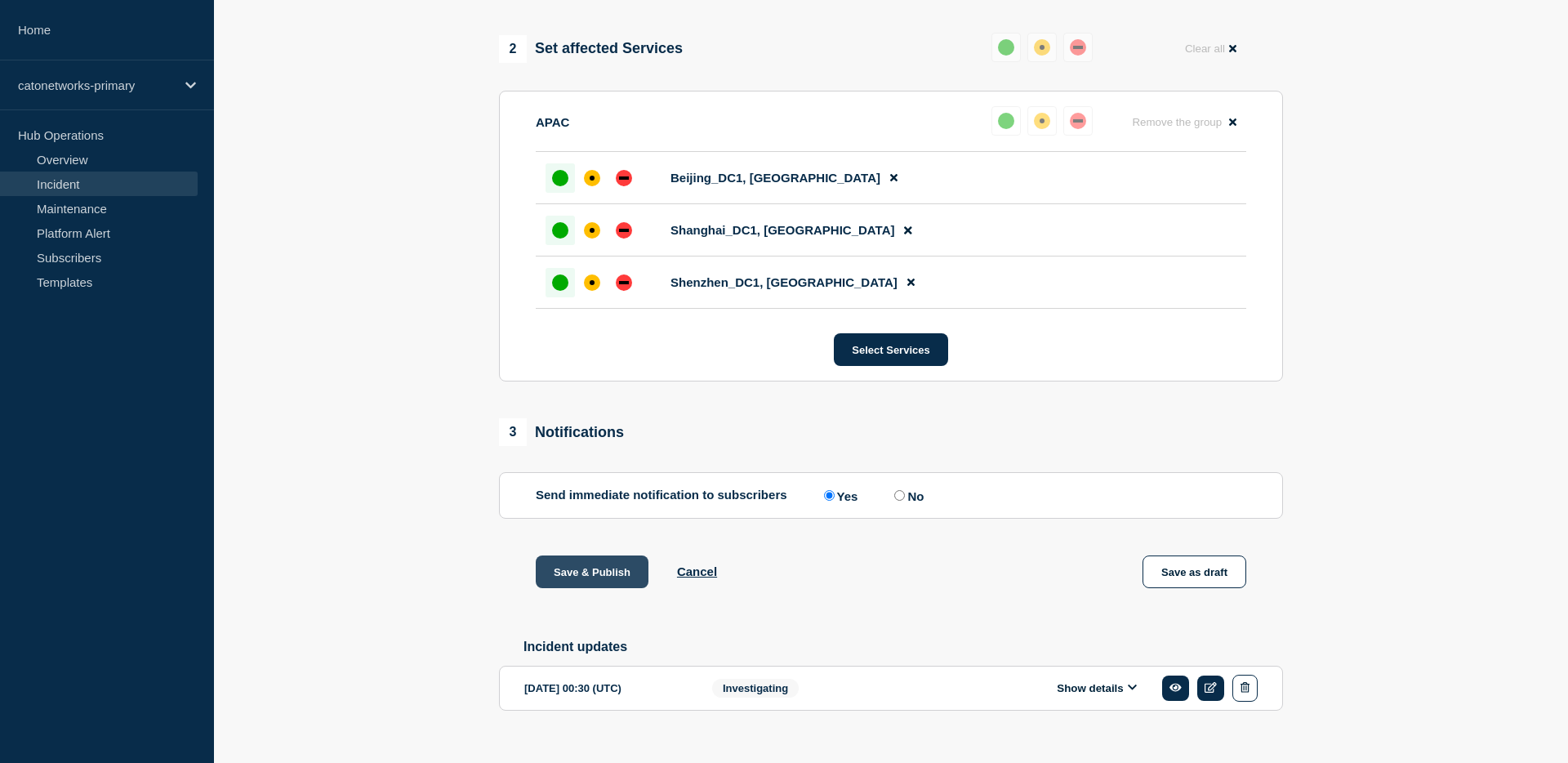
click at [609, 588] on button "Save & Publish" at bounding box center [591, 572] width 112 height 32
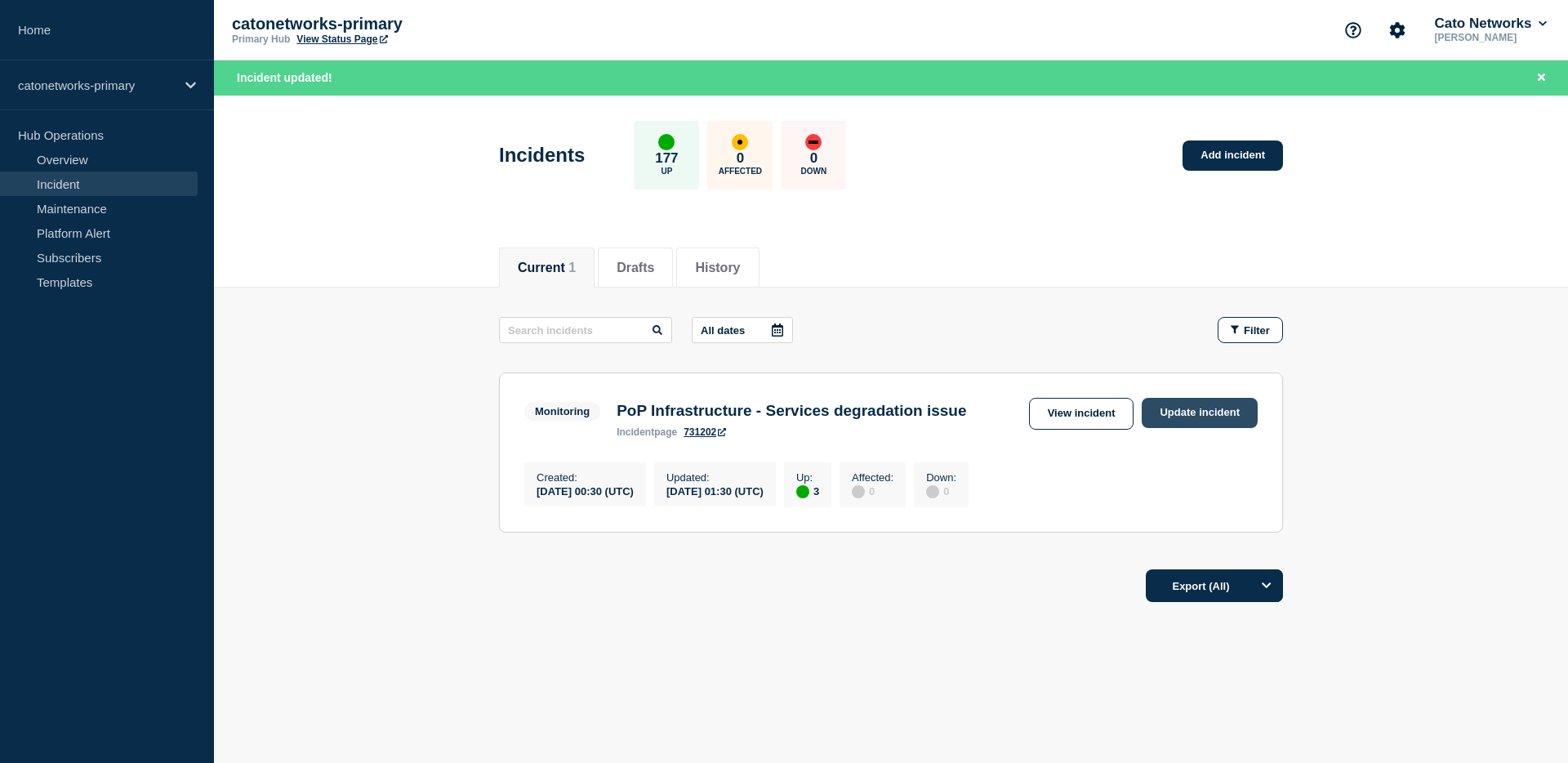
click at [1201, 409] on link "Update incident" at bounding box center [1200, 413] width 116 height 31
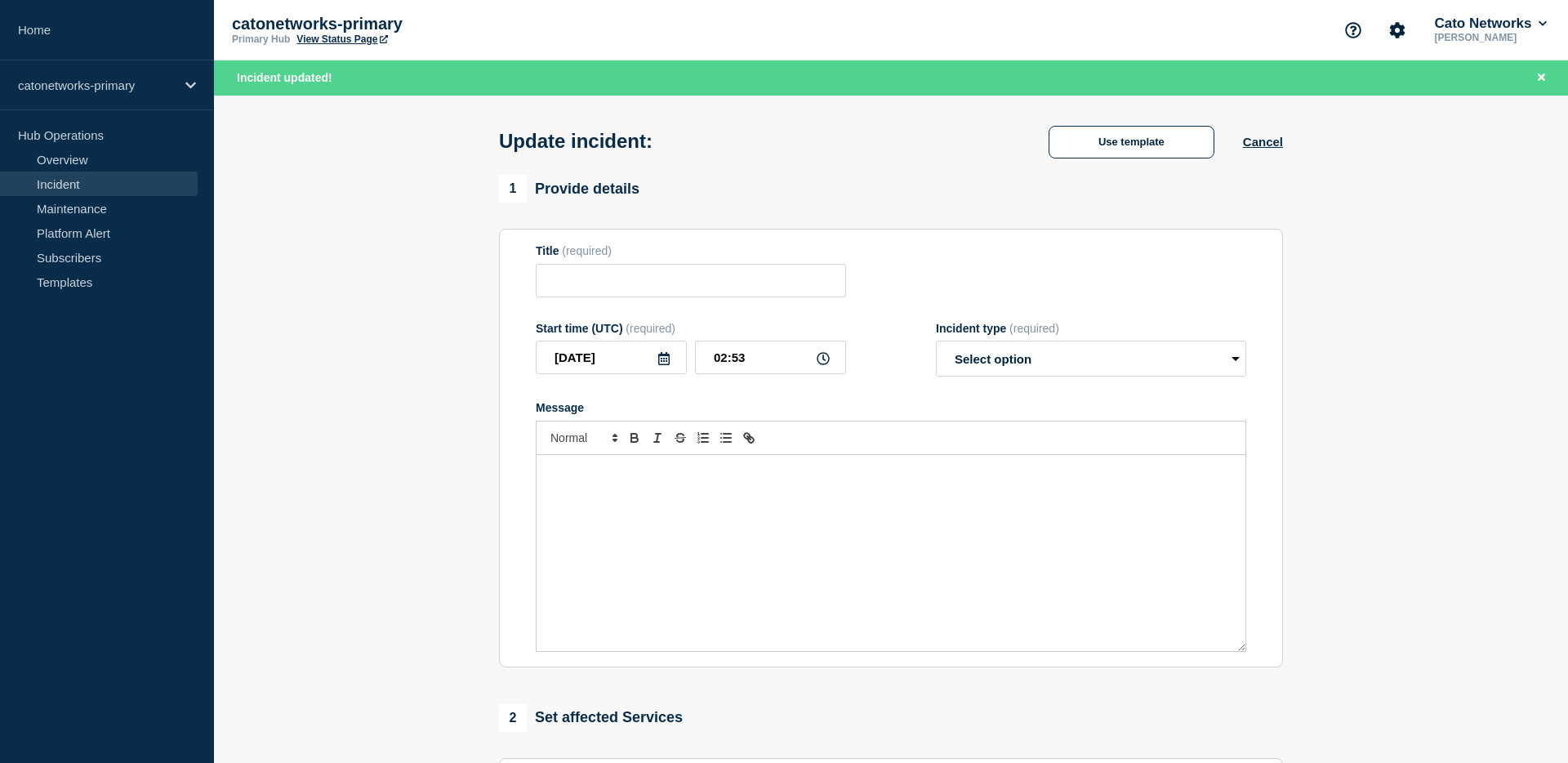
type input "PoP Infrastructure - Services degradation issue"
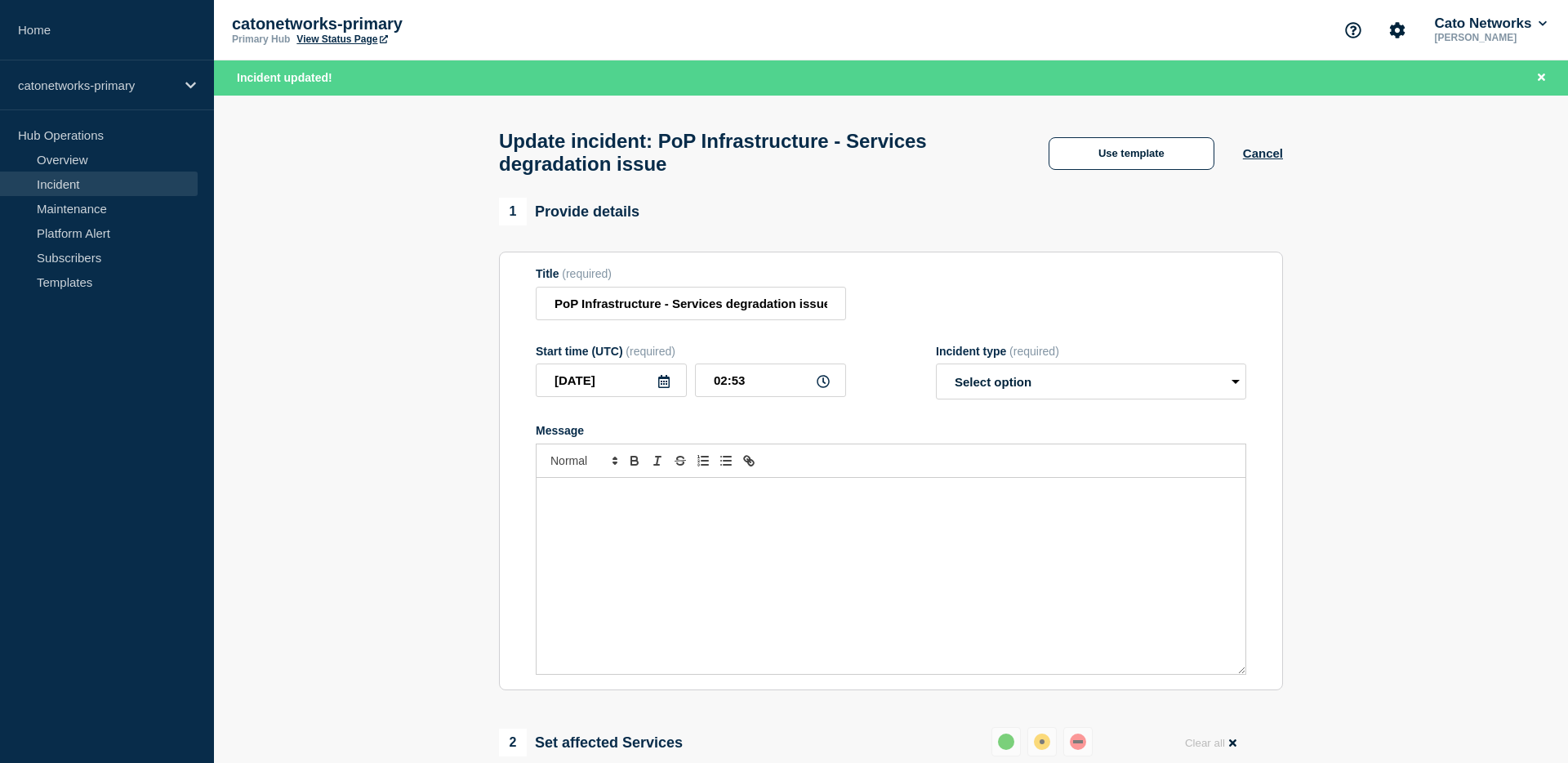
click at [1134, 131] on div "Update incident: PoP Infrastructure - Services degradation issue Use template C…" at bounding box center [890, 146] width 820 height 103
click at [1127, 151] on button "Use template" at bounding box center [1131, 154] width 165 height 32
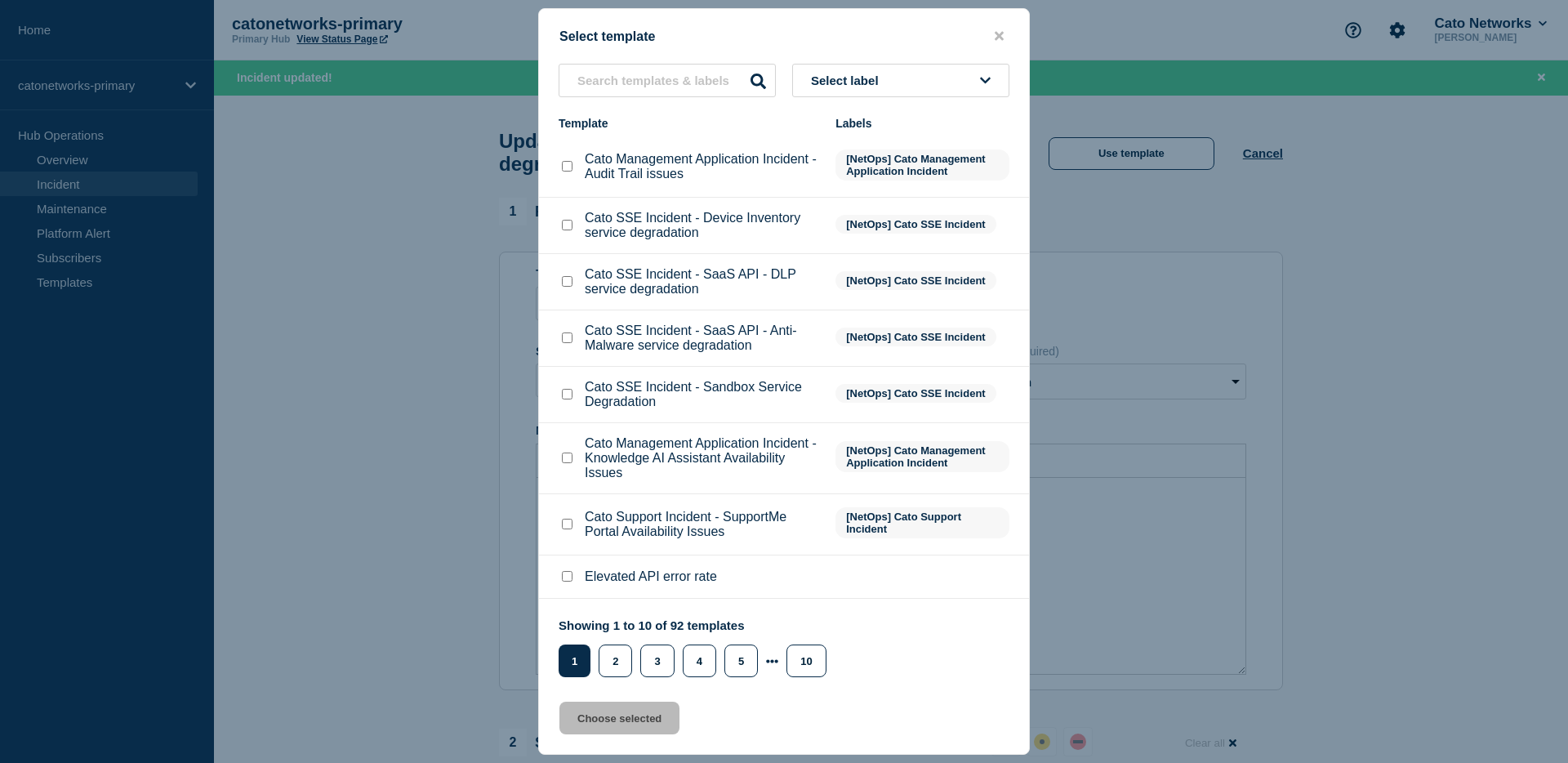
click at [907, 84] on button "Select label" at bounding box center [901, 80] width 217 height 33
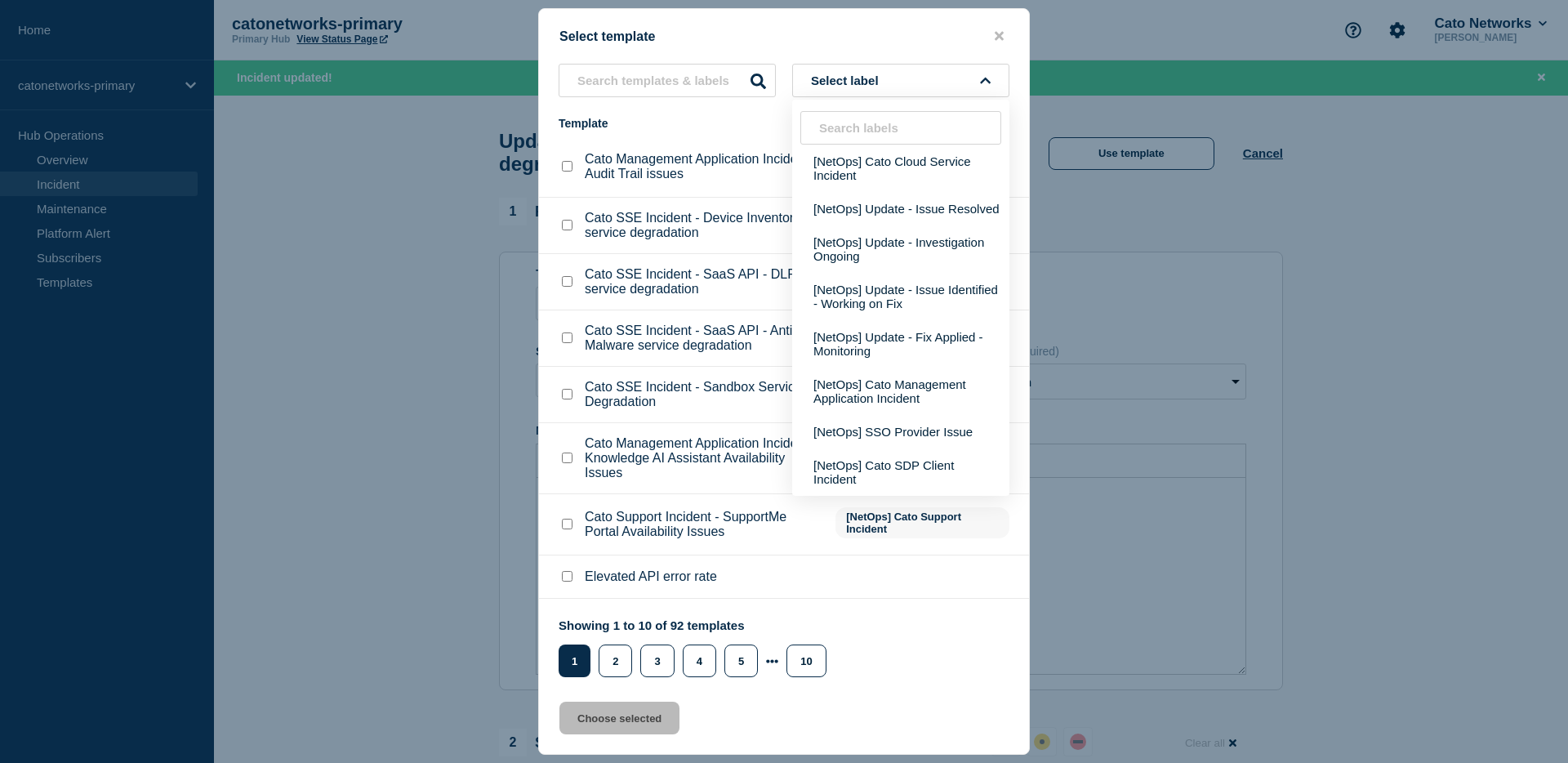
scroll to position [219, 0]
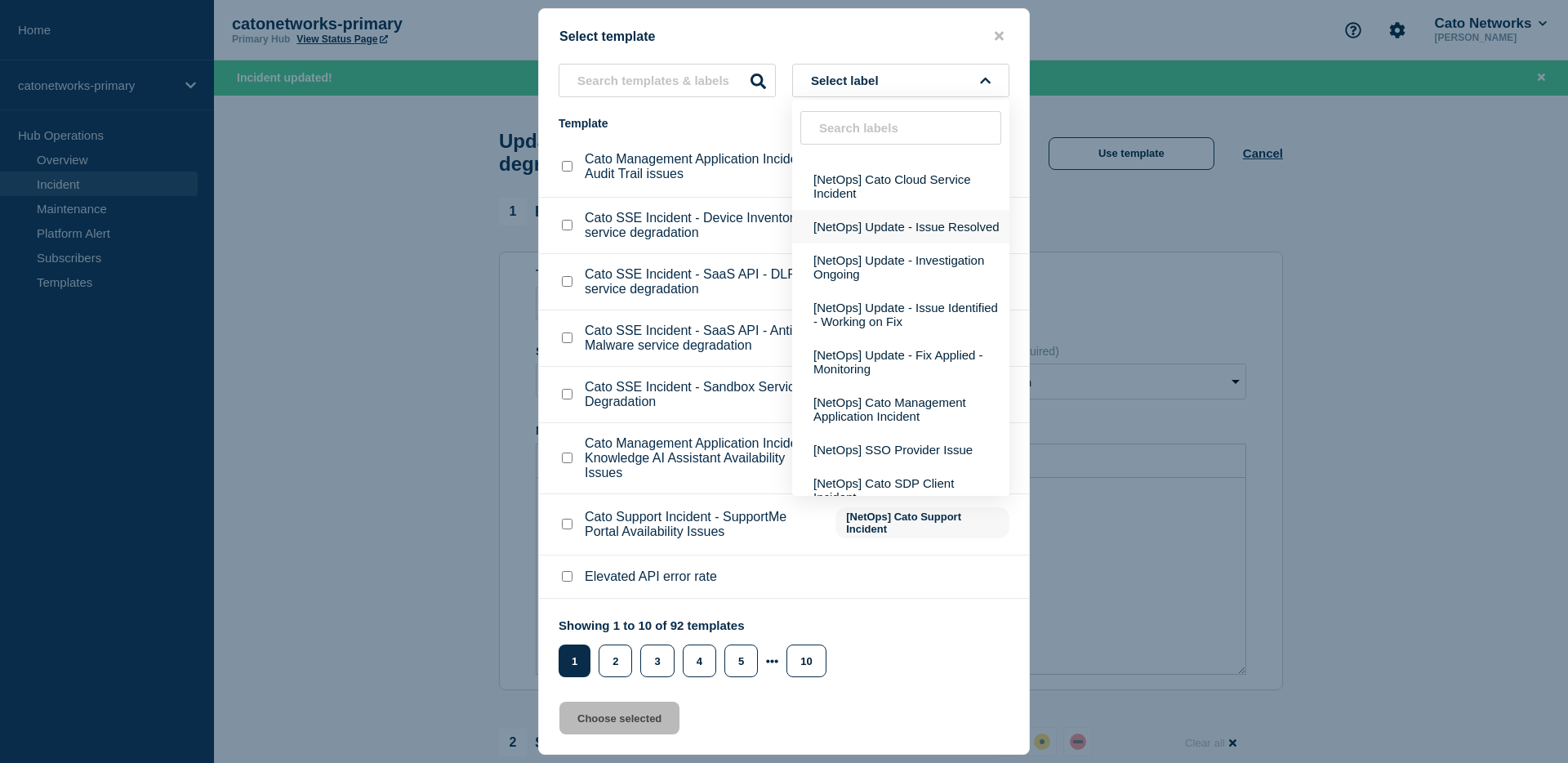
click at [909, 244] on button "[NetOps] Update - Issue Resolved" at bounding box center [901, 226] width 217 height 33
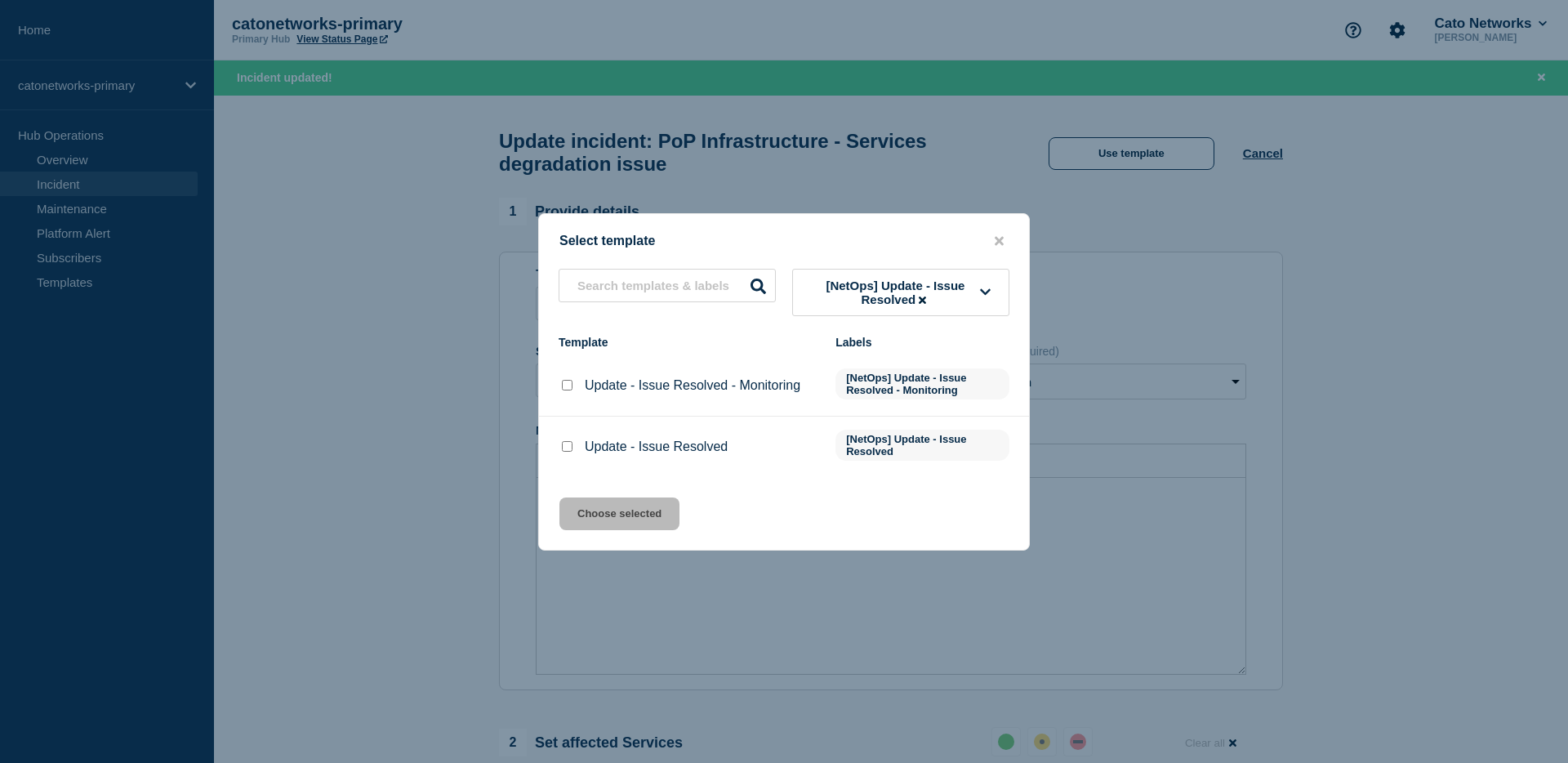
click at [599, 469] on li "Update - Issue Resolved [NetOps] Update - Issue Resolved" at bounding box center [784, 446] width 490 height 60
click at [600, 454] on p "Update - Issue Resolved" at bounding box center [656, 447] width 143 height 14
click at [563, 452] on input "Update - Issue Resolved checkbox" at bounding box center [567, 447] width 11 height 11
checkbox input "true"
click at [623, 519] on button "Choose selected" at bounding box center [620, 513] width 120 height 32
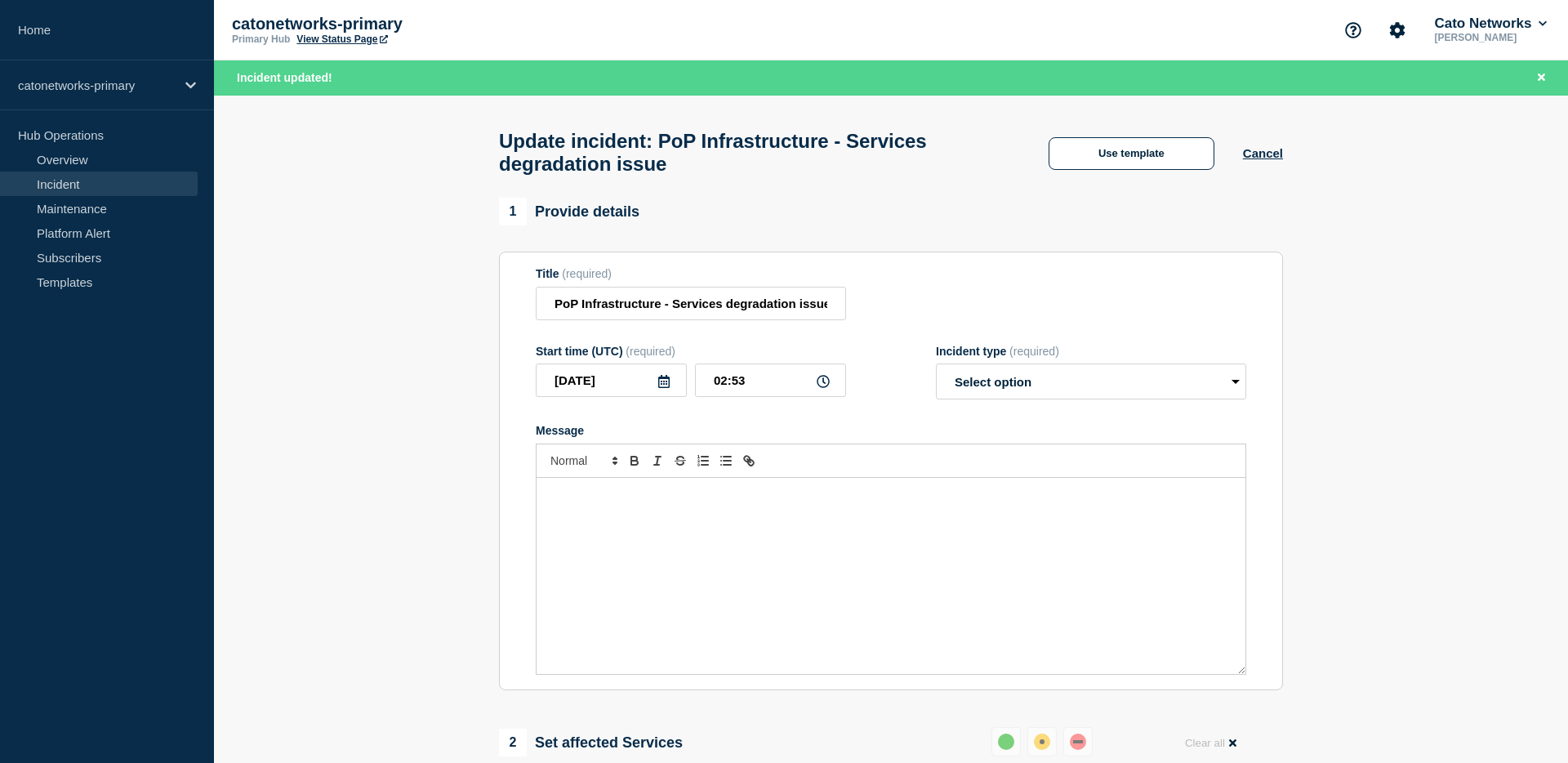
select select "resolved"
radio input "false"
radio input "true"
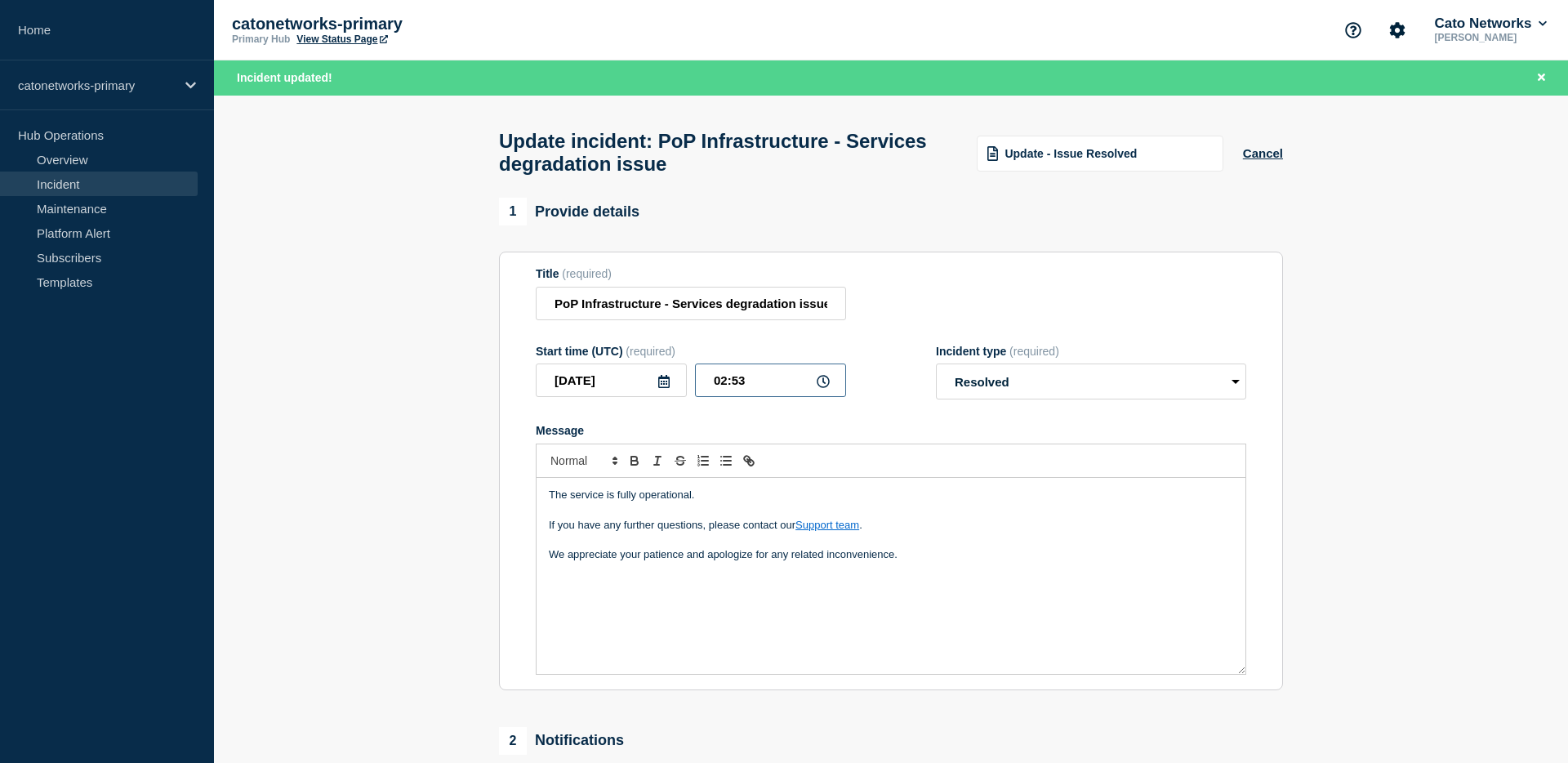
click at [771, 397] on input "02:53" at bounding box center [770, 379] width 151 height 33
type input "02:00"
click at [938, 562] on p "We appreciate your patience and apologize for any related inconvenience." at bounding box center [891, 555] width 685 height 14
click at [931, 562] on p "We appreciate your patience and apologize for any related inconvenience." at bounding box center [891, 555] width 685 height 14
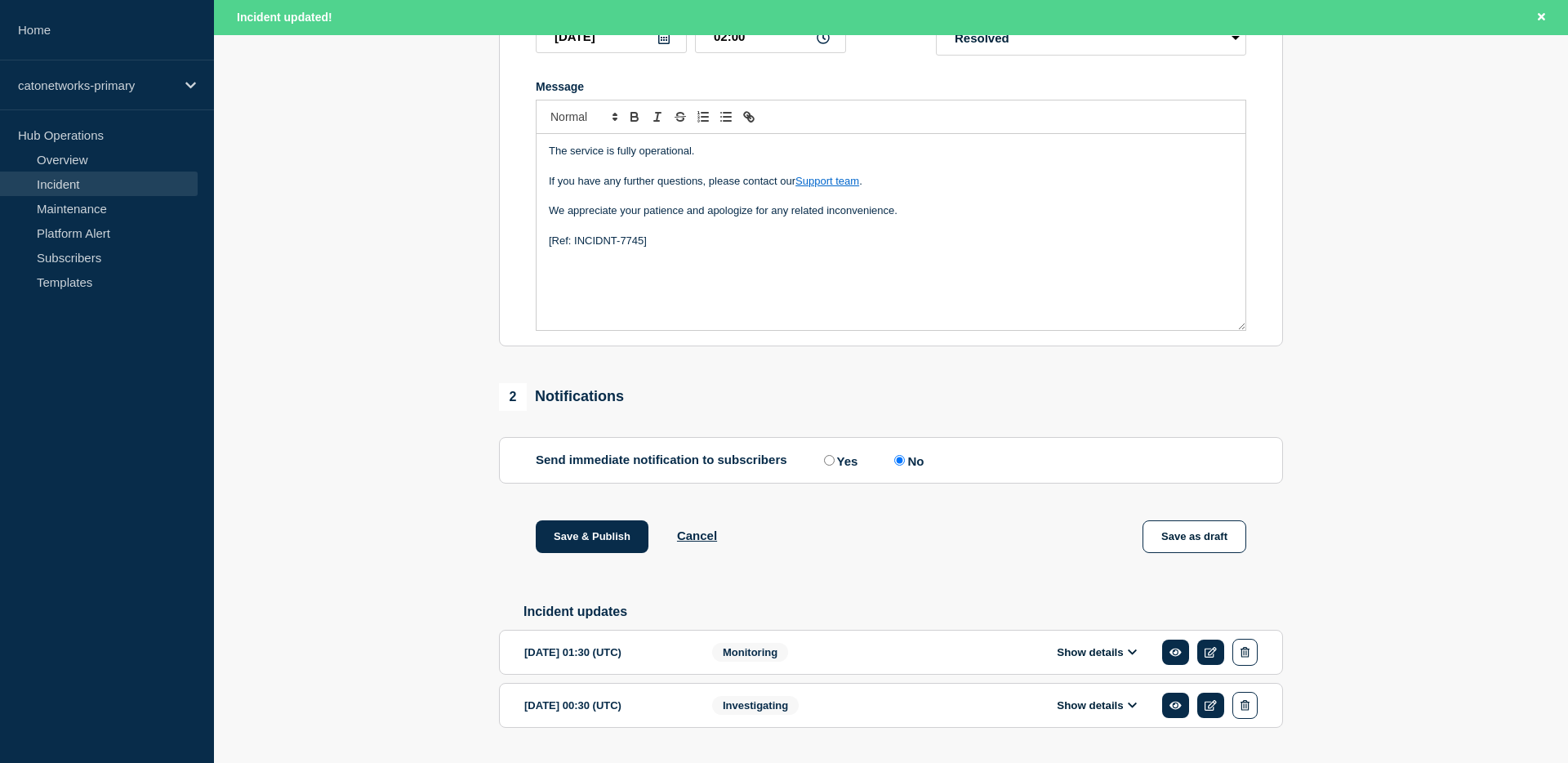
scroll to position [349, 0]
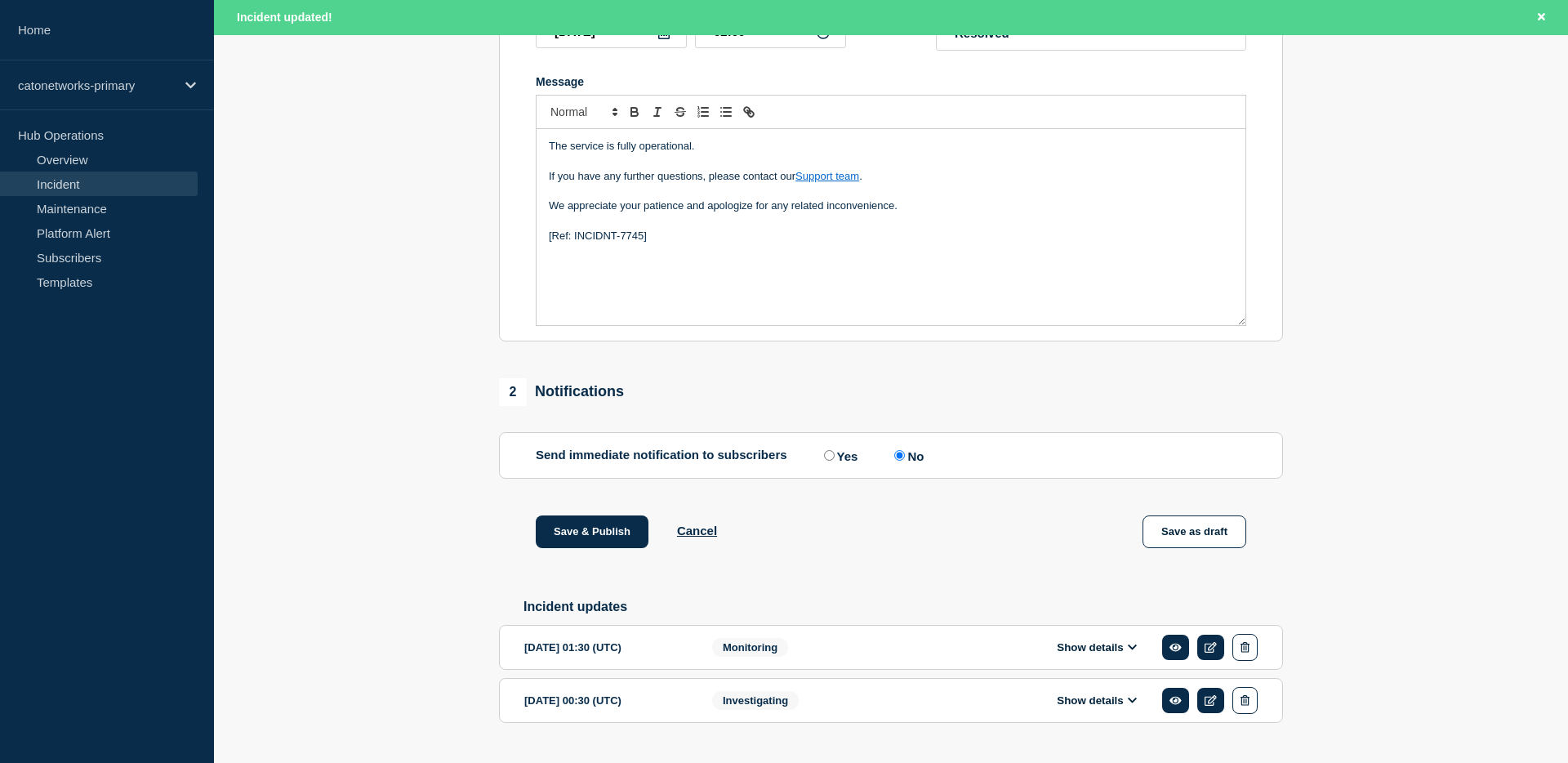
click at [827, 461] on input "Yes" at bounding box center [829, 456] width 11 height 11
radio input "true"
radio input "false"
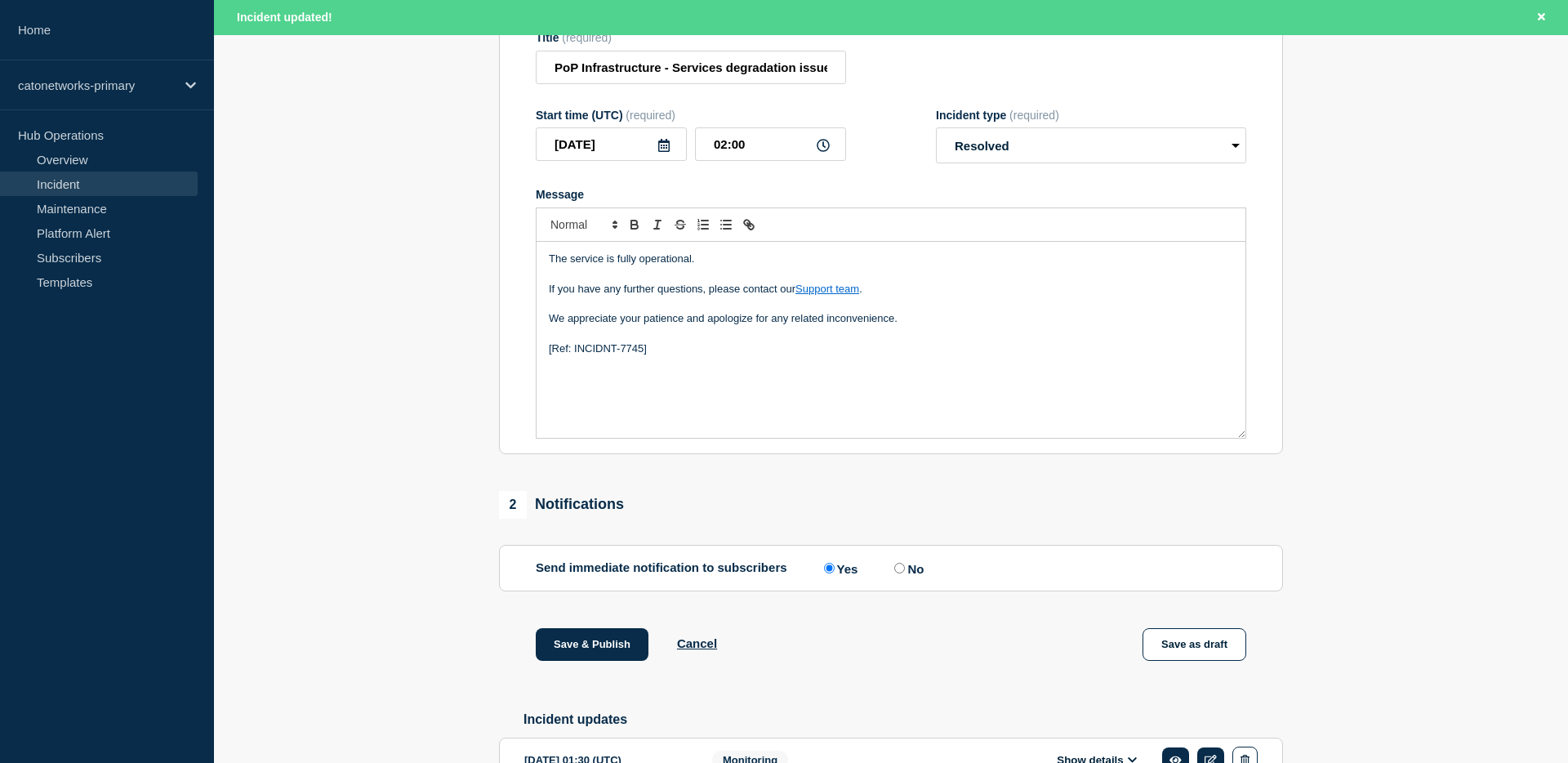
scroll to position [205, 0]
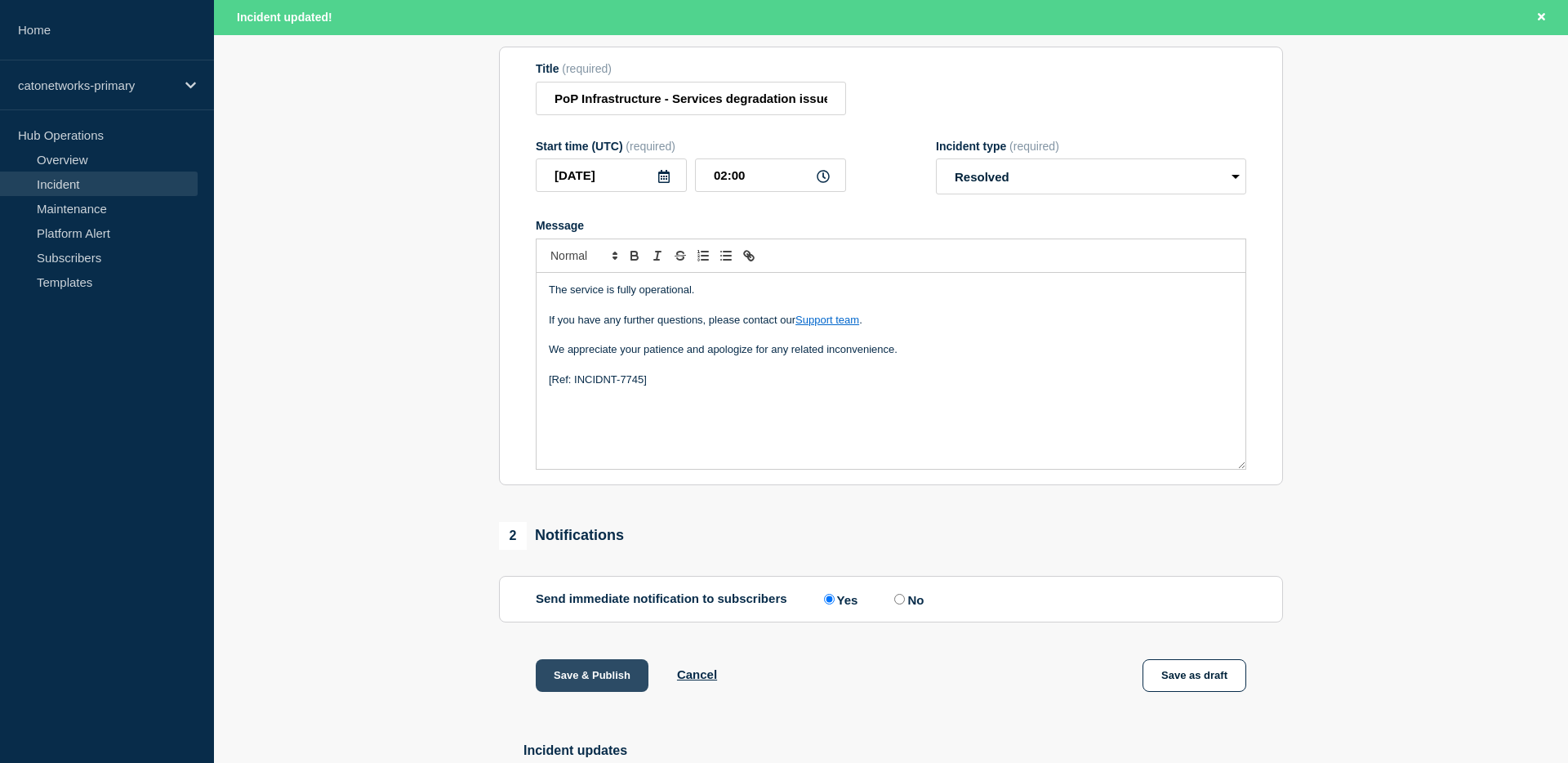
click at [618, 690] on button "Save & Publish" at bounding box center [591, 675] width 112 height 32
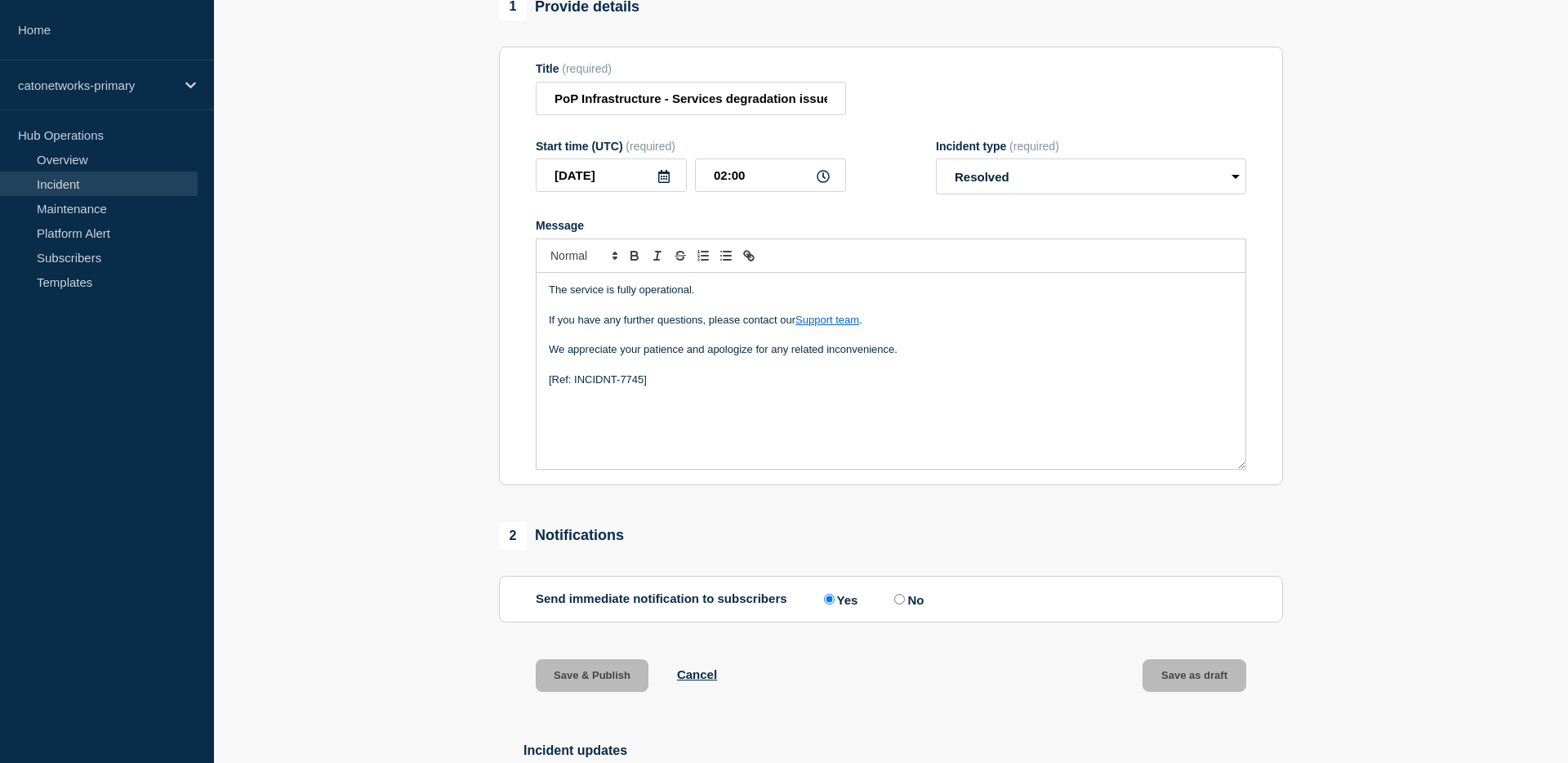
scroll to position [170, 0]
